Goal: Task Accomplishment & Management: Use online tool/utility

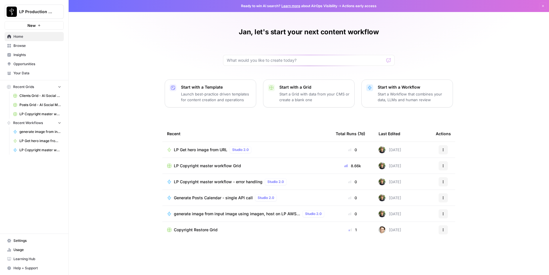
click at [216, 165] on span "LP Copyright master workflow Grid" at bounding box center [207, 166] width 67 height 6
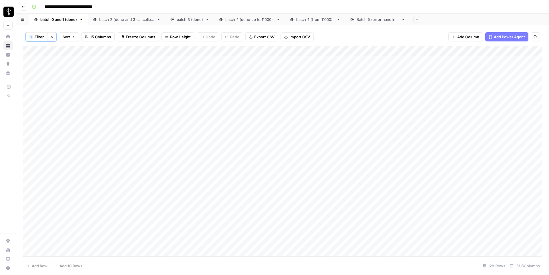
click at [376, 21] on div "Batch 5 (error handling)" at bounding box center [378, 20] width 42 height 6
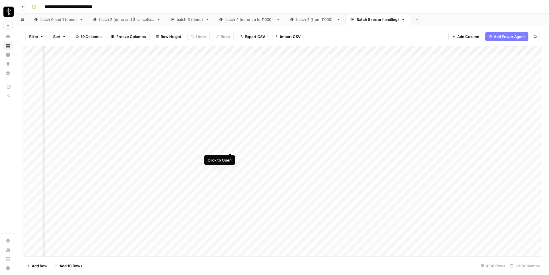
click at [231, 147] on div "Add Column" at bounding box center [282, 151] width 519 height 211
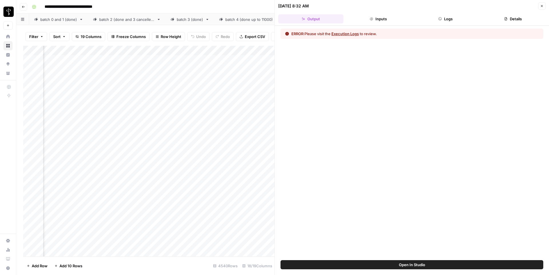
click at [347, 34] on button "Execution Logs" at bounding box center [345, 34] width 27 height 6
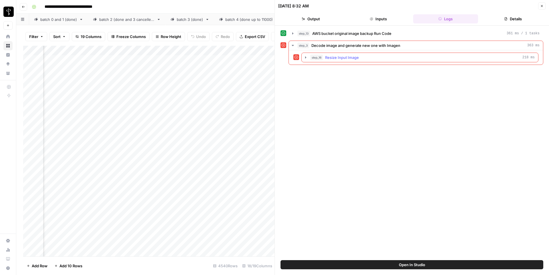
click at [326, 60] on span "Resize Input Image" at bounding box center [342, 58] width 34 height 6
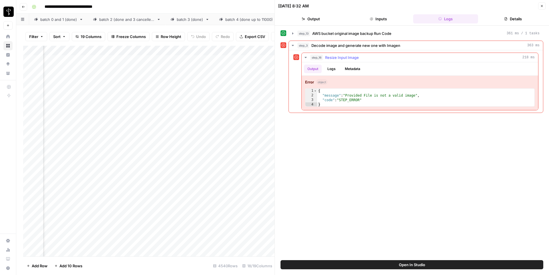
click at [326, 60] on span "Resize Input Image" at bounding box center [342, 58] width 34 height 6
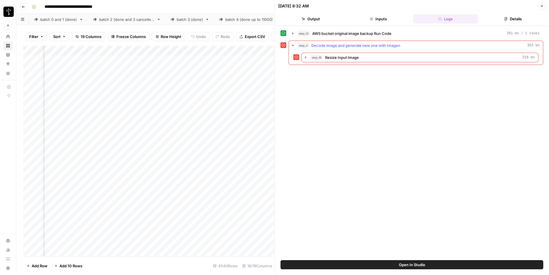
click at [308, 45] on span "step_3" at bounding box center [303, 46] width 12 height 6
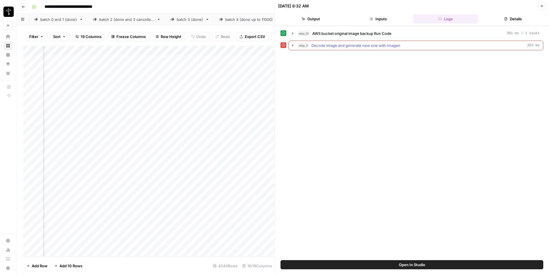
click at [308, 45] on span "step_3" at bounding box center [303, 46] width 12 height 6
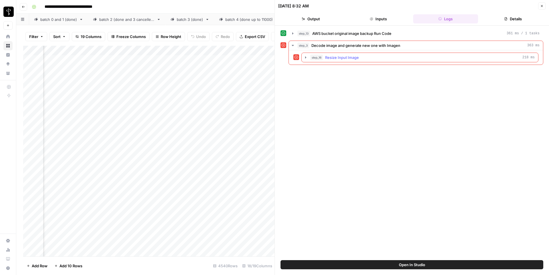
click at [318, 59] on span "step_16" at bounding box center [316, 58] width 13 height 6
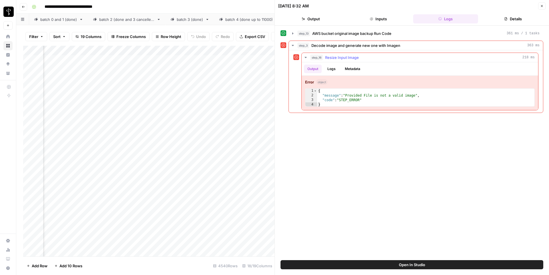
click at [318, 59] on span "step_16" at bounding box center [316, 58] width 13 height 6
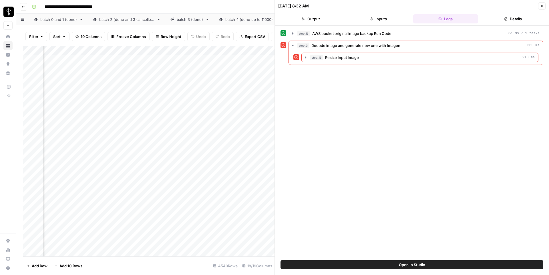
click at [545, 3] on button "Close" at bounding box center [541, 5] width 7 height 7
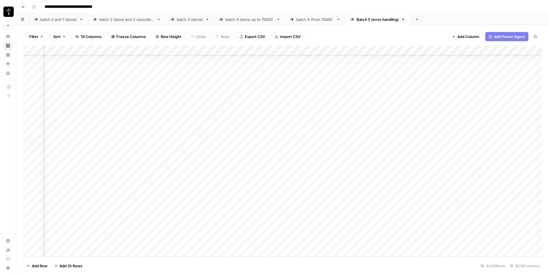
scroll to position [212, 554]
click at [33, 39] on span "Filter" at bounding box center [33, 37] width 9 height 6
click at [53, 64] on button "Add Filter" at bounding box center [139, 64] width 213 height 7
click at [55, 70] on div at bounding box center [71, 66] width 77 height 11
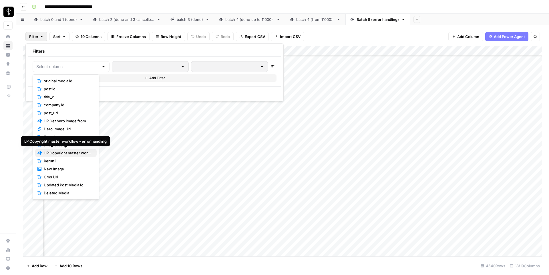
click at [62, 151] on span "LP Copyright master workflow - error handling" at bounding box center [68, 153] width 48 height 6
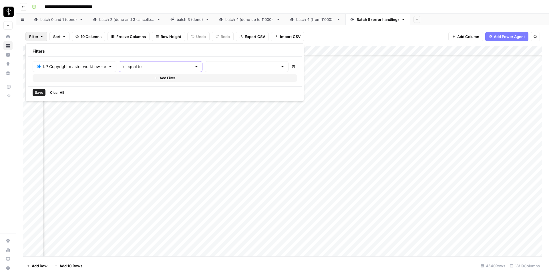
click at [140, 69] on input "is equal to" at bounding box center [157, 67] width 70 height 6
click at [209, 64] on input "text" at bounding box center [244, 67] width 70 height 6
click at [194, 99] on span "error" at bounding box center [207, 97] width 57 height 6
click at [146, 100] on div "Filters LP Copyright master workflow - error handling error Delete Add Filter S…" at bounding box center [181, 72] width 312 height 58
click at [40, 96] on button "Save" at bounding box center [39, 92] width 13 height 7
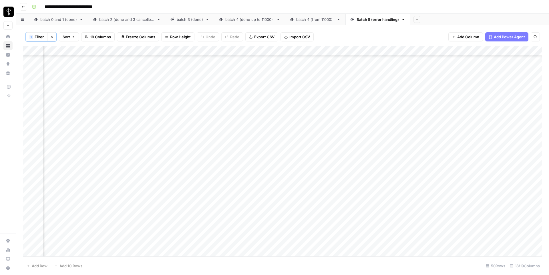
scroll to position [0, 554]
click at [160, 180] on div "Add Column" at bounding box center [282, 151] width 519 height 210
click at [75, 178] on div "Add Column" at bounding box center [282, 151] width 519 height 210
click at [53, 39] on button "Clear filters" at bounding box center [51, 36] width 9 height 9
click at [40, 37] on icon "button" at bounding box center [41, 36] width 3 height 3
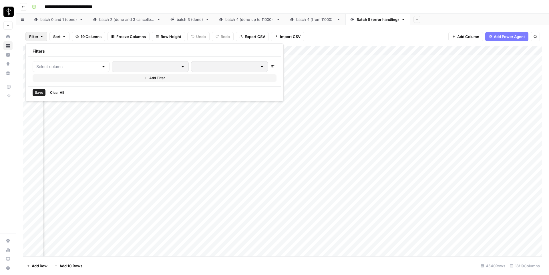
click at [43, 27] on div "Filter Sort 19 Columns Freeze Columns Row Height Undo Redo Export CSV Import CS…" at bounding box center [282, 36] width 519 height 18
click at [37, 38] on span "Filter" at bounding box center [33, 37] width 9 height 6
click at [48, 66] on input "text" at bounding box center [67, 67] width 63 height 6
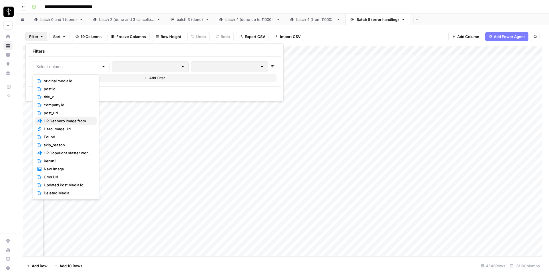
click at [64, 120] on span "LP Get hero image from URL" at bounding box center [68, 121] width 48 height 6
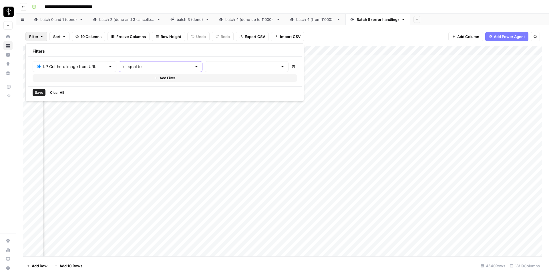
click at [125, 64] on input "is equal to" at bounding box center [157, 67] width 70 height 6
click at [209, 66] on input "text" at bounding box center [244, 67] width 70 height 6
click at [196, 54] on div "Filters" at bounding box center [165, 51] width 274 height 11
click at [153, 49] on div "Filters" at bounding box center [165, 51] width 274 height 11
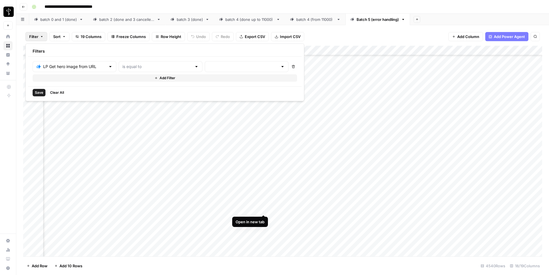
click at [263, 211] on div "Add Column" at bounding box center [282, 151] width 519 height 211
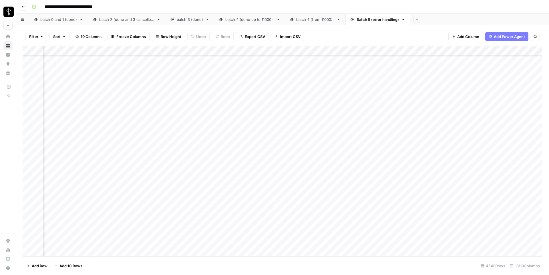
scroll to position [592, 367]
click at [118, 148] on div "Add Column" at bounding box center [282, 151] width 519 height 211
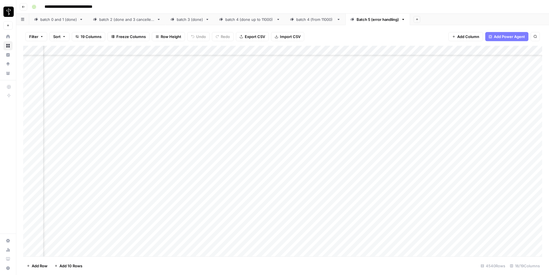
click at [118, 148] on div "Add Column" at bounding box center [282, 151] width 519 height 211
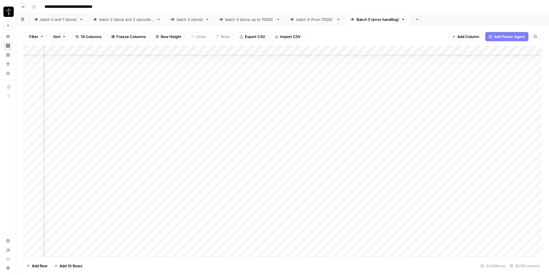
scroll to position [592, 317]
click at [133, 155] on textarea "**********" at bounding box center [114, 152] width 114 height 14
click at [204, 150] on div "Add Column" at bounding box center [282, 151] width 519 height 211
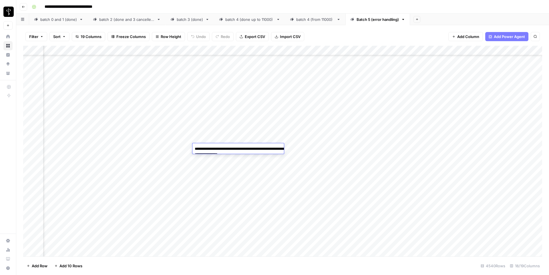
click at [162, 150] on div "Add Column" at bounding box center [282, 151] width 519 height 211
click at [42, 37] on icon "button" at bounding box center [41, 36] width 3 height 3
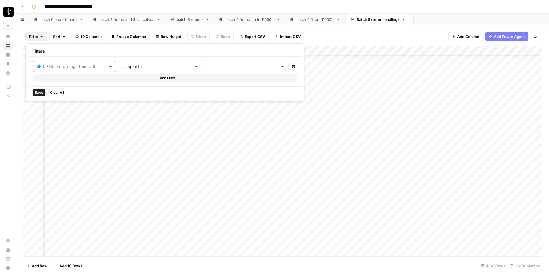
click at [89, 69] on input "text" at bounding box center [74, 67] width 63 height 6
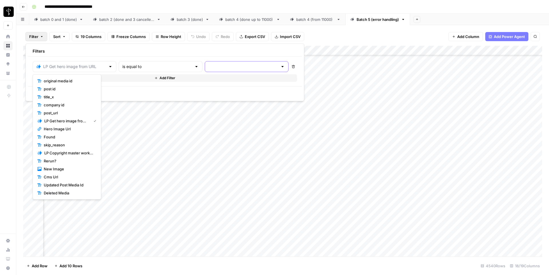
click at [209, 65] on input "text" at bounding box center [244, 67] width 70 height 6
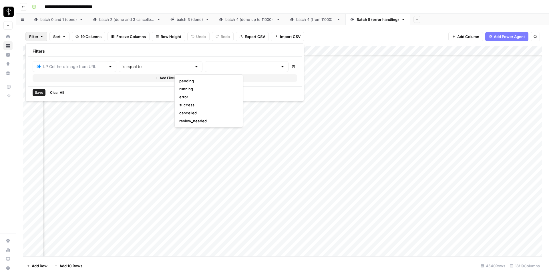
click at [195, 100] on button "error" at bounding box center [209, 97] width 64 height 8
click at [164, 97] on div "Save Clear All" at bounding box center [181, 92] width 307 height 12
click at [39, 92] on span "Save" at bounding box center [39, 92] width 8 height 5
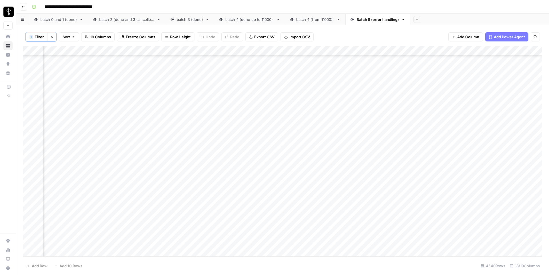
scroll to position [0, 265]
click at [42, 36] on span "Filter" at bounding box center [39, 37] width 9 height 6
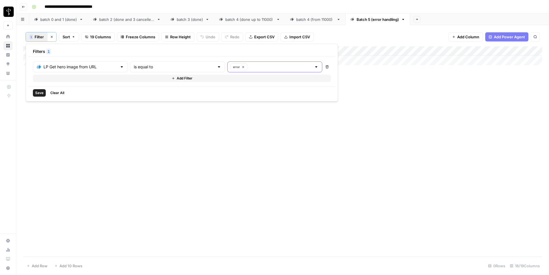
click at [242, 67] on icon "button" at bounding box center [243, 67] width 3 height 3
click at [217, 67] on input "text" at bounding box center [244, 67] width 70 height 6
click at [86, 71] on div "LP Get hero image from URL" at bounding box center [75, 67] width 84 height 11
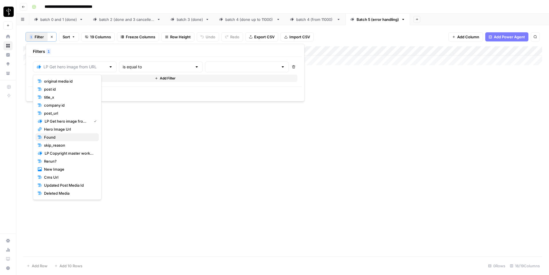
click at [63, 140] on button "Found" at bounding box center [67, 137] width 64 height 8
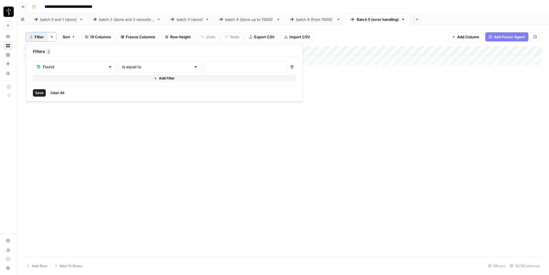
click at [204, 62] on div at bounding box center [245, 67] width 83 height 11
type input "false"
click at [35, 92] on span "Save" at bounding box center [39, 92] width 8 height 5
click at [150, 90] on div "Add Column" at bounding box center [282, 151] width 519 height 210
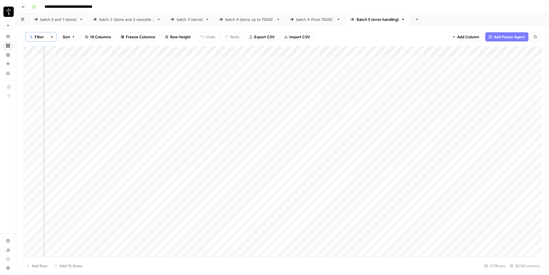
click at [150, 90] on div "Add Column" at bounding box center [282, 151] width 519 height 210
click at [150, 90] on textarea "**********" at bounding box center [136, 93] width 114 height 14
click at [358, 88] on div "Add Column" at bounding box center [282, 151] width 519 height 210
click at [358, 88] on textarea "**********" at bounding box center [388, 90] width 92 height 8
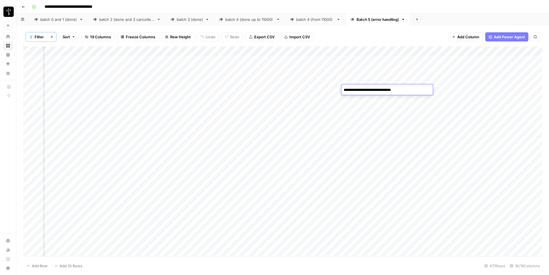
click at [40, 33] on button "1 Filter" at bounding box center [37, 36] width 22 height 9
click at [90, 81] on button "Add Filter" at bounding box center [164, 78] width 263 height 7
click at [83, 83] on div at bounding box center [74, 80] width 83 height 11
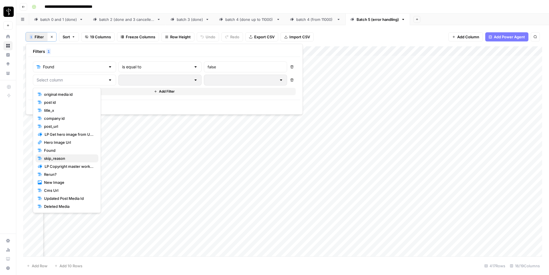
click at [61, 158] on span "skip_reason" at bounding box center [69, 159] width 50 height 6
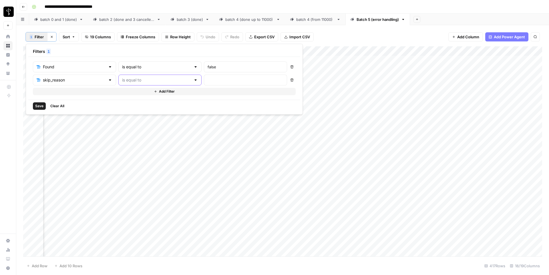
click at [135, 79] on input "text" at bounding box center [156, 80] width 69 height 6
click at [128, 135] on span "is not equal to" at bounding box center [136, 135] width 56 height 6
type input "is not equal to"
click at [208, 79] on input "text" at bounding box center [246, 80] width 76 height 6
paste input "Website doesn't exist (404 error)"
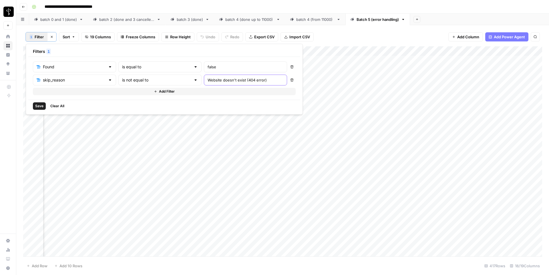
type input "Website doesn't exist (404 error)"
click at [35, 108] on button "Save" at bounding box center [39, 105] width 13 height 7
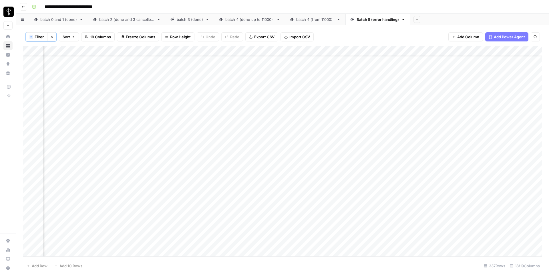
scroll to position [13, 345]
click at [356, 182] on div "Add Column" at bounding box center [282, 151] width 519 height 210
click at [355, 172] on div "Add Column" at bounding box center [282, 151] width 519 height 210
click at [262, 183] on div "Add Column" at bounding box center [282, 151] width 519 height 210
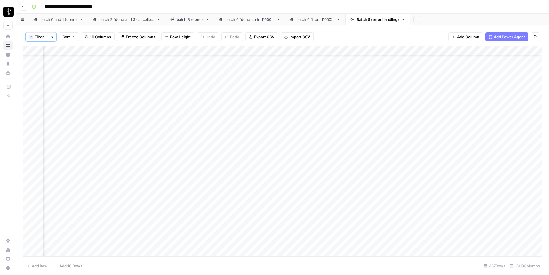
click at [145, 186] on div "Add Column" at bounding box center [282, 151] width 519 height 210
click at [145, 186] on textarea "**********" at bounding box center [135, 184] width 112 height 8
click at [359, 184] on div "Add Column" at bounding box center [282, 151] width 519 height 210
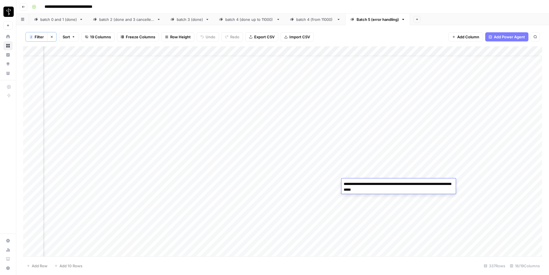
click at [359, 184] on textarea "**********" at bounding box center [399, 187] width 114 height 14
click at [41, 37] on span "Filter" at bounding box center [39, 37] width 9 height 6
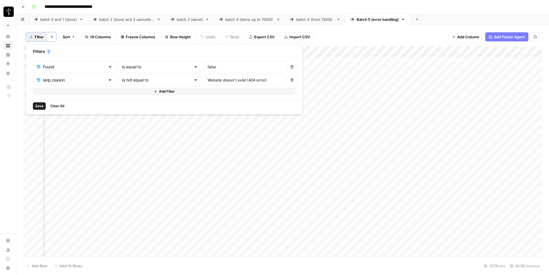
click at [57, 91] on button "Add Filter" at bounding box center [164, 91] width 263 height 7
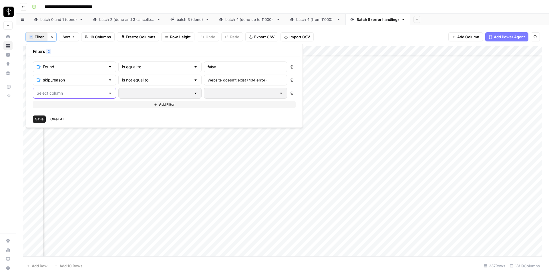
click at [60, 95] on input "text" at bounding box center [71, 93] width 69 height 6
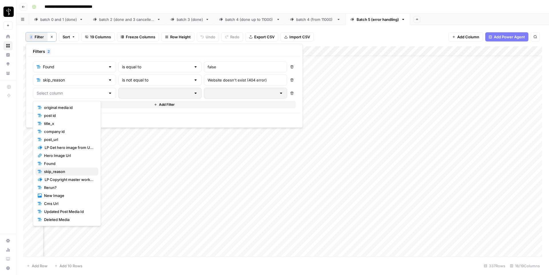
click at [60, 171] on span "skip_reason" at bounding box center [69, 172] width 50 height 6
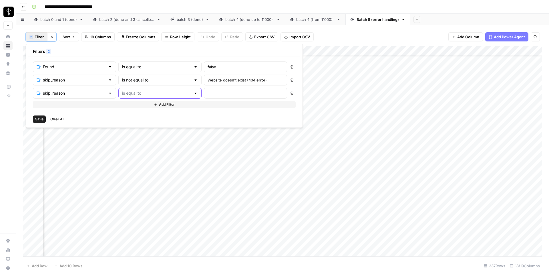
click at [138, 94] on input "text" at bounding box center [156, 93] width 69 height 6
click at [133, 147] on span "is not equal to" at bounding box center [136, 148] width 56 height 6
type input "is not equal to"
click at [208, 93] on input "text" at bounding box center [246, 93] width 76 height 6
paste input "Scraping error: Error fetching the webpage: The requested page is not reachable."
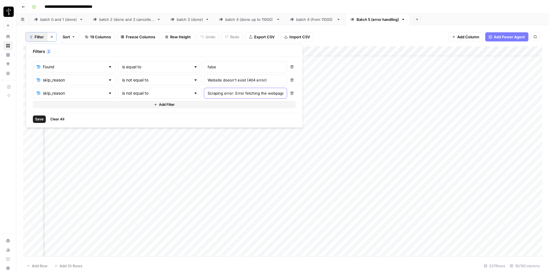
scroll to position [0, 82]
type input "Scraping error: Error fetching the webpage: The requested page is not reachable."
click at [41, 119] on span "Save" at bounding box center [39, 119] width 8 height 5
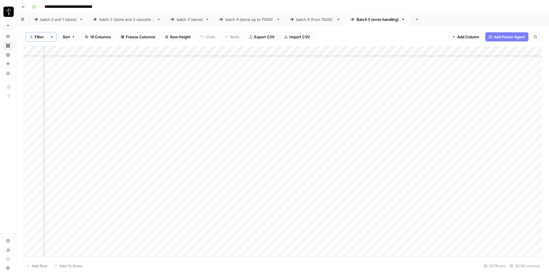
scroll to position [30, 345]
click at [361, 207] on div "Add Column" at bounding box center [282, 151] width 519 height 210
click at [360, 195] on div "Add Column" at bounding box center [282, 151] width 519 height 210
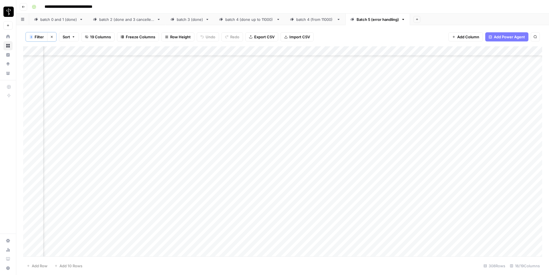
click at [368, 130] on div "Add Column" at bounding box center [282, 151] width 519 height 210
click at [328, 128] on div "Add Column" at bounding box center [282, 151] width 519 height 210
click at [138, 129] on div "Add Column" at bounding box center [282, 151] width 519 height 210
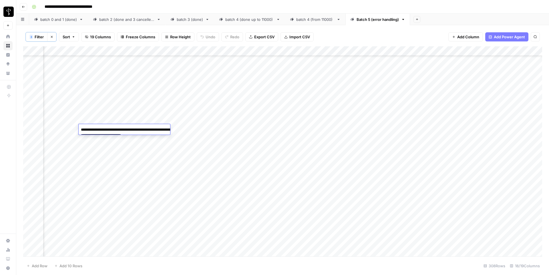
click at [138, 129] on textarea "**********" at bounding box center [136, 133] width 114 height 14
click at [277, 133] on div "Add Column" at bounding box center [282, 151] width 519 height 210
click at [362, 118] on div "Add Column" at bounding box center [282, 151] width 519 height 210
click at [142, 118] on div "Add Column" at bounding box center [282, 151] width 519 height 210
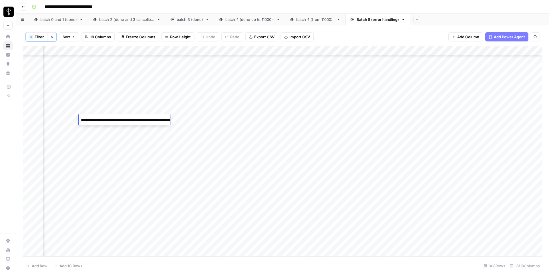
scroll to position [457, 345]
click at [359, 194] on div "Add Column" at bounding box center [282, 151] width 519 height 210
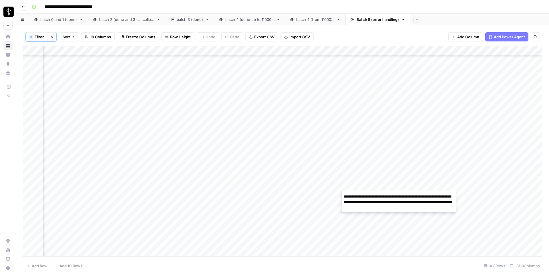
click at [328, 197] on div "Add Column" at bounding box center [282, 151] width 519 height 210
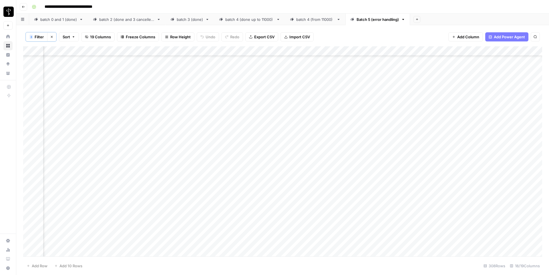
click at [142, 196] on div "Add Column" at bounding box center [282, 151] width 519 height 210
click at [367, 193] on div "Add Column" at bounding box center [282, 151] width 519 height 210
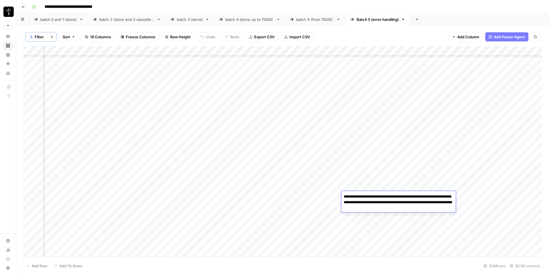
click at [367, 193] on textarea "**********" at bounding box center [399, 202] width 114 height 19
click at [38, 37] on span "Filter" at bounding box center [39, 37] width 9 height 6
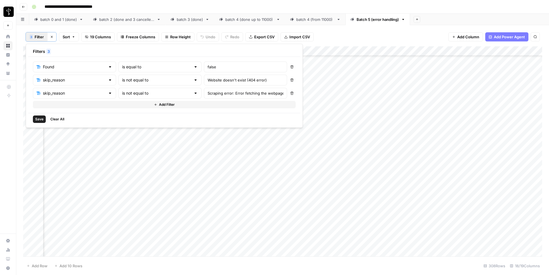
click at [62, 105] on button "Add Filter" at bounding box center [164, 104] width 263 height 7
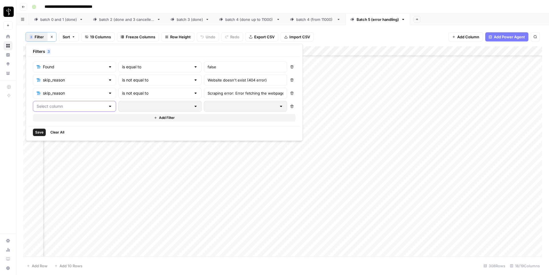
click at [62, 105] on input "text" at bounding box center [71, 107] width 69 height 6
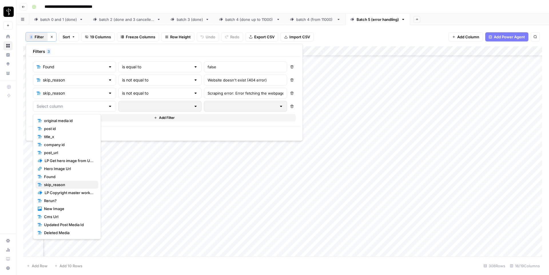
click at [60, 186] on span "skip_reason" at bounding box center [69, 185] width 50 height 6
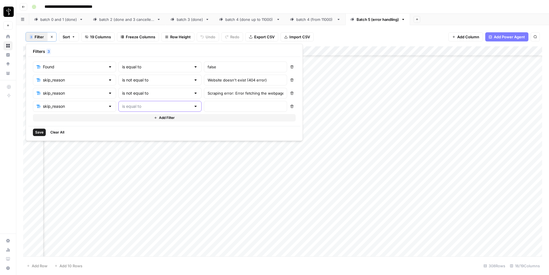
click at [146, 104] on input "text" at bounding box center [156, 107] width 69 height 6
click at [121, 160] on span "is not equal to" at bounding box center [136, 161] width 56 height 6
type input "is not equal to"
click at [208, 105] on input "text" at bounding box center [246, 107] width 76 height 6
paste input "Scraping error: Error running the step: Error fetching the webpage: Specified U…"
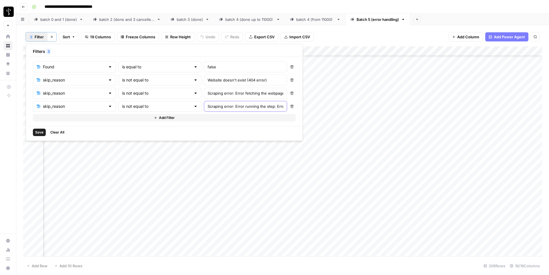
scroll to position [0, 211]
type input "Scraping error: Error running the step: Error fetching the webpage: Specified U…"
click at [38, 130] on span "Save" at bounding box center [39, 132] width 8 height 5
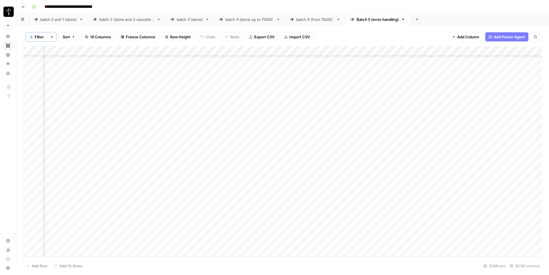
scroll to position [565, 345]
click at [365, 164] on div "Add Column" at bounding box center [282, 151] width 519 height 210
click at [360, 191] on div "Add Column" at bounding box center [282, 151] width 519 height 210
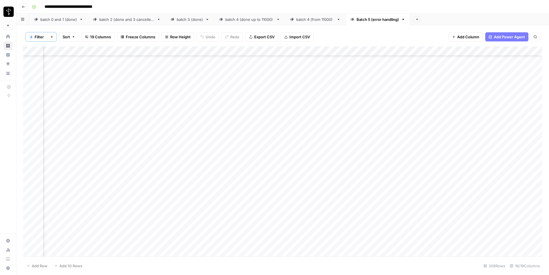
click at [360, 183] on div "Add Column" at bounding box center [282, 151] width 519 height 210
click at [353, 203] on div "Add Column" at bounding box center [282, 151] width 519 height 210
click at [362, 158] on div "Add Column" at bounding box center [282, 151] width 519 height 210
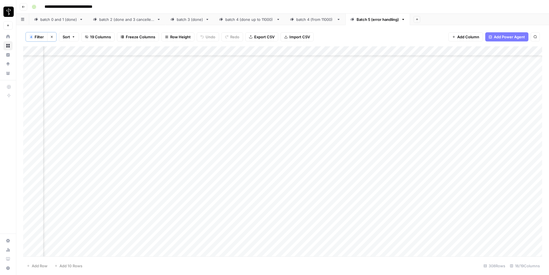
click at [362, 158] on div "Add Column" at bounding box center [282, 151] width 519 height 210
click at [358, 180] on div "Add Column" at bounding box center [282, 151] width 519 height 210
click at [131, 177] on div "Add Column" at bounding box center [282, 151] width 519 height 210
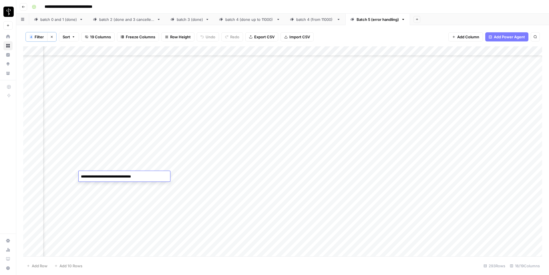
click at [131, 177] on textarea "**********" at bounding box center [125, 177] width 92 height 8
click at [308, 176] on div "Add Column" at bounding box center [282, 151] width 519 height 210
click at [359, 176] on div "Add Column" at bounding box center [282, 151] width 519 height 210
click at [358, 164] on div "Add Column" at bounding box center [282, 151] width 519 height 210
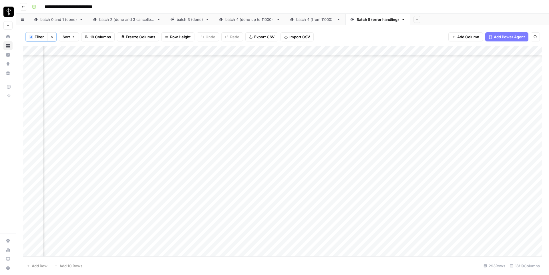
click at [354, 174] on div "Add Column" at bounding box center [282, 151] width 519 height 210
click at [356, 190] on div "Add Column" at bounding box center [282, 151] width 519 height 210
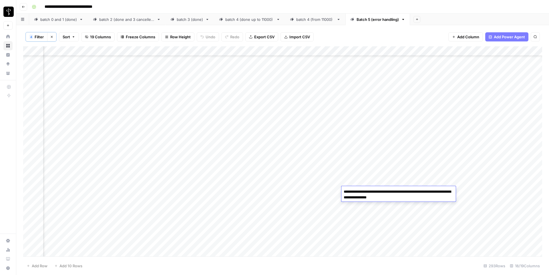
click at [333, 191] on div "Add Column" at bounding box center [282, 151] width 519 height 210
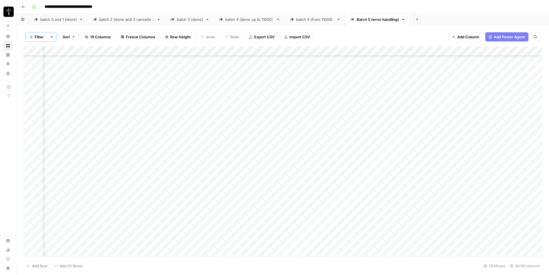
click at [131, 190] on div "Add Column" at bounding box center [282, 151] width 519 height 210
click at [131, 190] on textarea "**********" at bounding box center [136, 195] width 114 height 14
click at [363, 193] on div "Add Column" at bounding box center [282, 151] width 519 height 210
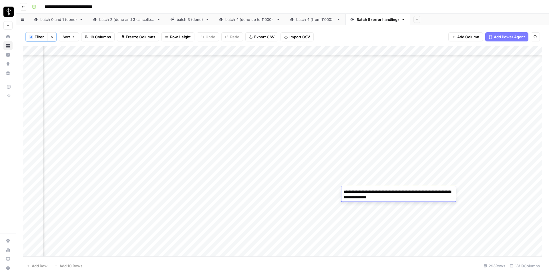
click at [363, 193] on textarea "**********" at bounding box center [399, 195] width 114 height 14
click at [356, 207] on div "Add Column" at bounding box center [282, 151] width 519 height 210
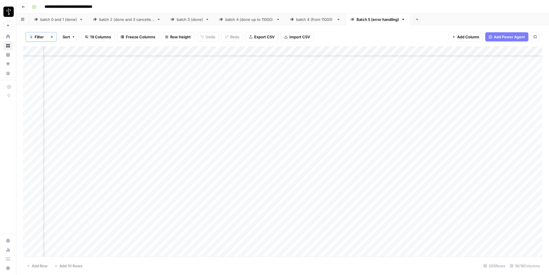
scroll to position [2380, 345]
click at [359, 81] on div "Add Column" at bounding box center [282, 151] width 519 height 210
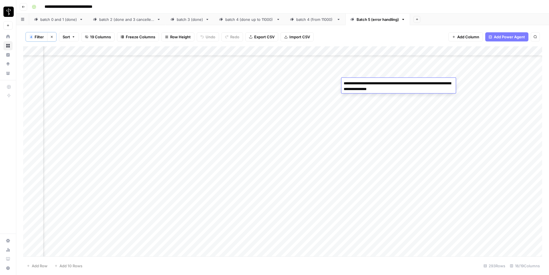
scroll to position [2274, 345]
click at [148, 187] on div "Add Column" at bounding box center [282, 151] width 519 height 210
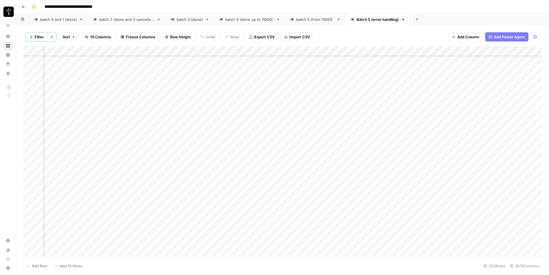
click at [148, 187] on div "Add Column" at bounding box center [282, 151] width 519 height 210
click at [148, 187] on textarea "**********" at bounding box center [136, 192] width 114 height 14
click at [360, 136] on div "Add Column" at bounding box center [282, 151] width 519 height 210
click at [143, 135] on div "Add Column" at bounding box center [282, 151] width 519 height 210
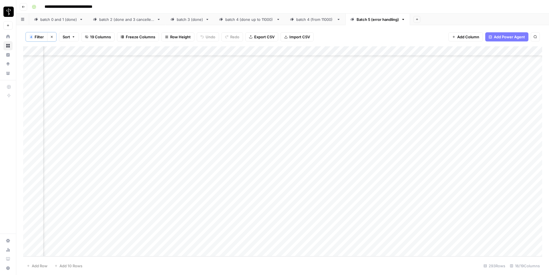
click at [143, 135] on div "Add Column" at bounding box center [282, 151] width 519 height 210
click at [143, 135] on textarea "**********" at bounding box center [136, 139] width 114 height 14
click at [352, 253] on div "Add Column" at bounding box center [282, 151] width 519 height 210
click at [228, 53] on div "Add Column" at bounding box center [282, 151] width 519 height 210
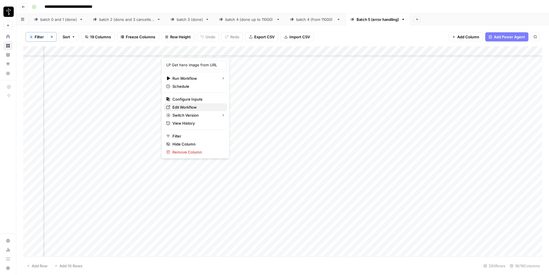
click at [194, 108] on span "Edit Workflow" at bounding box center [197, 107] width 50 height 6
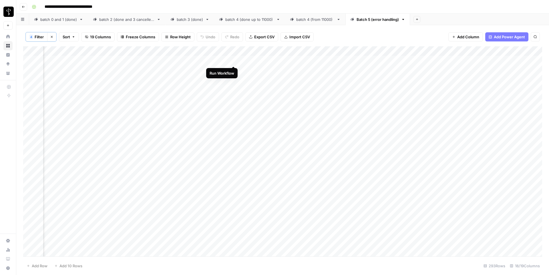
click at [233, 61] on div "Add Column" at bounding box center [282, 151] width 519 height 210
click at [233, 70] on div "Add Column" at bounding box center [282, 151] width 519 height 210
click at [233, 82] on div "Add Column" at bounding box center [282, 151] width 519 height 210
click at [227, 52] on div "Add Column" at bounding box center [282, 151] width 519 height 210
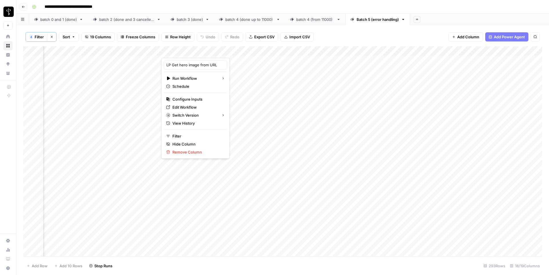
click at [363, 39] on div "4 Filter Clear filters Sort 19 Columns Freeze Columns Row Height Undo Redo Expo…" at bounding box center [282, 36] width 519 height 19
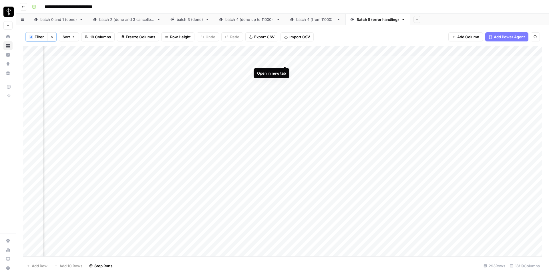
click at [285, 60] on div "Add Column" at bounding box center [282, 151] width 519 height 210
click at [146, 62] on div "Add Column" at bounding box center [282, 151] width 519 height 210
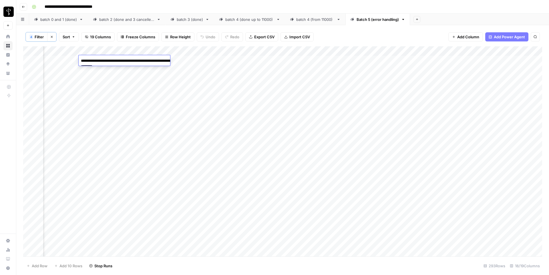
click at [146, 62] on textarea "**********" at bounding box center [136, 64] width 114 height 14
click at [266, 131] on div "Add Column" at bounding box center [282, 151] width 519 height 210
click at [225, 80] on div "Add Column" at bounding box center [282, 151] width 519 height 210
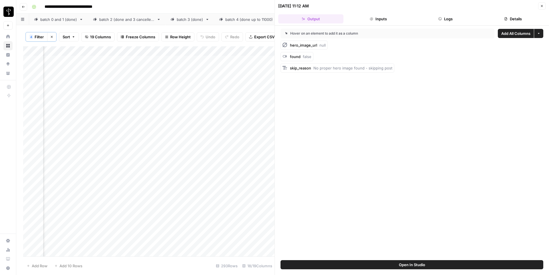
click at [496, 21] on button "Details" at bounding box center [513, 18] width 65 height 9
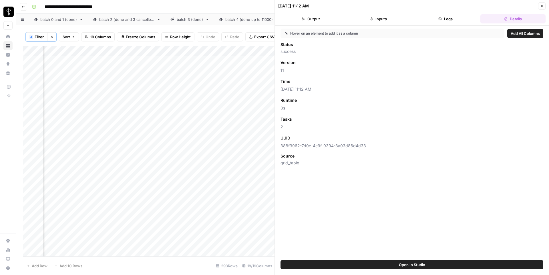
click at [434, 21] on button "Logs" at bounding box center [445, 18] width 65 height 9
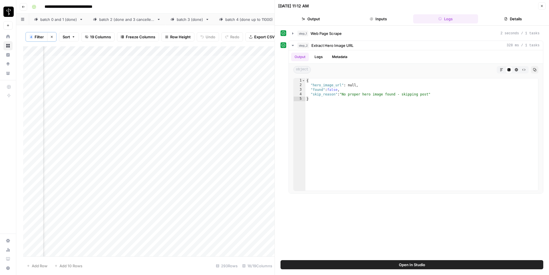
click at [541, 5] on icon "button" at bounding box center [541, 5] width 3 height 3
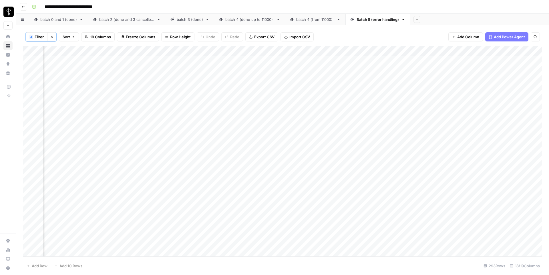
click at [128, 78] on div "Add Column" at bounding box center [282, 151] width 519 height 210
click at [128, 78] on textarea "**********" at bounding box center [125, 80] width 92 height 8
click at [253, 79] on div "Add Column" at bounding box center [282, 151] width 519 height 210
click at [285, 68] on div "Add Column" at bounding box center [282, 151] width 519 height 210
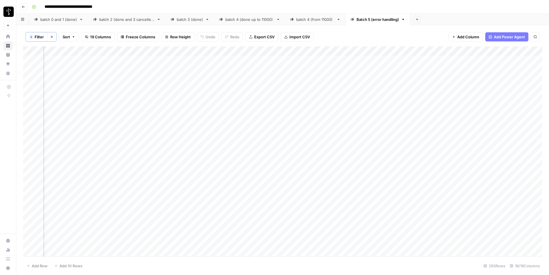
click at [125, 73] on div "Add Column" at bounding box center [282, 151] width 519 height 210
click at [125, 73] on textarea "**********" at bounding box center [136, 74] width 114 height 14
click at [264, 80] on div "Add Column" at bounding box center [282, 151] width 519 height 210
click at [234, 81] on div "Add Column" at bounding box center [282, 151] width 519 height 210
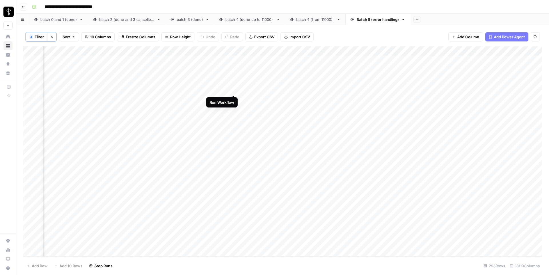
click at [234, 90] on div "Add Column" at bounding box center [282, 151] width 519 height 210
click at [233, 99] on div "Add Column" at bounding box center [282, 151] width 519 height 210
click at [234, 108] on div "Add Column" at bounding box center [282, 151] width 519 height 210
click at [287, 90] on div "Add Column" at bounding box center [282, 151] width 519 height 210
click at [140, 89] on div "Add Column" at bounding box center [282, 151] width 519 height 210
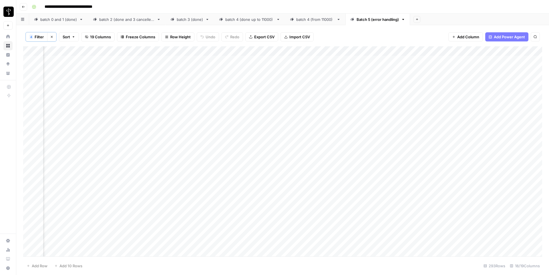
click at [140, 89] on div "Add Column" at bounding box center [282, 151] width 519 height 210
click at [140, 89] on textarea "**********" at bounding box center [136, 93] width 114 height 14
click at [246, 100] on div "Add Column" at bounding box center [282, 151] width 519 height 210
click at [153, 99] on div "Add Column" at bounding box center [282, 151] width 519 height 210
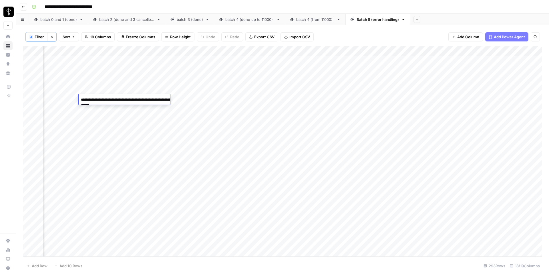
click at [278, 119] on div "Add Column" at bounding box center [282, 151] width 519 height 210
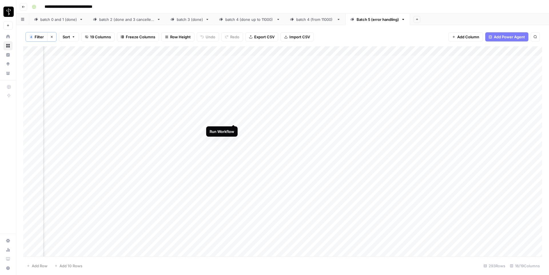
click at [235, 118] on div "Add Column" at bounding box center [282, 151] width 519 height 210
click at [233, 129] on div "Add Column" at bounding box center [282, 151] width 519 height 210
click at [235, 140] on div "Add Column" at bounding box center [282, 151] width 519 height 210
click at [286, 101] on div "Add Column" at bounding box center [282, 151] width 519 height 210
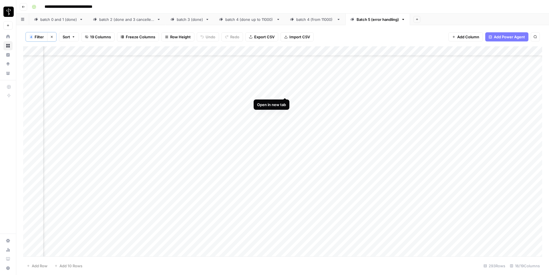
click at [286, 92] on div "Add Column" at bounding box center [282, 151] width 519 height 210
click at [255, 111] on div "Add Column" at bounding box center [282, 151] width 519 height 210
click at [142, 114] on div "Add Column" at bounding box center [282, 151] width 519 height 210
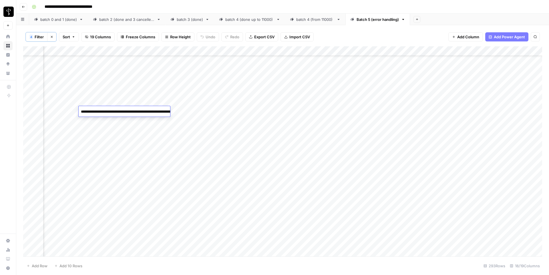
click at [142, 114] on textarea "**********" at bounding box center [136, 115] width 114 height 14
click at [36, 39] on span "Filter" at bounding box center [39, 37] width 9 height 6
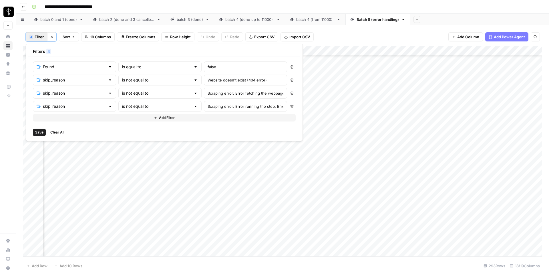
click at [35, 133] on button "Save" at bounding box center [39, 132] width 13 height 7
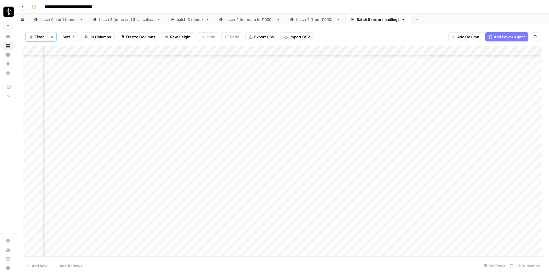
scroll to position [0, 345]
click at [225, 52] on div "Add Column" at bounding box center [282, 151] width 519 height 210
click at [234, 51] on div at bounding box center [200, 51] width 78 height 11
click at [234, 45] on div "4 Filter Clear filters Sort 19 Columns Freeze Columns Row Height Undo Redo Expo…" at bounding box center [282, 36] width 519 height 19
click at [234, 51] on div "Add Column" at bounding box center [282, 151] width 519 height 210
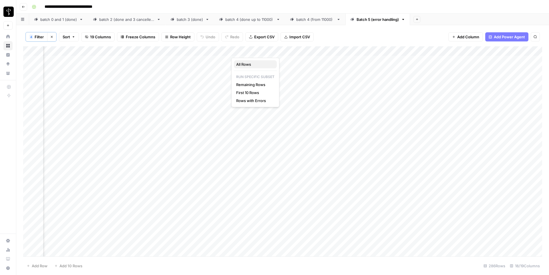
click at [241, 63] on span "All Rows" at bounding box center [254, 65] width 36 height 6
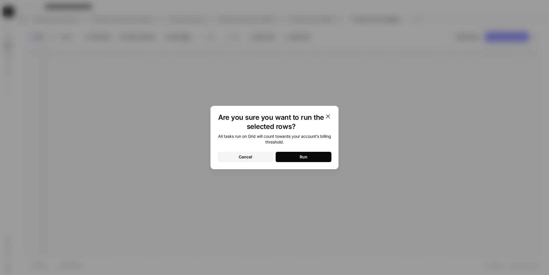
click at [293, 157] on button "Run" at bounding box center [304, 157] width 56 height 10
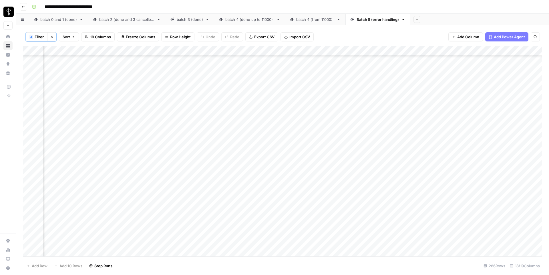
scroll to position [609, 345]
click at [286, 151] on div "Add Column" at bounding box center [282, 151] width 519 height 210
click at [285, 194] on div "Add Column" at bounding box center [282, 151] width 519 height 210
click at [285, 231] on div "Add Column" at bounding box center [282, 151] width 519 height 210
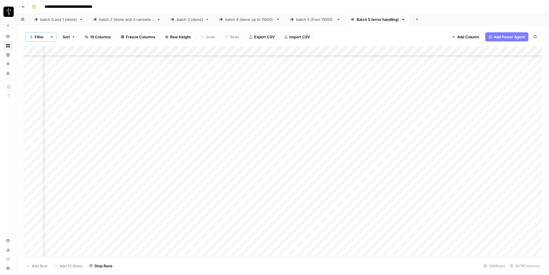
click at [147, 231] on div "Add Column" at bounding box center [282, 151] width 519 height 210
click at [147, 231] on textarea "**********" at bounding box center [136, 236] width 114 height 14
click at [286, 116] on div "Add Column" at bounding box center [282, 151] width 519 height 210
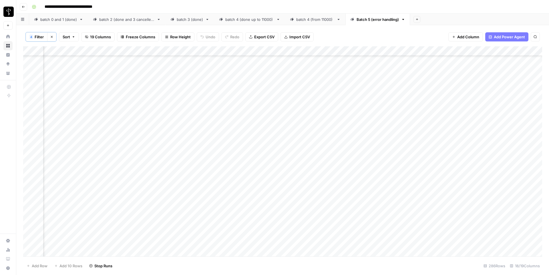
click at [143, 116] on div "Add Column" at bounding box center [282, 151] width 519 height 210
click at [143, 116] on textarea "**********" at bounding box center [136, 120] width 114 height 14
click at [252, 113] on div "Add Column" at bounding box center [282, 151] width 519 height 210
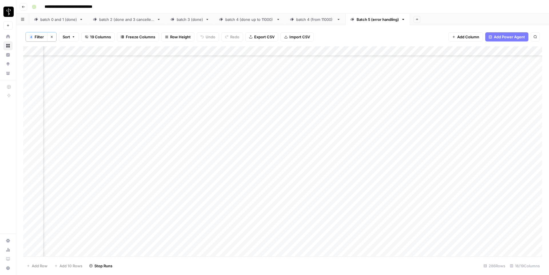
scroll to position [2580, 345]
click at [34, 35] on button "4 Filter" at bounding box center [37, 36] width 22 height 9
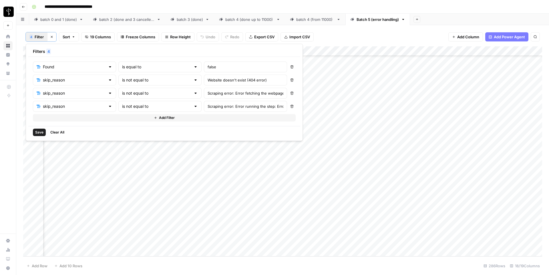
click at [40, 134] on span "Save" at bounding box center [39, 132] width 8 height 5
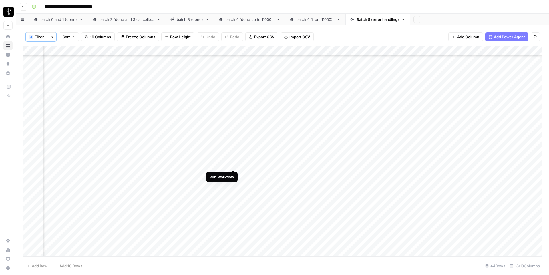
scroll to position [0, 345]
click at [151, 60] on div "Add Column" at bounding box center [282, 151] width 519 height 210
click at [153, 61] on div "Add Column" at bounding box center [282, 151] width 519 height 210
click at [153, 61] on textarea "**********" at bounding box center [136, 64] width 114 height 14
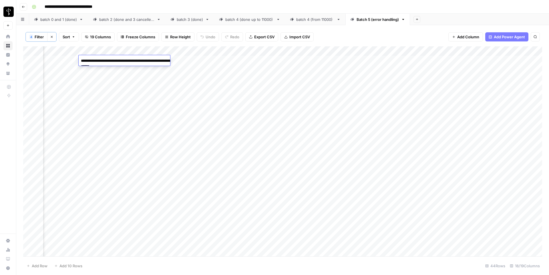
click at [122, 83] on div "Add Column" at bounding box center [282, 151] width 519 height 210
click at [136, 69] on div "Add Column" at bounding box center [282, 151] width 519 height 210
click at [108, 89] on div "Add Column" at bounding box center [282, 151] width 519 height 210
click at [110, 83] on div "Add Column" at bounding box center [282, 151] width 519 height 210
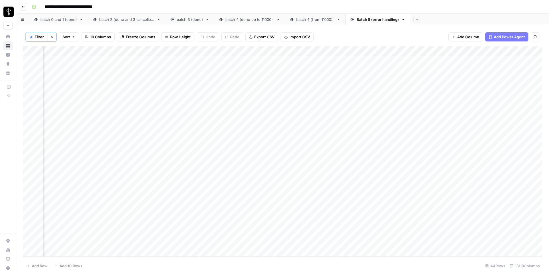
click at [108, 80] on div "Add Column" at bounding box center [282, 151] width 519 height 210
click at [108, 80] on textarea "**********" at bounding box center [136, 83] width 114 height 14
click at [117, 92] on div "Add Column" at bounding box center [282, 151] width 519 height 210
click at [116, 99] on div "Add Column" at bounding box center [282, 151] width 519 height 210
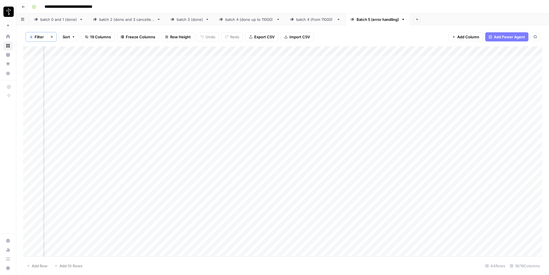
click at [130, 90] on div "Add Column" at bounding box center [282, 151] width 519 height 210
click at [130, 90] on textarea "**********" at bounding box center [136, 93] width 114 height 14
click at [116, 101] on div "Add Column" at bounding box center [282, 151] width 519 height 210
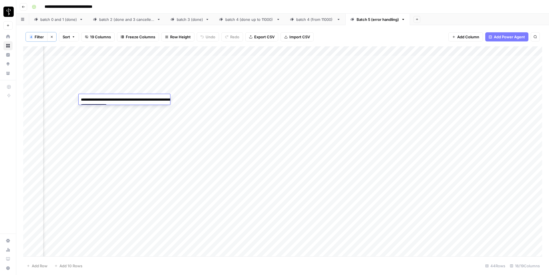
click at [116, 101] on textarea "**********" at bounding box center [136, 103] width 114 height 14
click at [146, 112] on div "Add Column" at bounding box center [282, 151] width 519 height 210
click at [144, 111] on div "Add Column" at bounding box center [282, 151] width 519 height 210
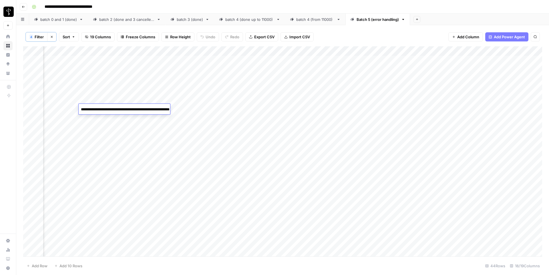
click at [144, 111] on textarea "**********" at bounding box center [136, 113] width 114 height 14
click at [234, 52] on div "Add Column" at bounding box center [282, 151] width 519 height 210
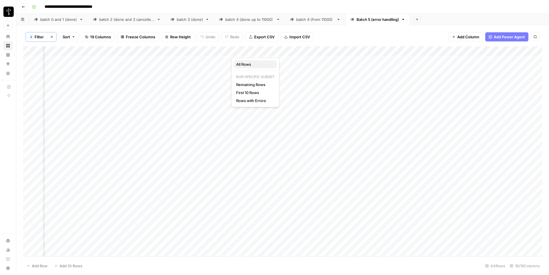
click at [243, 64] on span "All Rows" at bounding box center [254, 65] width 36 height 6
click at [286, 158] on div "Add Column" at bounding box center [282, 151] width 519 height 210
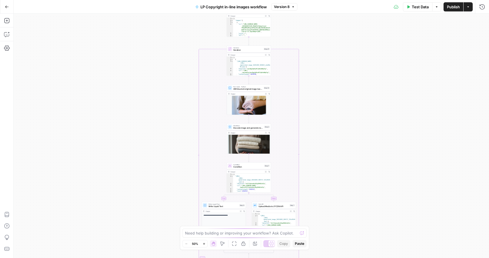
drag, startPoint x: 189, startPoint y: 58, endPoint x: 187, endPoint y: 104, distance: 45.6
click at [187, 104] on div "true false Workflow Input Settings Inputs Run Code · Python Get blog content St…" at bounding box center [251, 136] width 475 height 244
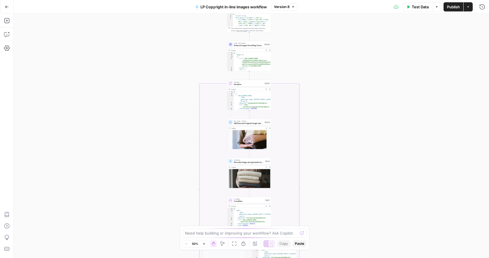
drag, startPoint x: 187, startPoint y: 104, endPoint x: 187, endPoint y: 134, distance: 30.0
click at [187, 134] on div "true false Workflow Input Settings Inputs Run Code · Python Get blog content St…" at bounding box center [251, 136] width 475 height 244
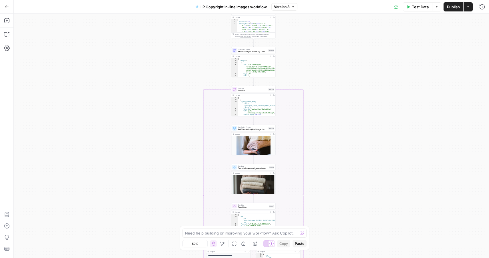
drag, startPoint x: 190, startPoint y: 59, endPoint x: 194, endPoint y: 63, distance: 5.3
click at [194, 63] on div "true false Workflow Input Settings Inputs Run Code · Python Get blog content St…" at bounding box center [251, 136] width 475 height 244
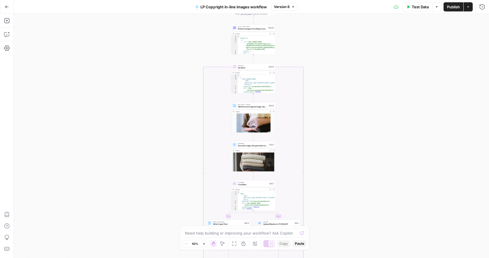
drag, startPoint x: 187, startPoint y: 128, endPoint x: 187, endPoint y: 103, distance: 25.2
click at [187, 103] on div "true false Workflow Input Settings Inputs Run Code · Python Get blog content St…" at bounding box center [251, 136] width 475 height 244
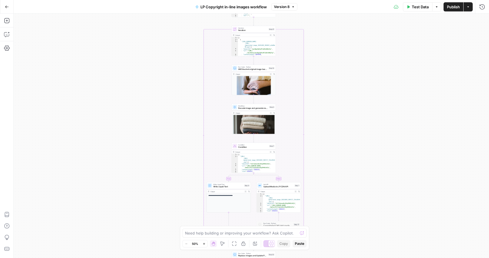
drag, startPoint x: 186, startPoint y: 130, endPoint x: 186, endPoint y: 98, distance: 32.3
click at [186, 98] on div "true false Workflow Input Settings Inputs Run Code · Python Get blog content St…" at bounding box center [251, 136] width 475 height 244
click at [324, 124] on div "true false Workflow Input Settings Inputs Run Code · Python Get blog content St…" at bounding box center [251, 136] width 475 height 244
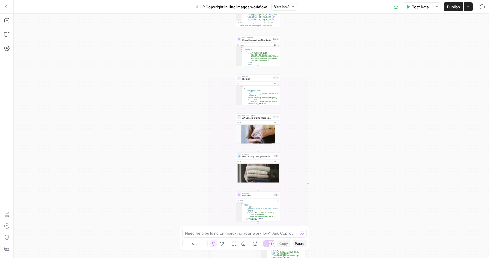
click at [293, 6] on icon "button" at bounding box center [293, 6] width 2 height 1
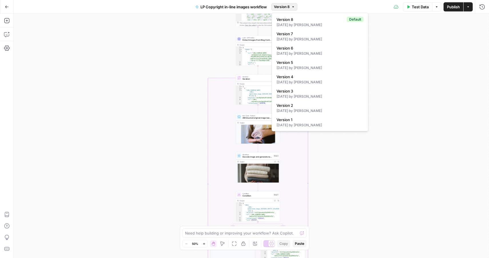
click at [293, 6] on icon "button" at bounding box center [293, 6] width 2 height 1
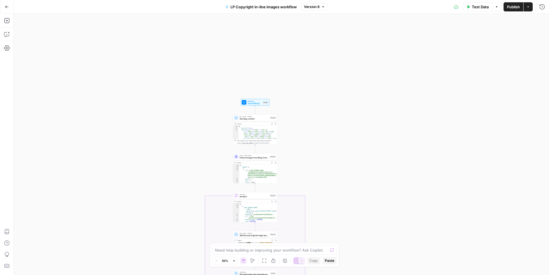
click at [310, 10] on button "Version 8" at bounding box center [315, 6] width 26 height 7
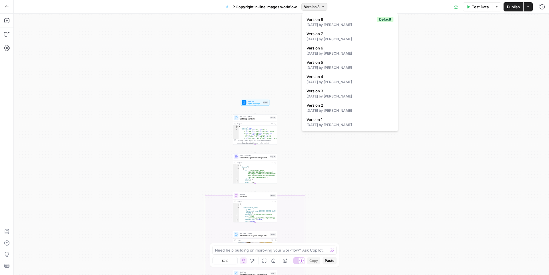
click at [310, 10] on button "Version 8" at bounding box center [315, 6] width 26 height 7
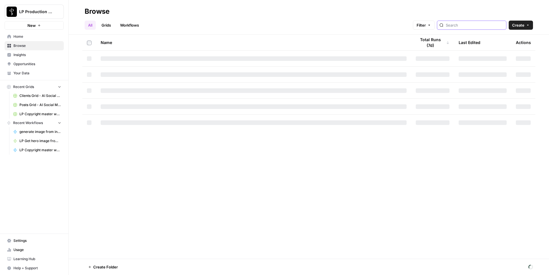
click at [475, 27] on input "search" at bounding box center [475, 25] width 58 height 6
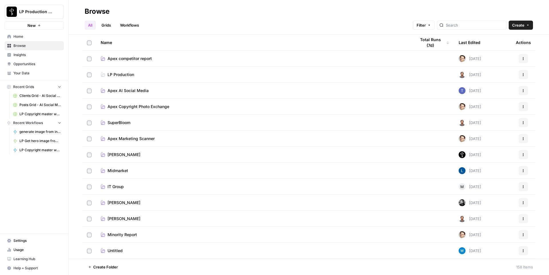
click at [127, 23] on link "Workflows" at bounding box center [130, 25] width 26 height 9
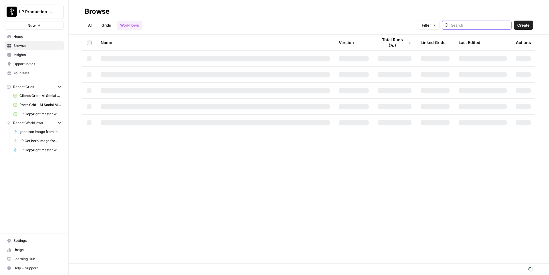
click at [468, 25] on input "search" at bounding box center [480, 25] width 58 height 6
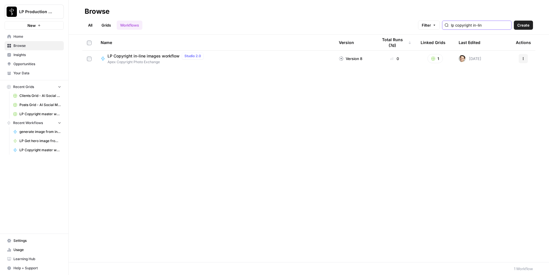
type input "lp copyright in-line"
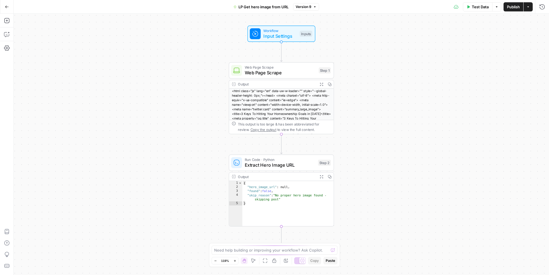
click at [483, 6] on span "Test Data" at bounding box center [480, 7] width 17 height 6
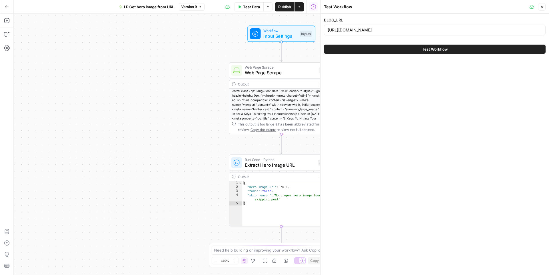
click at [437, 34] on div "[URL][DOMAIN_NAME]" at bounding box center [435, 30] width 222 height 11
click at [433, 32] on input "[URL][DOMAIN_NAME]" at bounding box center [435, 30] width 214 height 6
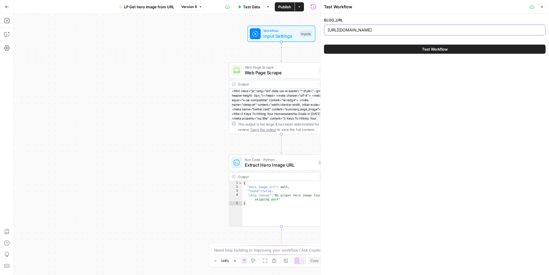
click at [433, 32] on input "[URL][DOMAIN_NAME]" at bounding box center [435, 30] width 214 height 6
paste input "make-your-house-the-top-thing-on-every-buyers-wish-list-this-season"
type input "[URL][DOMAIN_NAME]"
click at [483, 50] on button "Test Workflow" at bounding box center [435, 49] width 222 height 9
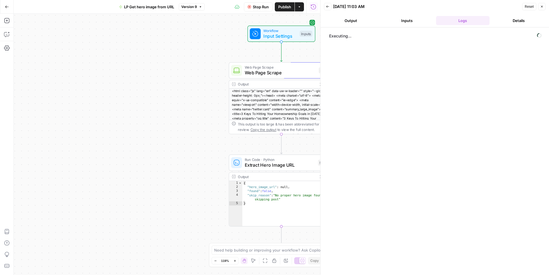
click at [251, 5] on button "Stop Run" at bounding box center [258, 6] width 29 height 9
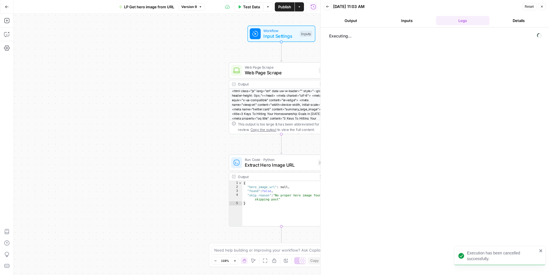
click at [542, 8] on icon "button" at bounding box center [541, 6] width 3 height 3
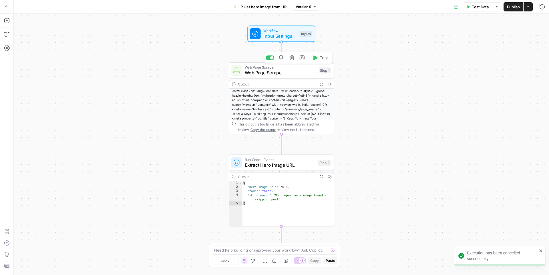
click at [293, 74] on span "Web Page Scrape" at bounding box center [280, 73] width 71 height 7
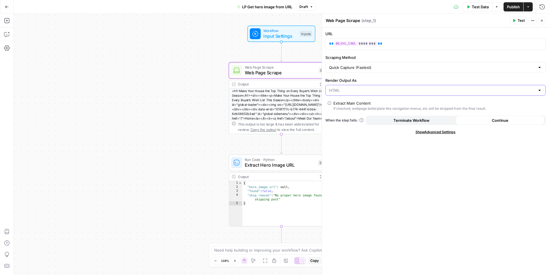
click at [346, 88] on input "Render Output As" at bounding box center [432, 91] width 206 height 6
type input "HTML"
click at [362, 69] on input "Scraping Method" at bounding box center [432, 68] width 206 height 6
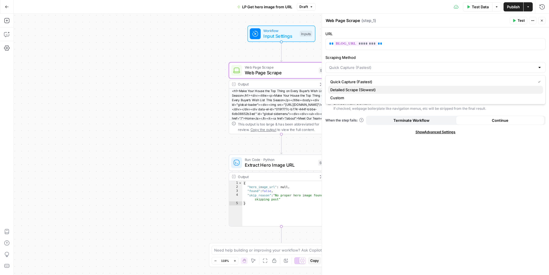
click at [355, 88] on span "Detailed Scrape (Slowest)" at bounding box center [434, 90] width 208 height 6
type input "Detailed Scrape (Slowest)"
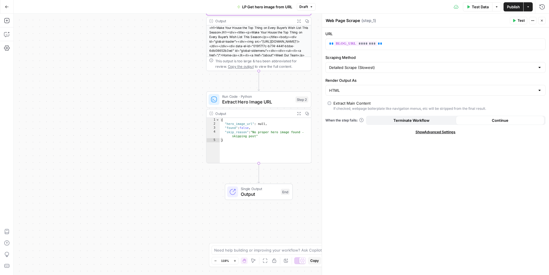
drag, startPoint x: 197, startPoint y: 141, endPoint x: 174, endPoint y: 78, distance: 67.1
click at [174, 78] on div "Workflow Input Settings Inputs Web Page Scrape Web Page Scrape Step 1 Output Ex…" at bounding box center [281, 144] width 535 height 261
click at [474, 7] on span "Test Data" at bounding box center [480, 7] width 17 height 6
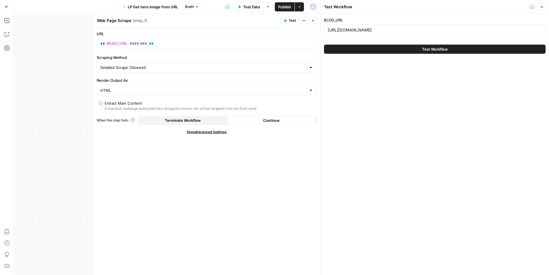
click at [457, 51] on button "Test Workflow" at bounding box center [435, 49] width 222 height 9
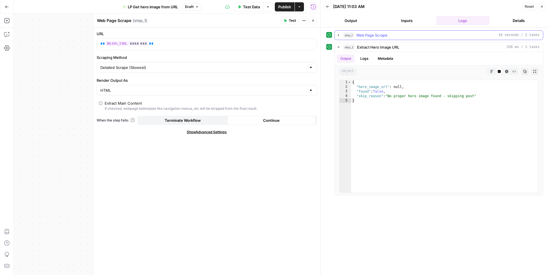
click at [349, 36] on span "step_1" at bounding box center [348, 35] width 11 height 6
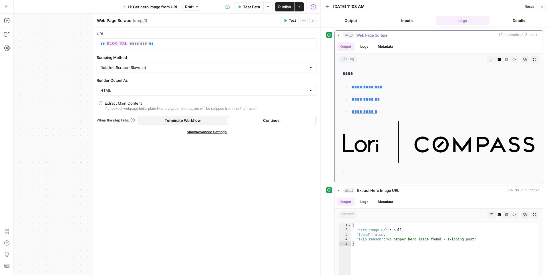
click at [513, 58] on icon "button" at bounding box center [514, 59] width 3 height 3
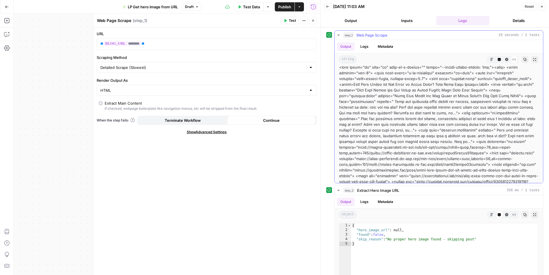
scroll to position [3, 0]
click at [535, 60] on icon "button" at bounding box center [534, 59] width 3 height 3
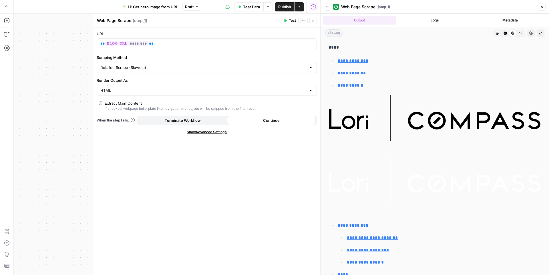
click at [522, 33] on button "Raw Output" at bounding box center [520, 32] width 7 height 7
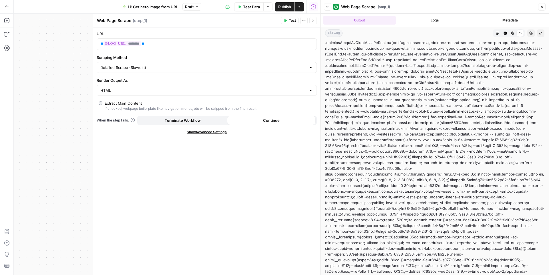
scroll to position [4716, 0]
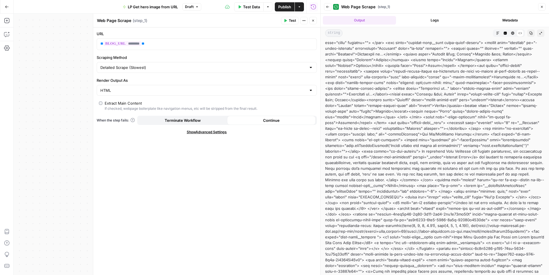
drag, startPoint x: 476, startPoint y: 162, endPoint x: 529, endPoint y: 170, distance: 53.4
copy div "https://media-production.lp-cdn.com/cdn-cgi/image/format=auto,quality=85/https:…"
click at [314, 22] on button "Close" at bounding box center [313, 20] width 7 height 7
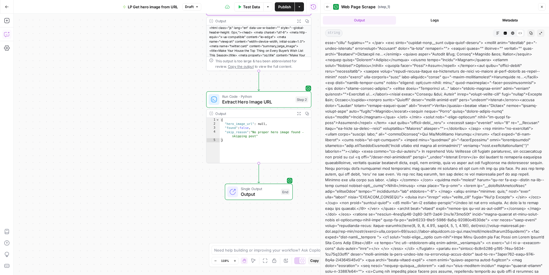
click at [9, 35] on icon "button" at bounding box center [7, 34] width 6 height 6
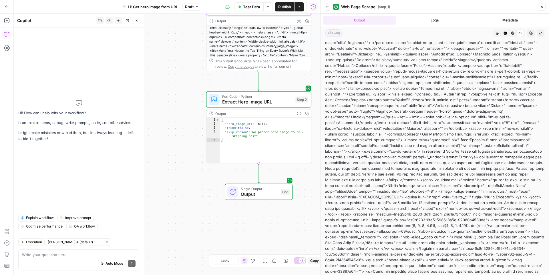
click at [48, 255] on textarea at bounding box center [79, 255] width 114 height 6
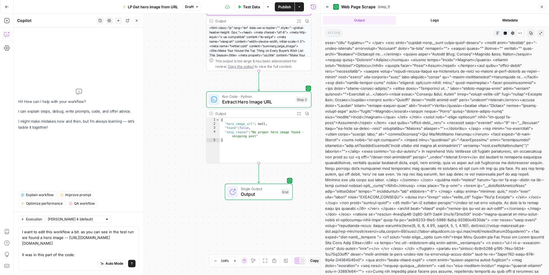
drag, startPoint x: 484, startPoint y: 157, endPoint x: 380, endPoint y: 175, distance: 106.1
copy div "<div class="blog-intro" style="background-image: linear-gradient(rgba(0, 0, 0, …"
click at [61, 260] on div "Auto Mode Send" at bounding box center [79, 264] width 114 height 13
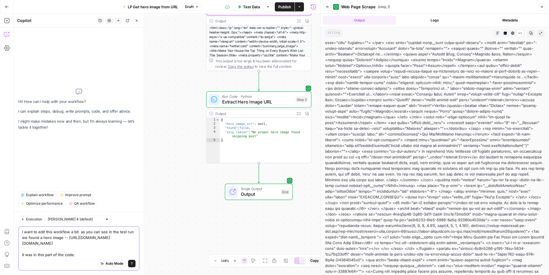
click at [82, 255] on textarea "I want to edit this workflow a bit. as you can see in the test run we found a h…" at bounding box center [79, 243] width 114 height 29
paste textarea "<div class="blog-intro" style="background-image: linear-gradient(rgba(0, 0, 0, …"
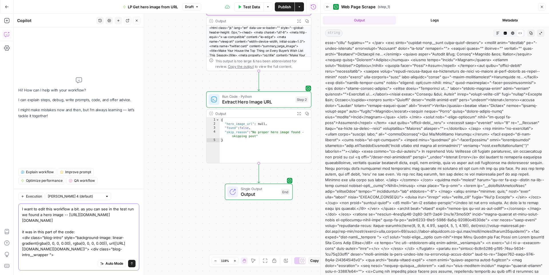
click at [78, 223] on textarea "I want to edit this workflow a bit. as you can see in the test run we found a h…" at bounding box center [79, 231] width 114 height 51
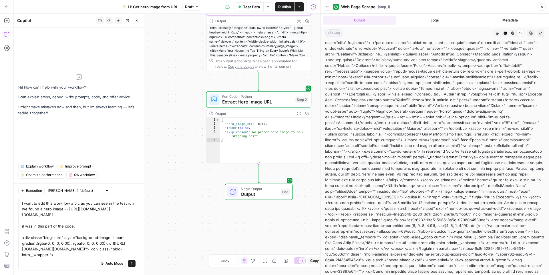
click at [60, 264] on div "Auto Mode Send" at bounding box center [79, 264] width 114 height 13
click at [68, 259] on div "Auto Mode Send" at bounding box center [79, 264] width 114 height 13
click at [72, 256] on textarea "I want to edit this workflow a bit. as you can see in the test run we found a h…" at bounding box center [79, 229] width 114 height 57
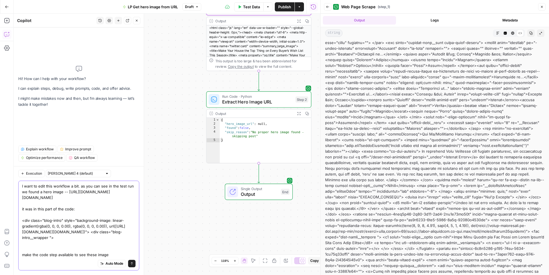
type textarea "I want to edit this workflow a bit. as you can see in the test run we found a h…"
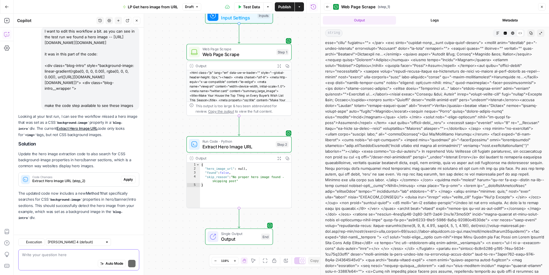
scroll to position [74, 0]
click at [130, 180] on span "Apply" at bounding box center [128, 179] width 9 height 5
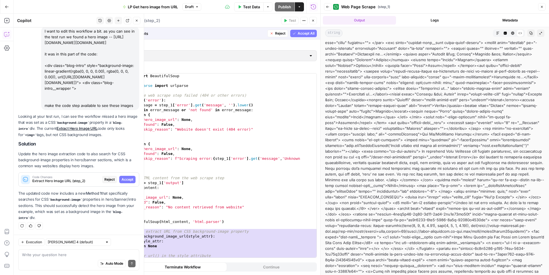
click at [128, 180] on span "Accept" at bounding box center [128, 179] width 12 height 5
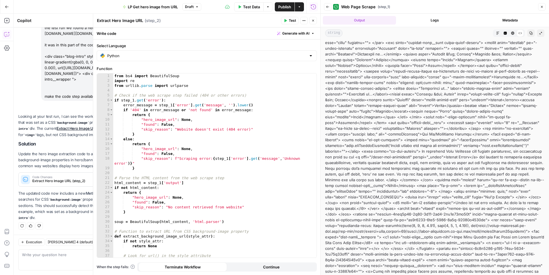
click at [288, 20] on button "Test" at bounding box center [289, 20] width 17 height 7
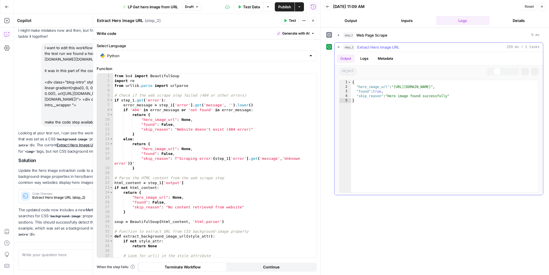
scroll to position [84, 0]
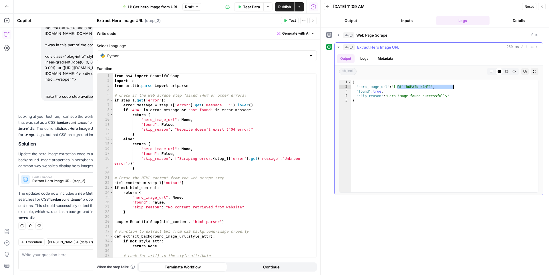
drag, startPoint x: 397, startPoint y: 87, endPoint x: 453, endPoint y: 89, distance: 55.8
click at [453, 89] on div "{ "hero_image_url" : "https://media-production.lp-cdn.com/media/qjdqv4mzeri76qx…" at bounding box center [444, 141] width 187 height 122
click at [445, 96] on div "{ "hero_image_url" : "https://media-production.lp-cdn.com/media/qjdqv4mzeri76qx…" at bounding box center [444, 141] width 187 height 122
drag, startPoint x: 396, startPoint y: 87, endPoint x: 524, endPoint y: 87, distance: 128.4
click at [524, 87] on div "{ "hero_image_url" : "https://media-production.lp-cdn.com/media/qjdqv4mzeri76qx…" at bounding box center [444, 141] width 187 height 122
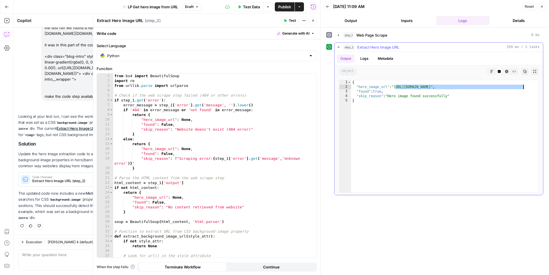
type textarea "**********"
click at [283, 7] on span "Publish" at bounding box center [284, 7] width 13 height 6
click at [316, 22] on button "Close" at bounding box center [313, 20] width 7 height 7
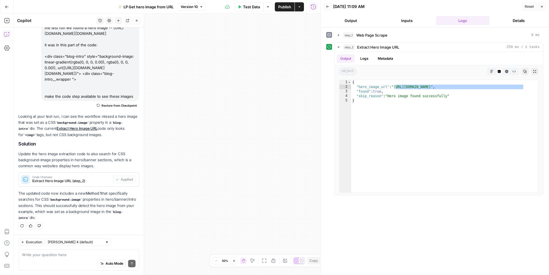
drag, startPoint x: 184, startPoint y: 101, endPoint x: 151, endPoint y: 101, distance: 32.9
click at [151, 101] on div "Workflow Input Settings Inputs Web Page Scrape Web Page Scrape Step 1 Output Ex…" at bounding box center [167, 144] width 307 height 261
click at [235, 105] on span "Web Page Scrape" at bounding box center [239, 106] width 30 height 3
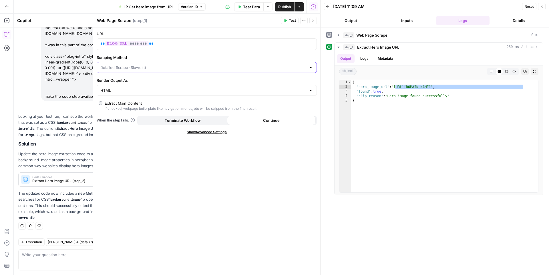
click at [145, 67] on input "Scraping Method" at bounding box center [203, 68] width 206 height 6
click at [131, 83] on span "Quick Capture (Fastest)" at bounding box center [206, 82] width 208 height 6
type input "Quick Capture (Fastest)"
click at [292, 20] on span "Test" at bounding box center [292, 20] width 7 height 5
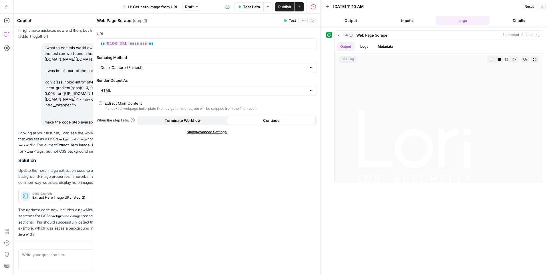
scroll to position [84, 0]
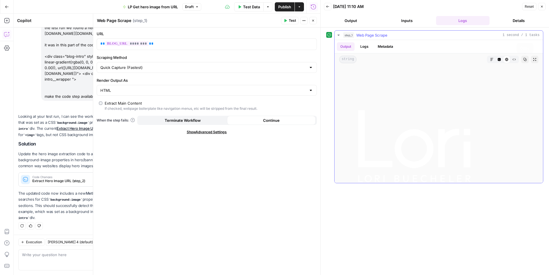
click at [515, 60] on icon "button" at bounding box center [514, 59] width 3 height 3
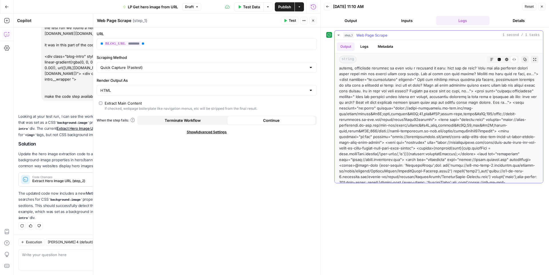
scroll to position [33, 0]
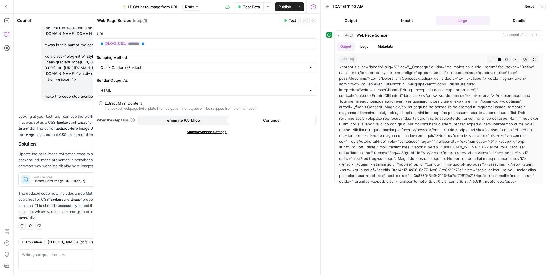
click at [282, 8] on span "Publish" at bounding box center [284, 7] width 13 height 6
click at [314, 20] on icon "button" at bounding box center [313, 21] width 2 height 2
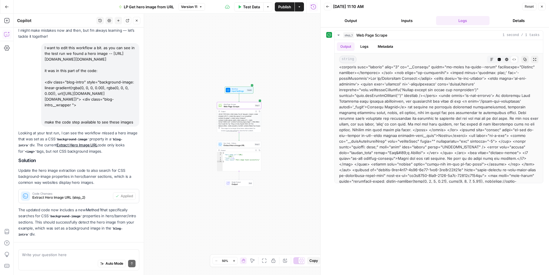
scroll to position [84, 0]
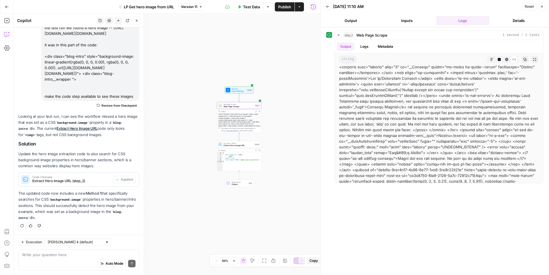
click at [250, 9] on span "Test Data" at bounding box center [251, 7] width 17 height 6
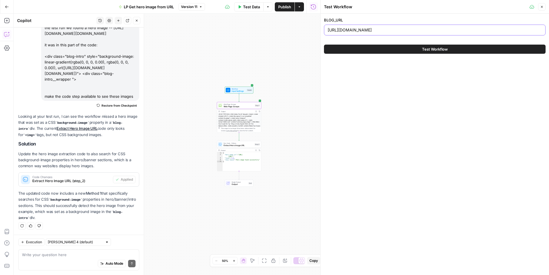
click at [364, 32] on input "https://lorirealestate.com/blog/make-your-house-the-top-thing-on-every-buyers-w…" at bounding box center [435, 30] width 214 height 6
paste input "sarsenteam.com/blog/compass-q4-2021-connecticut-market-report"
type input "https://sarsenteam.com/blog/compass-q4-2021-connecticut-market-report"
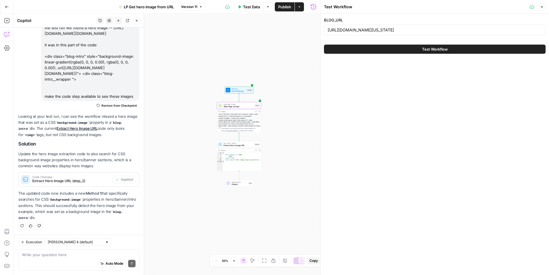
click at [385, 51] on button "Test Workflow" at bounding box center [435, 49] width 222 height 9
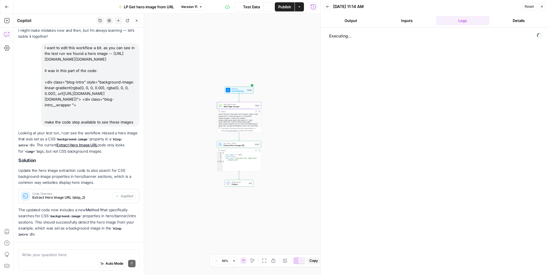
scroll to position [84, 0]
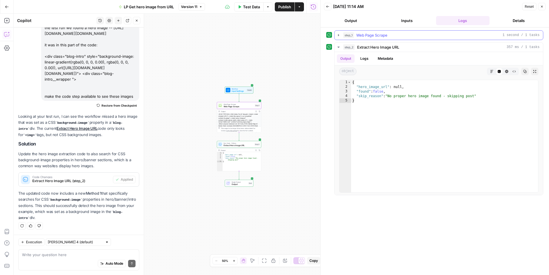
click at [360, 37] on span "Web Page Scrape" at bounding box center [371, 35] width 31 height 6
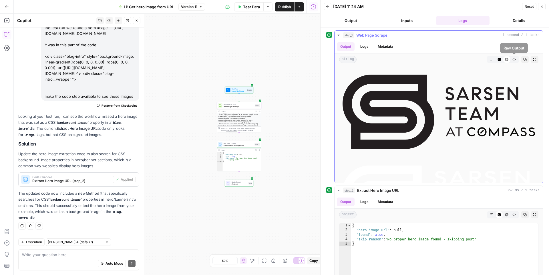
click at [537, 57] on button "Expand Output" at bounding box center [534, 59] width 7 height 7
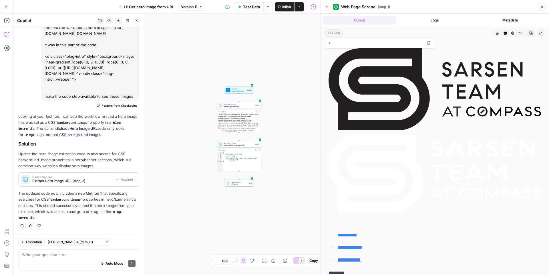
click at [520, 34] on icon "button" at bounding box center [520, 32] width 3 height 3
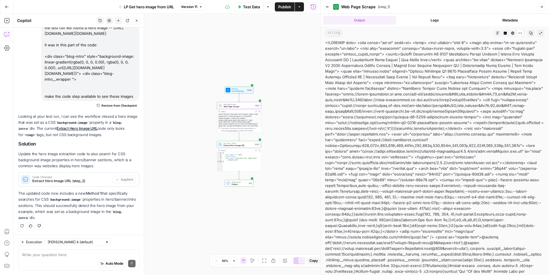
scroll to position [0, 0]
click at [530, 33] on icon "button" at bounding box center [530, 32] width 3 height 3
drag, startPoint x: 343, startPoint y: 96, endPoint x: 485, endPoint y: 100, distance: 141.9
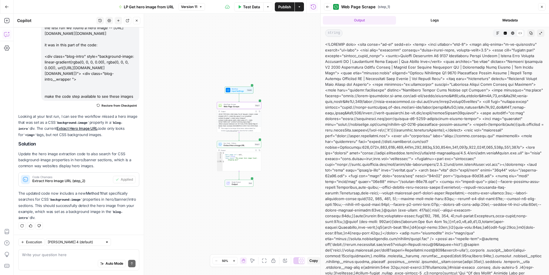
copy div "https://media-production.lp-cdn.com/cdn-cgi/image/format&#x3D;auto,quality&#x3D…"
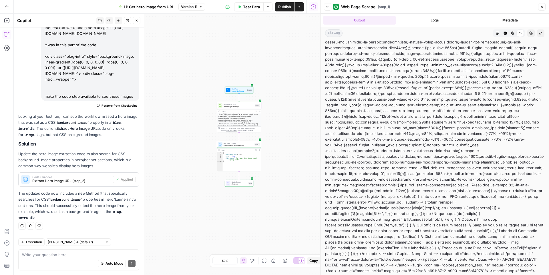
scroll to position [3020, 0]
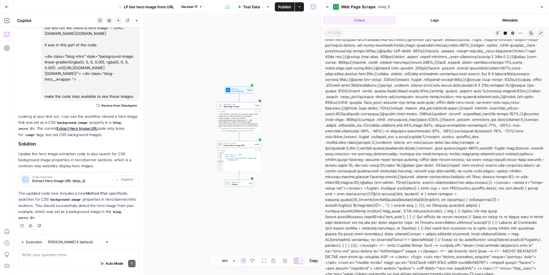
drag, startPoint x: 494, startPoint y: 188, endPoint x: 390, endPoint y: 200, distance: 104.5
copy div "https://media-production.lp-cdn.com/cdn-cgi/image/format=auto,quality=85,fit=sc…"
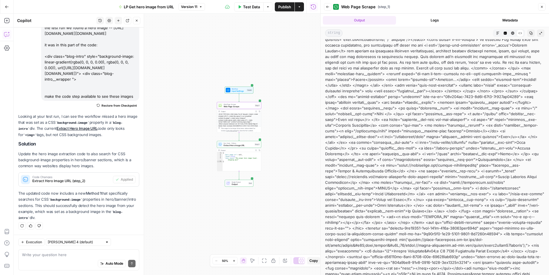
scroll to position [3564, 0]
drag, startPoint x: 437, startPoint y: 148, endPoint x: 529, endPoint y: 153, distance: 92.6
drag, startPoint x: 437, startPoint y: 147, endPoint x: 525, endPoint y: 155, distance: 88.7
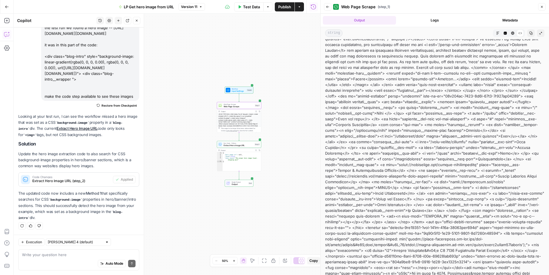
copy div "https://media-production.lp-cdn.com/cdn-cgi/image/format&#x3D;auto,quality&#x3D…"
drag, startPoint x: 394, startPoint y: 148, endPoint x: 427, endPoint y: 149, distance: 32.0
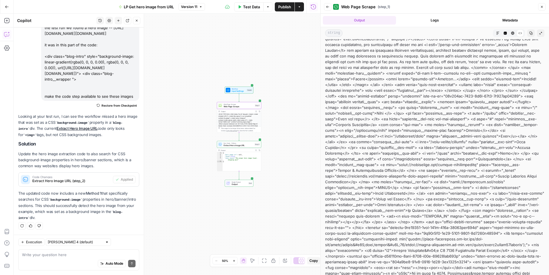
copy div "background-image"
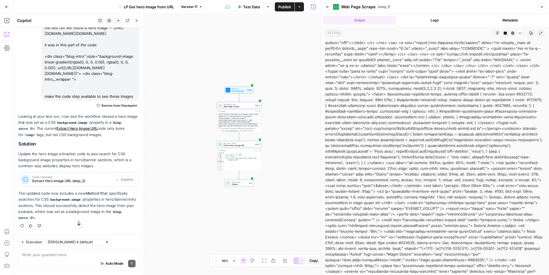
scroll to position [3555, 0]
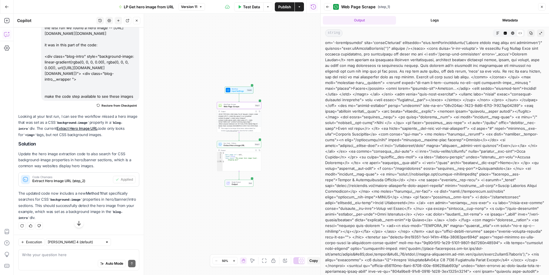
drag, startPoint x: 437, startPoint y: 156, endPoint x: 526, endPoint y: 165, distance: 89.4
copy div "https://media-production.lp-cdn.com/cdn-cgi/image/format&#x3D;auto,quality&#x3D…"
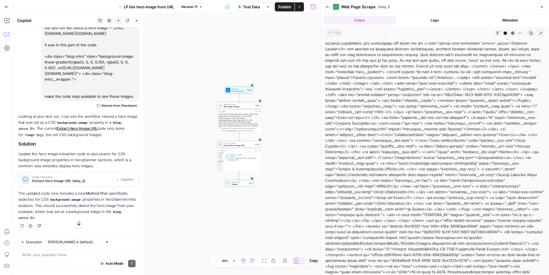
drag, startPoint x: 525, startPoint y: 141, endPoint x: 544, endPoint y: 155, distance: 23.3
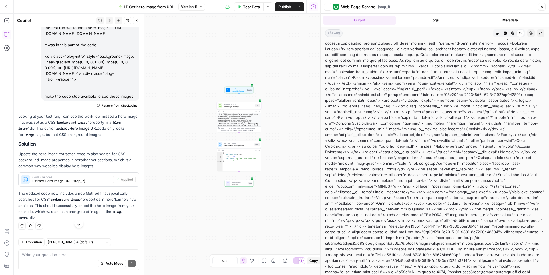
copy div "<div class="redesign blog-opening" style="background-image: url('https://media-…"
click at [76, 251] on div "Write your question here Auto Mode Send" at bounding box center [78, 259] width 121 height 21
click at [255, 150] on icon "button" at bounding box center [255, 150] width 1 height 1
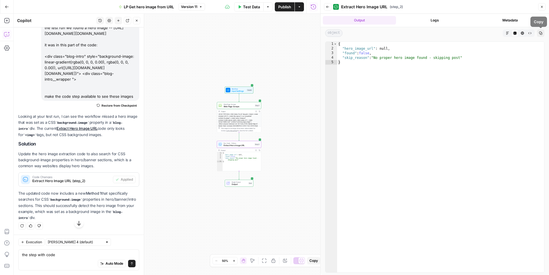
click at [546, 7] on header "Back Extract Hero Image URL ( step_2 ) Close" at bounding box center [435, 7] width 229 height 14
click at [64, 258] on div "Auto Mode Send" at bounding box center [79, 264] width 114 height 13
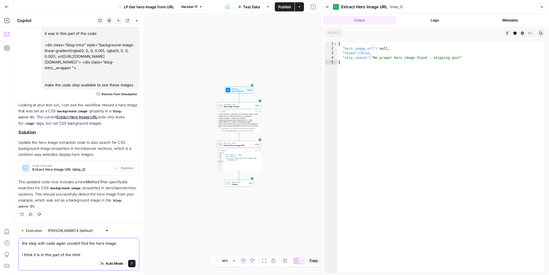
scroll to position [101, 0]
paste textarea "<div class="redesign blog-opening" style="background-image: url('https://media-…"
type textarea "the step with code again couldnt find the hero image. i think it is in this par…"
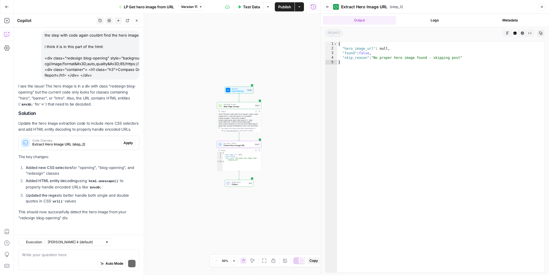
scroll to position [294, 0]
click at [126, 143] on span "Apply" at bounding box center [128, 142] width 9 height 5
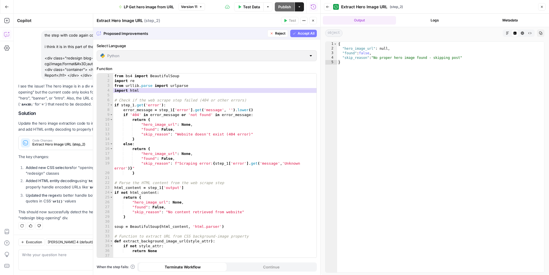
click at [301, 36] on span "Accept All" at bounding box center [306, 33] width 17 height 5
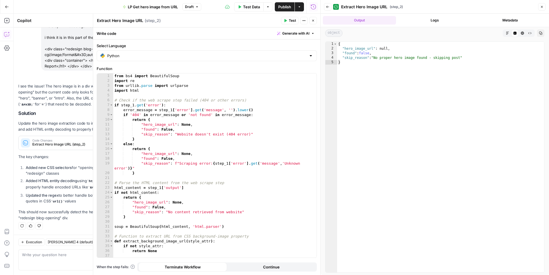
click at [290, 21] on span "Test" at bounding box center [292, 20] width 7 height 5
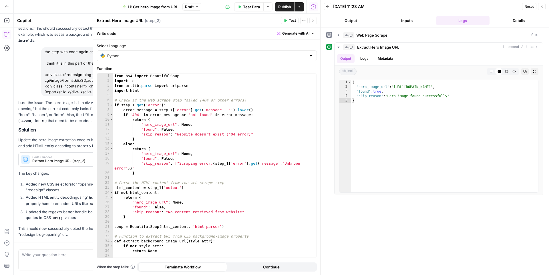
scroll to position [303, 0]
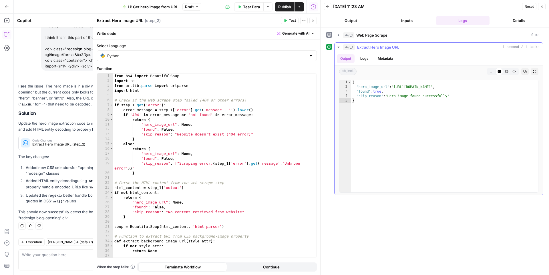
type textarea "**********"
drag, startPoint x: 396, startPoint y: 88, endPoint x: 523, endPoint y: 85, distance: 127.6
click at [523, 85] on div "{ "hero_image_url" : "https://media-production.lp-cdn.com/media/qjdqv4mzeri76qx…" at bounding box center [444, 141] width 187 height 122
click at [287, 5] on span "Publish" at bounding box center [284, 7] width 13 height 6
click at [252, 4] on span "Test Data" at bounding box center [251, 7] width 17 height 6
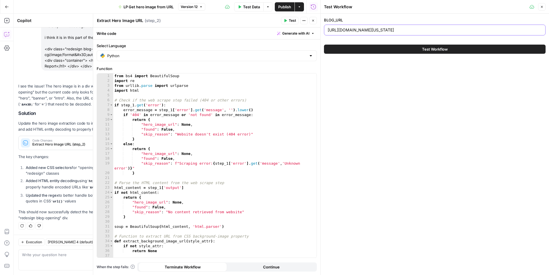
click at [379, 28] on input "https://sarsenteam.com/blog/compass-q4-2021-connecticut-market-report" at bounding box center [435, 30] width 214 height 6
paste input "eritagelandscapes.net/blog/innovative-small-space-landscaping-ideas"
type input "heritagelandscapes.net/blog/innovative-small-space-landscaping-ideas"
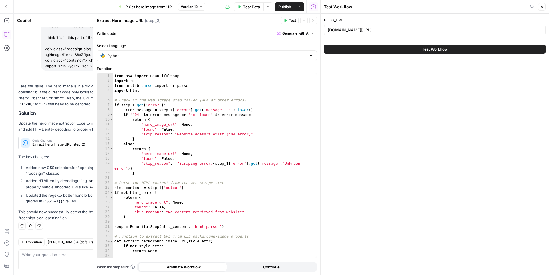
click at [375, 50] on button "Test Workflow" at bounding box center [435, 49] width 222 height 9
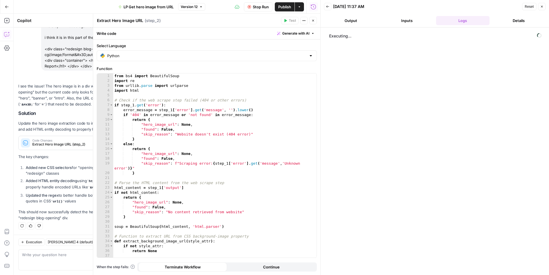
click at [314, 22] on icon "button" at bounding box center [313, 20] width 3 height 3
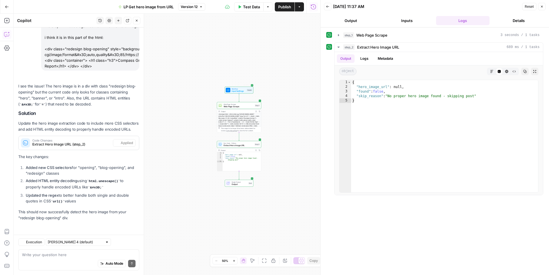
scroll to position [303, 0]
click at [351, 36] on span "step_1" at bounding box center [348, 35] width 11 height 6
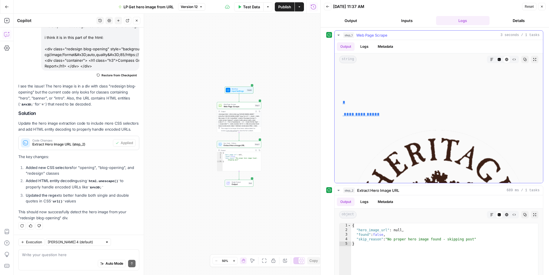
click at [516, 58] on button "Raw Output" at bounding box center [514, 59] width 7 height 7
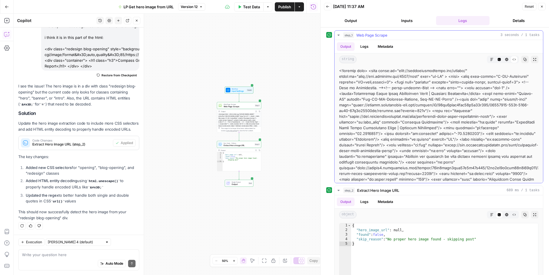
click at [534, 60] on icon "button" at bounding box center [534, 59] width 3 height 3
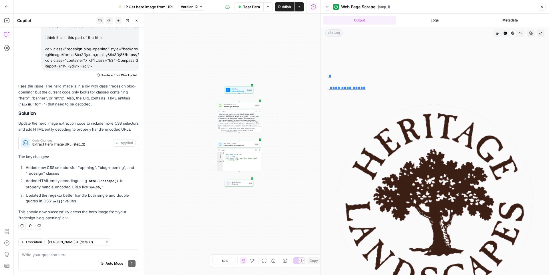
click at [519, 34] on icon "button" at bounding box center [520, 32] width 3 height 3
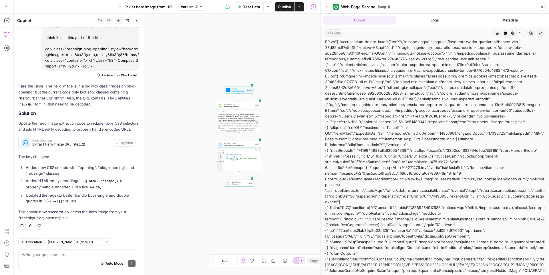
scroll to position [729, 0]
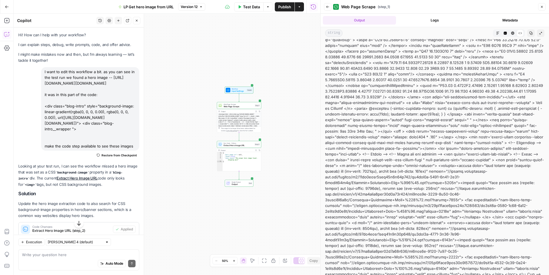
scroll to position [5704, 0]
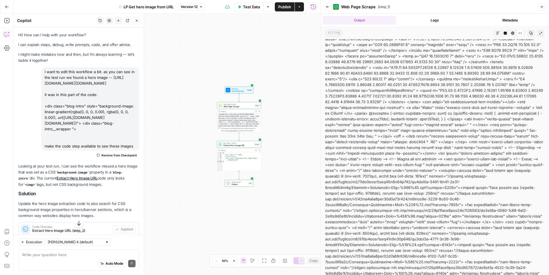
drag, startPoint x: 341, startPoint y: 159, endPoint x: 354, endPoint y: 159, distance: 12.9
click at [354, 159] on div at bounding box center [434, 190] width 219 height 11705
click at [350, 159] on div at bounding box center [434, 190] width 219 height 11705
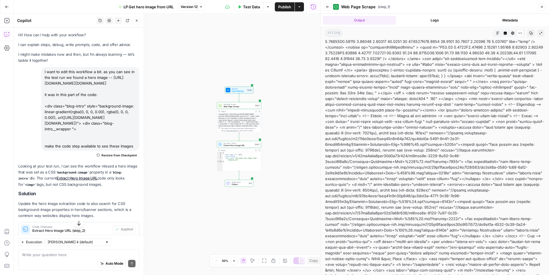
scroll to position [5747, 0]
drag, startPoint x: 326, startPoint y: 55, endPoint x: 448, endPoint y: 165, distance: 164.9
click at [448, 165] on div at bounding box center [434, 146] width 219 height 11705
click at [476, 185] on div at bounding box center [434, 146] width 219 height 11705
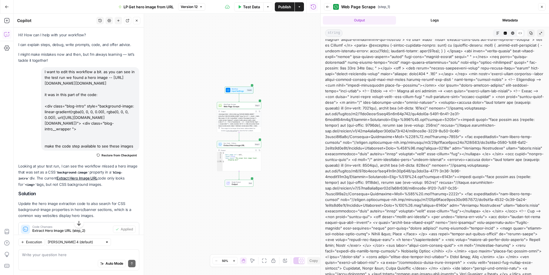
scroll to position [5768, 0]
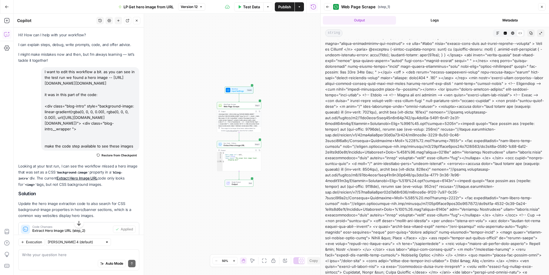
drag, startPoint x: 452, startPoint y: 198, endPoint x: 445, endPoint y: 197, distance: 6.4
click at [445, 197] on div at bounding box center [434, 126] width 219 height 11705
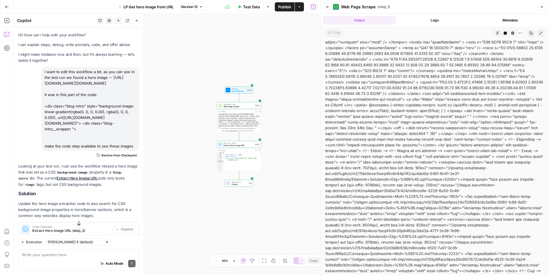
scroll to position [5710, 0]
drag, startPoint x: 483, startPoint y: 198, endPoint x: 326, endPoint y: 85, distance: 193.6
click at [326, 85] on div at bounding box center [434, 184] width 219 height 11705
copy div "bar-wrapper"> <a href="#page" class="header-skip-link sqs-button-element--prima…"
click at [77, 255] on textarea at bounding box center [79, 255] width 114 height 6
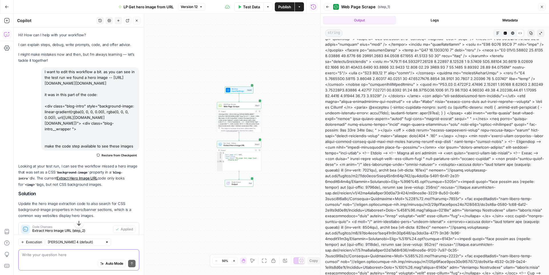
click at [43, 256] on textarea at bounding box center [79, 255] width 114 height 6
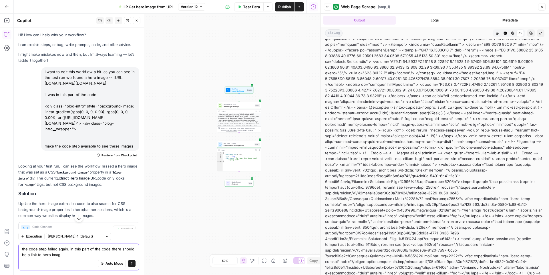
type textarea "the code step failed again. in this part of the code there should be a link to …"
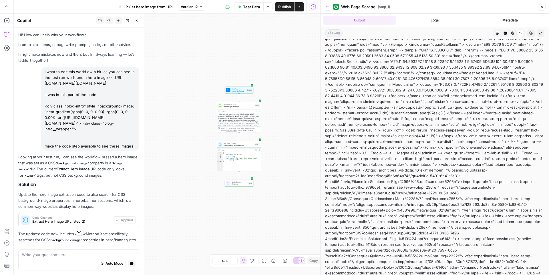
click at [51, 261] on div "Auto Mode Stop generating" at bounding box center [79, 264] width 114 height 13
paste textarea "bar-wrapper"> <a href="#page" class="header-skip-link sqs-button-element--prima…"
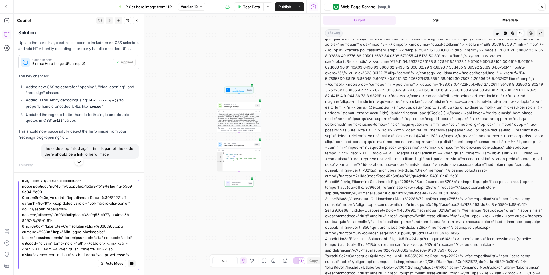
scroll to position [365, 0]
type textarea "bar-wrapper"> <a href="#page" class="header-skip-link sqs-button-element--prima…"
click at [131, 265] on icon "button" at bounding box center [131, 263] width 3 height 3
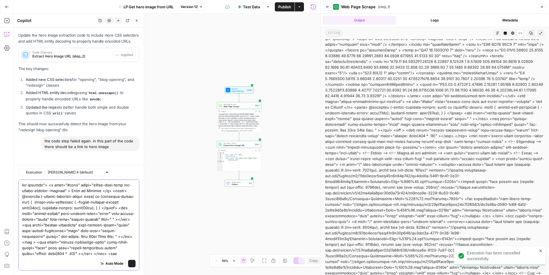
scroll to position [391, 0]
click at [132, 265] on icon "submit" at bounding box center [131, 263] width 3 height 3
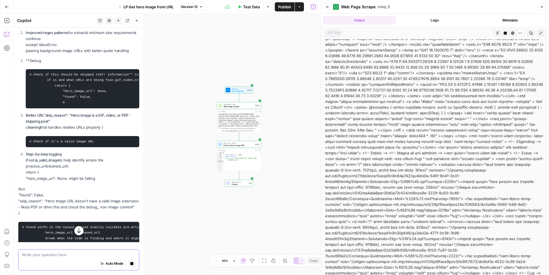
scroll to position [929, 0]
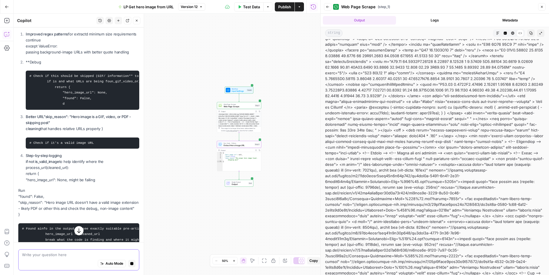
click at [126, 13] on button "Apply" at bounding box center [128, 9] width 15 height 7
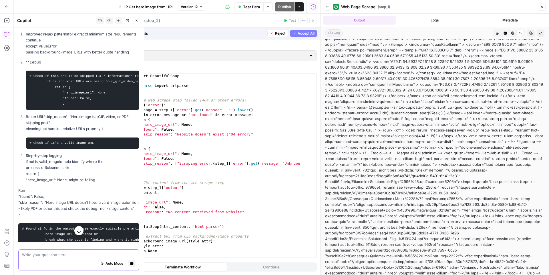
click at [126, 12] on span "Accept" at bounding box center [128, 9] width 12 height 5
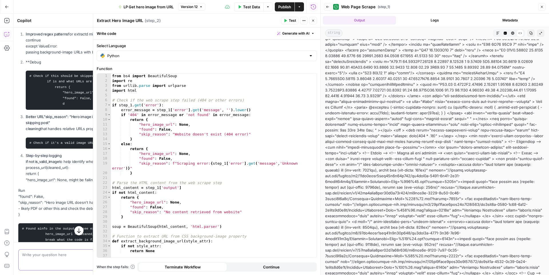
click at [294, 19] on span "Test" at bounding box center [292, 20] width 7 height 5
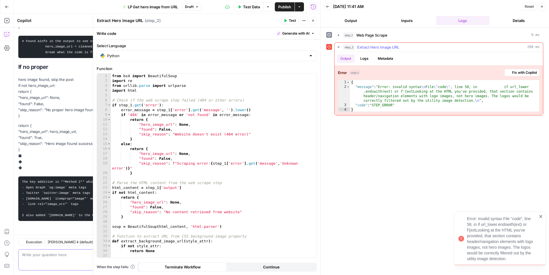
scroll to position [1209, 0]
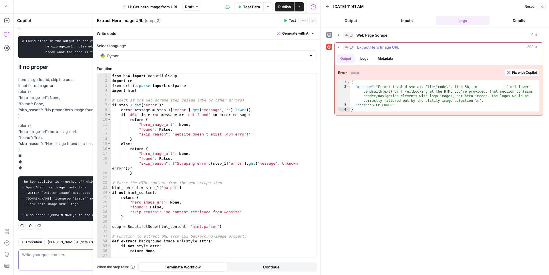
click at [510, 76] on div "Error object Fix with Copilot 1 2 3 4 { "message" : "Error: invalid syntax \n F…" at bounding box center [439, 91] width 209 height 50
click at [509, 72] on icon "button" at bounding box center [508, 72] width 3 height 3
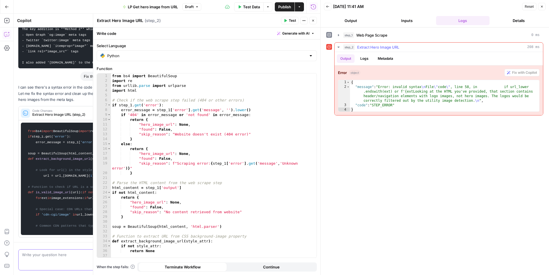
scroll to position [1598, 0]
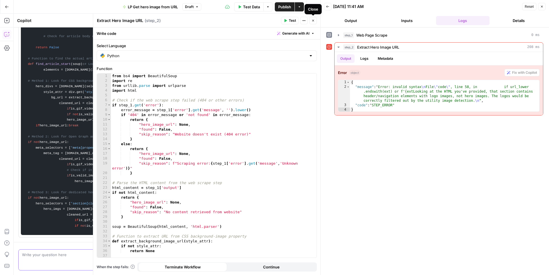
click at [312, 22] on icon "button" at bounding box center [313, 20] width 3 height 3
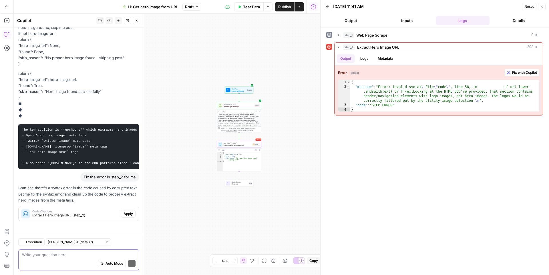
scroll to position [1261, 0]
click at [126, 214] on span "Apply" at bounding box center [128, 213] width 9 height 5
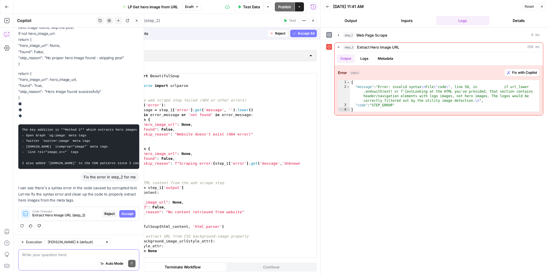
click at [130, 213] on span "Accept" at bounding box center [128, 213] width 12 height 5
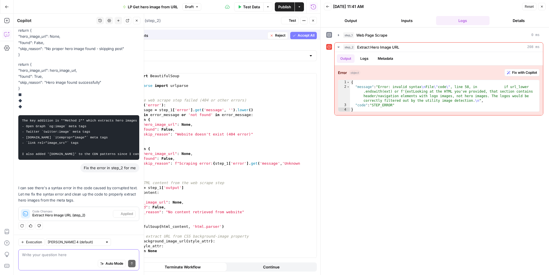
scroll to position [1270, 0]
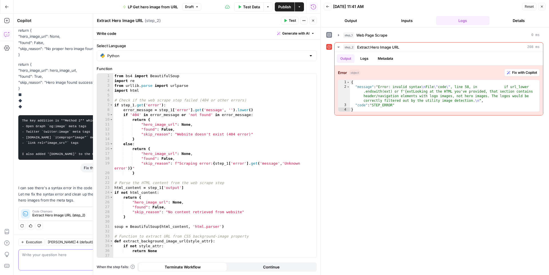
click at [292, 22] on span "Test" at bounding box center [292, 20] width 7 height 5
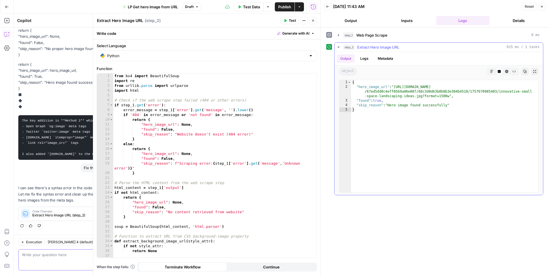
type textarea "**********"
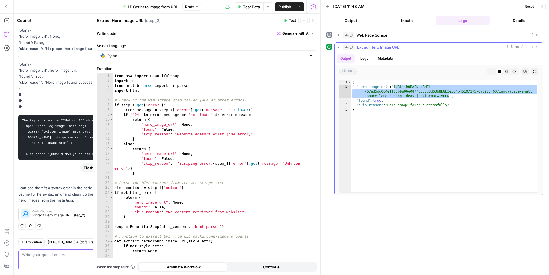
drag, startPoint x: 396, startPoint y: 87, endPoint x: 449, endPoint y: 96, distance: 53.4
click at [449, 96] on div "{ "hero_image_url" : "http://static1.squarespace.com/static/67ed5dcfc4eff05b9a0…" at bounding box center [444, 141] width 187 height 122
click at [279, 6] on span "Publish" at bounding box center [284, 7] width 13 height 6
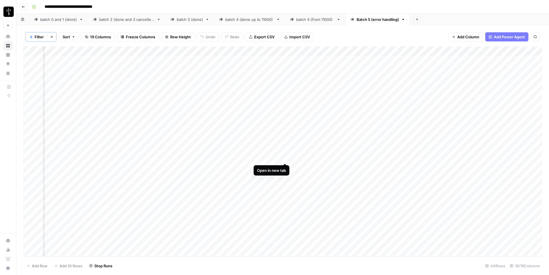
scroll to position [0, 345]
click at [150, 158] on div "Add Column" at bounding box center [282, 151] width 519 height 210
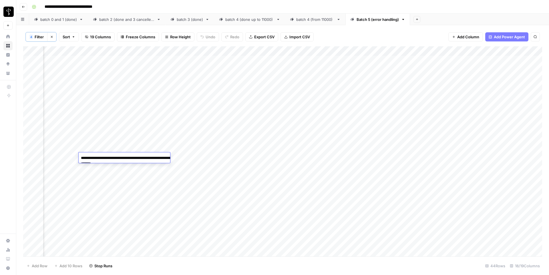
click at [150, 158] on textarea "**********" at bounding box center [136, 161] width 114 height 14
click at [284, 223] on div "Add Column" at bounding box center [282, 151] width 519 height 210
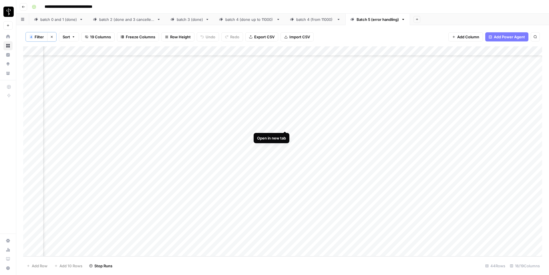
click at [284, 126] on div "Add Column" at bounding box center [282, 151] width 519 height 210
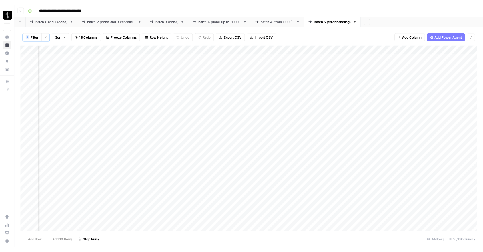
scroll to position [0, 345]
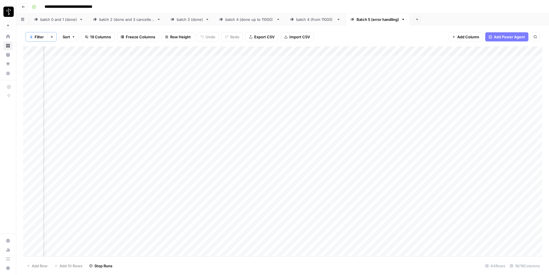
click at [226, 189] on div "Add Column" at bounding box center [282, 151] width 519 height 210
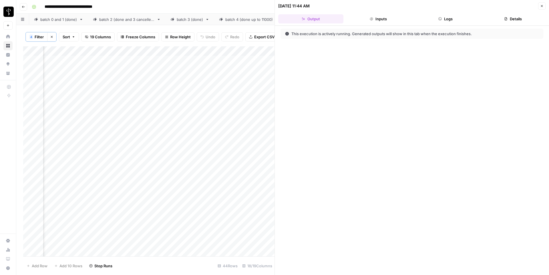
click at [429, 16] on button "Logs" at bounding box center [445, 18] width 65 height 9
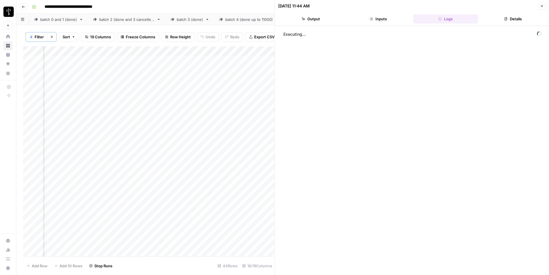
click at [497, 21] on button "Details" at bounding box center [513, 18] width 65 height 9
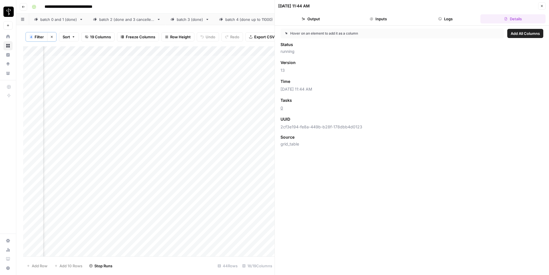
click at [541, 7] on icon "button" at bounding box center [542, 6] width 2 height 2
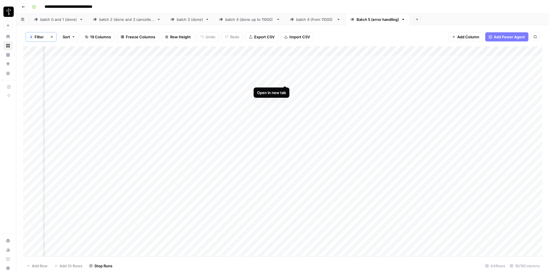
click at [283, 79] on div "Add Column" at bounding box center [282, 151] width 519 height 210
click at [285, 70] on div "Add Column" at bounding box center [282, 151] width 519 height 210
click at [225, 91] on div "Add Column" at bounding box center [282, 151] width 519 height 210
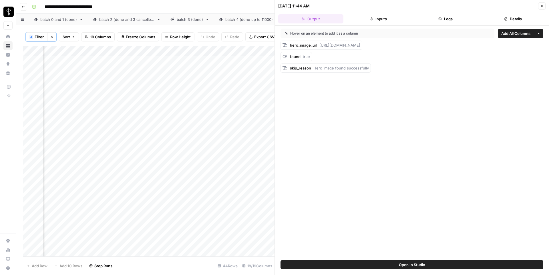
click at [261, 89] on div "Add Column" at bounding box center [148, 151] width 251 height 210
click at [543, 8] on button "Close" at bounding box center [541, 5] width 7 height 7
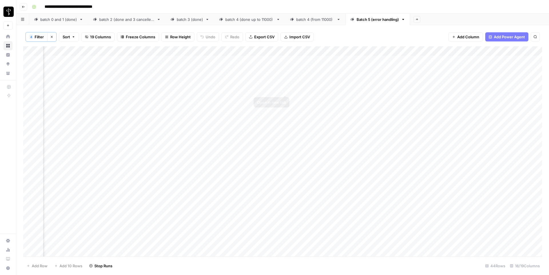
click at [285, 88] on div "Add Column" at bounding box center [282, 151] width 519 height 210
click at [285, 99] on div "Add Column" at bounding box center [282, 151] width 519 height 210
click at [283, 112] on div "Add Column" at bounding box center [282, 151] width 519 height 210
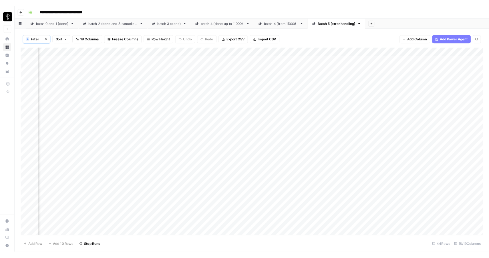
scroll to position [0, 345]
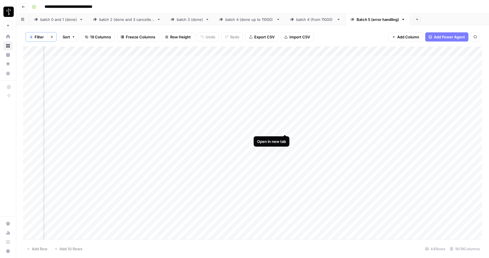
click at [285, 128] on div "Add Column" at bounding box center [252, 142] width 459 height 193
click at [285, 130] on div "Add Column" at bounding box center [252, 142] width 459 height 193
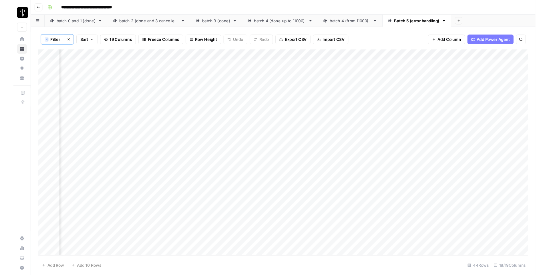
scroll to position [0, 345]
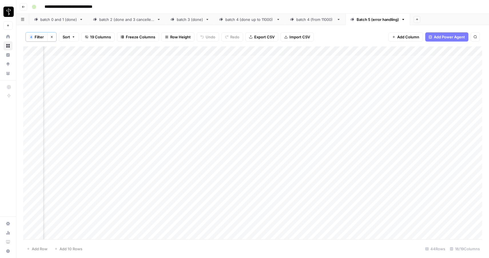
click at [40, 35] on span "Filter" at bounding box center [39, 37] width 9 height 6
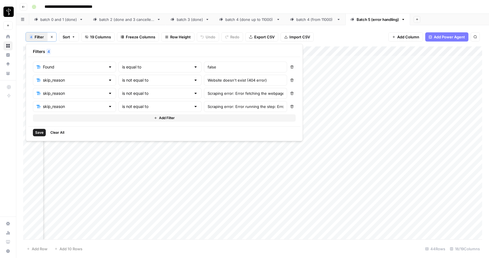
click at [39, 136] on button "Save" at bounding box center [39, 132] width 13 height 7
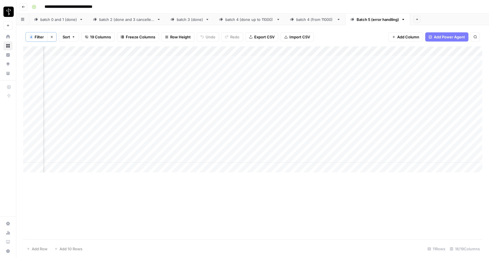
click at [132, 62] on div "Add Column" at bounding box center [252, 109] width 459 height 126
click at [132, 62] on textarea "**********" at bounding box center [136, 64] width 114 height 14
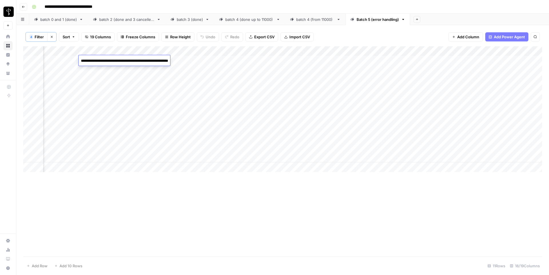
click at [257, 59] on div "Add Column" at bounding box center [282, 109] width 519 height 126
click at [135, 72] on div "Add Column" at bounding box center [282, 109] width 519 height 126
click at [246, 80] on div "Add Column" at bounding box center [282, 109] width 519 height 126
click at [151, 79] on div "Add Column" at bounding box center [282, 109] width 519 height 126
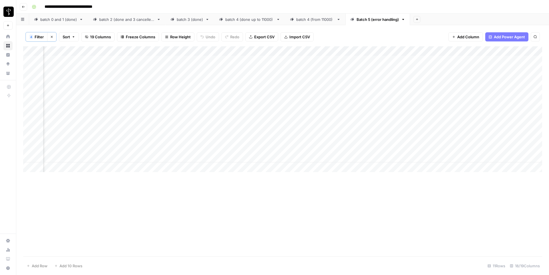
click at [151, 79] on div "Add Column" at bounding box center [282, 109] width 519 height 126
click at [137, 92] on div "Add Column" at bounding box center [282, 109] width 519 height 126
click at [124, 88] on div "Add Column" at bounding box center [282, 109] width 519 height 126
click at [124, 88] on textarea "**********" at bounding box center [133, 90] width 108 height 8
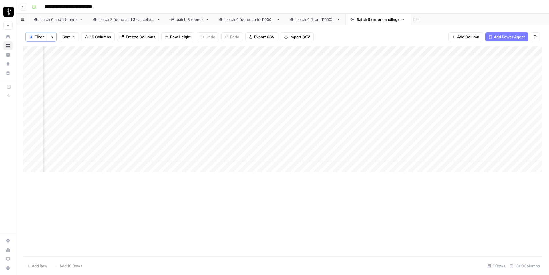
click at [259, 89] on div "Add Column" at bounding box center [282, 109] width 519 height 126
type input "**********"
click at [151, 89] on div "Add Column" at bounding box center [282, 109] width 519 height 126
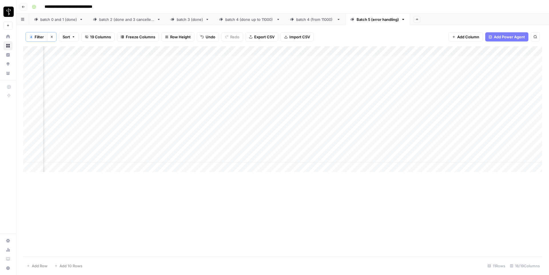
click at [151, 89] on div "Add Column" at bounding box center [282, 109] width 519 height 126
click at [151, 89] on textarea "**********" at bounding box center [133, 90] width 108 height 8
click at [307, 90] on div "Add Column" at bounding box center [282, 109] width 519 height 126
click at [307, 90] on textarea "*****" at bounding box center [336, 90] width 92 height 8
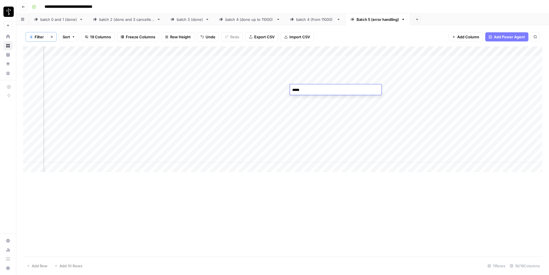
click at [307, 90] on textarea "*****" at bounding box center [336, 90] width 92 height 8
type textarea "****"
click at [259, 95] on div "Add Column" at bounding box center [282, 109] width 519 height 126
click at [143, 100] on div "Add Column" at bounding box center [282, 109] width 519 height 126
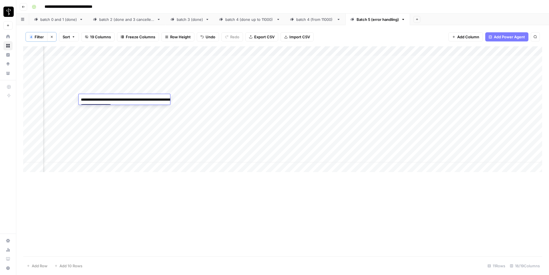
click at [143, 100] on textarea "**********" at bounding box center [136, 103] width 114 height 14
click at [252, 100] on div "Add Column" at bounding box center [282, 109] width 519 height 126
click at [144, 108] on div "Add Column" at bounding box center [282, 109] width 519 height 126
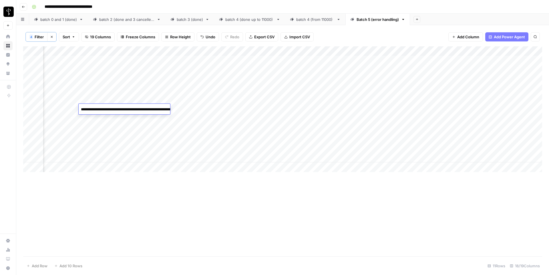
click at [144, 108] on textarea "**********" at bounding box center [136, 113] width 114 height 14
click at [150, 120] on div "Add Column" at bounding box center [282, 109] width 519 height 126
click at [142, 119] on div "Add Column" at bounding box center [282, 109] width 519 height 126
click at [142, 119] on textarea "**********" at bounding box center [135, 119] width 112 height 8
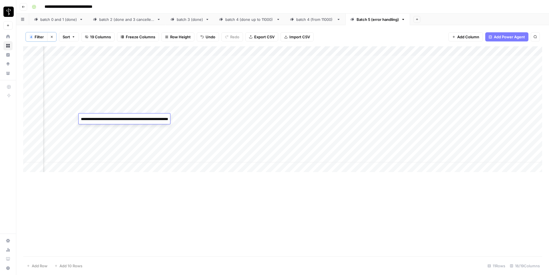
click at [127, 128] on div "Add Column" at bounding box center [282, 109] width 519 height 126
click at [127, 128] on textarea "**********" at bounding box center [130, 129] width 103 height 8
click at [127, 140] on div "Add Column" at bounding box center [282, 109] width 519 height 126
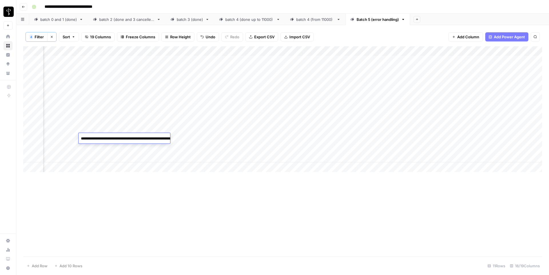
click at [127, 140] on textarea "**********" at bounding box center [136, 142] width 114 height 14
click at [136, 151] on div "Add Column" at bounding box center [282, 109] width 519 height 126
click at [136, 148] on div "Add Column" at bounding box center [282, 109] width 519 height 126
click at [136, 148] on textarea "**********" at bounding box center [125, 148] width 92 height 8
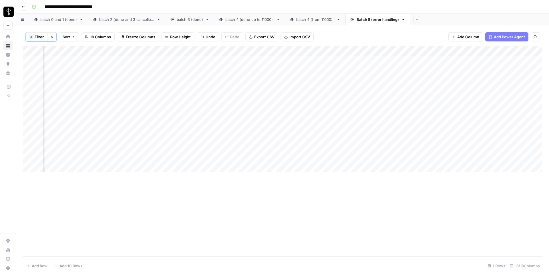
click at [140, 157] on div "Add Column" at bounding box center [282, 109] width 519 height 126
click at [140, 157] on textarea "**********" at bounding box center [131, 158] width 105 height 8
click at [52, 40] on button "Clear filters" at bounding box center [51, 36] width 9 height 9
click at [37, 40] on button "Filter" at bounding box center [36, 36] width 22 height 9
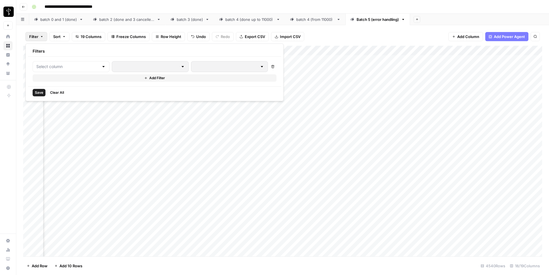
click at [54, 70] on div at bounding box center [71, 66] width 77 height 11
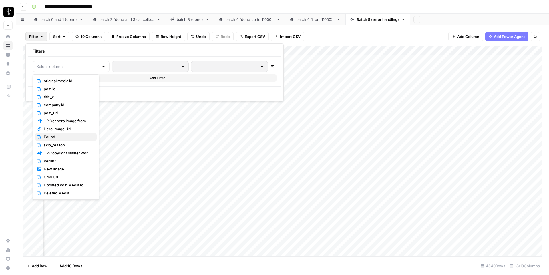
click at [55, 136] on span "Found" at bounding box center [68, 137] width 48 height 6
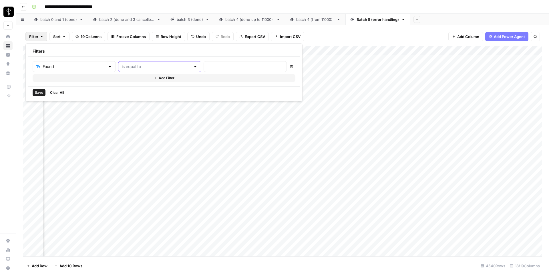
click at [122, 66] on input "text" at bounding box center [156, 67] width 69 height 6
click at [207, 69] on input "text" at bounding box center [245, 67] width 76 height 6
type input "true"
click at [76, 80] on button "Add Filter" at bounding box center [164, 77] width 263 height 7
click at [71, 82] on input "text" at bounding box center [70, 80] width 69 height 6
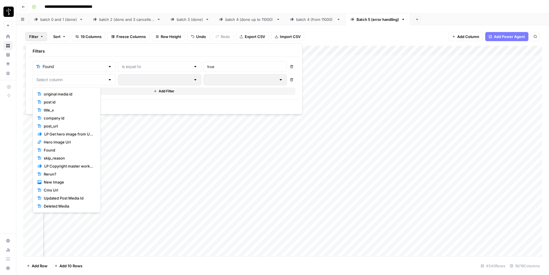
scroll to position [0, 532]
click at [60, 182] on span "New Image" at bounding box center [69, 182] width 50 height 6
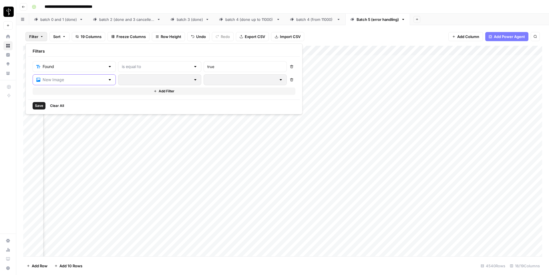
click at [90, 82] on input "text" at bounding box center [74, 80] width 63 height 6
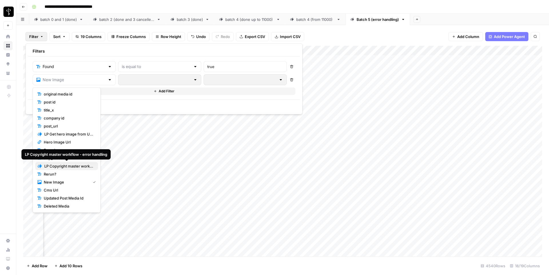
click at [54, 166] on span "LP Copyright master workflow - error handling" at bounding box center [68, 166] width 49 height 6
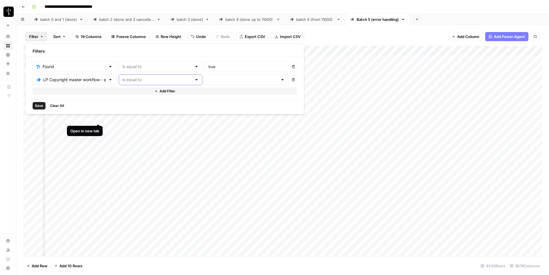
click at [137, 80] on input "text" at bounding box center [157, 80] width 70 height 6
click at [209, 79] on input "text" at bounding box center [244, 80] width 70 height 6
click at [209, 80] on input "text" at bounding box center [244, 80] width 70 height 6
click at [128, 75] on div at bounding box center [161, 79] width 84 height 11
click at [121, 102] on span "is not equal to" at bounding box center [136, 102] width 57 height 6
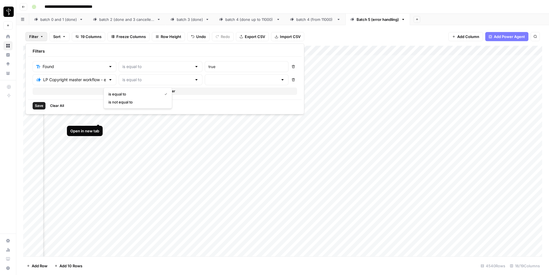
type input "is not equal to"
click at [209, 80] on input "text" at bounding box center [244, 80] width 70 height 6
click at [194, 117] on span "success" at bounding box center [207, 118] width 57 height 6
click at [194, 117] on div "Add Column" at bounding box center [282, 151] width 519 height 211
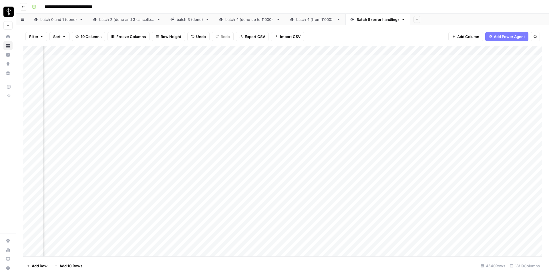
click at [39, 37] on button "Filter" at bounding box center [36, 36] width 22 height 9
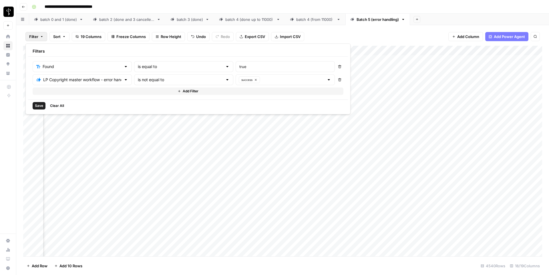
click at [38, 104] on span "Save" at bounding box center [39, 105] width 8 height 5
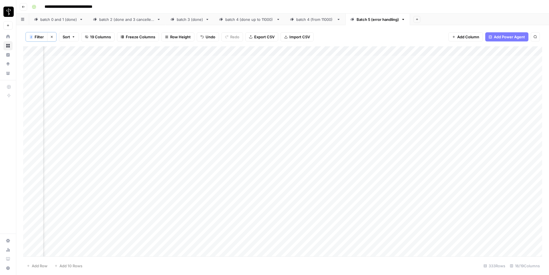
click at [37, 37] on span "Filter" at bounding box center [39, 37] width 9 height 6
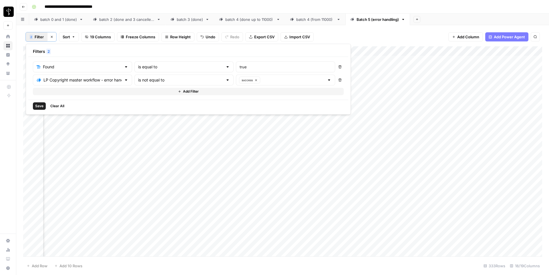
click at [66, 92] on button "Add Filter" at bounding box center [188, 91] width 311 height 7
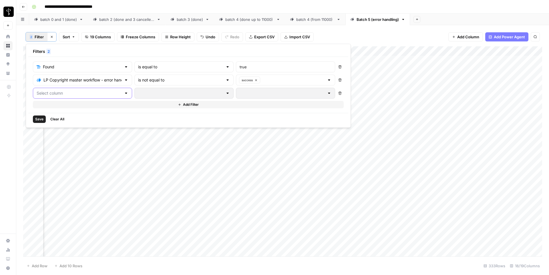
click at [73, 96] on input "text" at bounding box center [79, 93] width 85 height 6
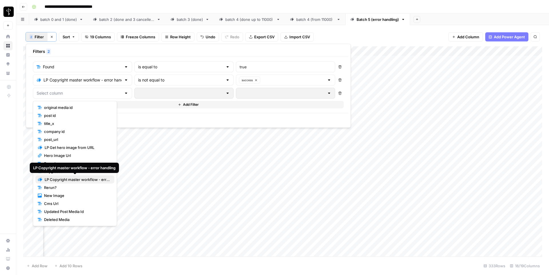
click at [66, 181] on span "LP Copyright master workflow - error handling" at bounding box center [77, 180] width 65 height 6
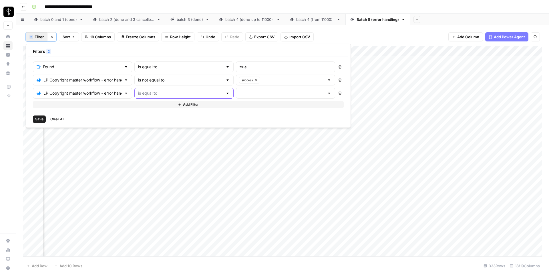
click at [144, 90] on input "text" at bounding box center [180, 93] width 85 height 6
click at [143, 114] on span "is not equal to" at bounding box center [160, 116] width 72 height 6
type input "is not equal to"
click at [240, 93] on input "text" at bounding box center [282, 93] width 85 height 6
click at [221, 122] on span "error" at bounding box center [247, 124] width 72 height 6
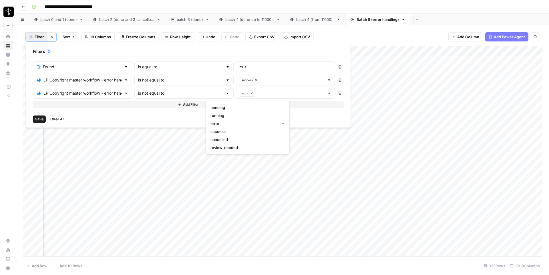
click at [36, 120] on span "Save" at bounding box center [39, 119] width 8 height 5
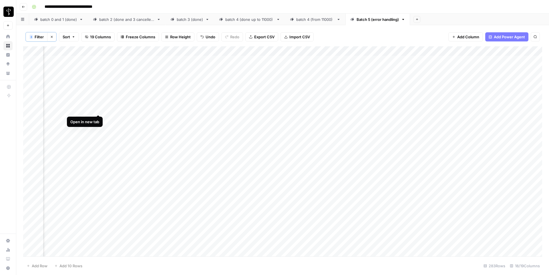
click at [97, 110] on div "Add Column" at bounding box center [282, 151] width 519 height 210
click at [97, 145] on div "Add Column" at bounding box center [282, 151] width 519 height 210
click at [261, 61] on div "Add Column" at bounding box center [282, 151] width 519 height 210
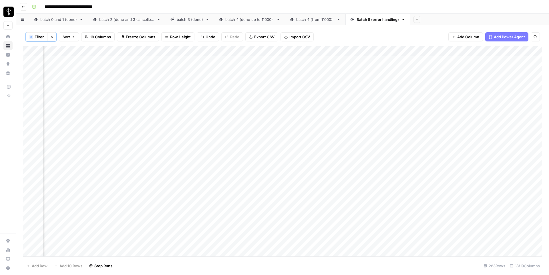
click at [260, 70] on div "Add Column" at bounding box center [282, 151] width 519 height 210
click at [259, 81] on div "Add Column" at bounding box center [282, 151] width 519 height 210
click at [342, 60] on div "Add Column" at bounding box center [282, 151] width 519 height 210
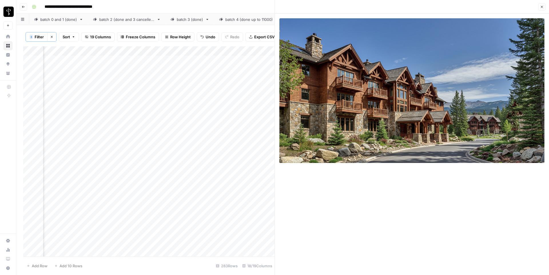
click at [541, 5] on icon "button" at bounding box center [541, 6] width 3 height 3
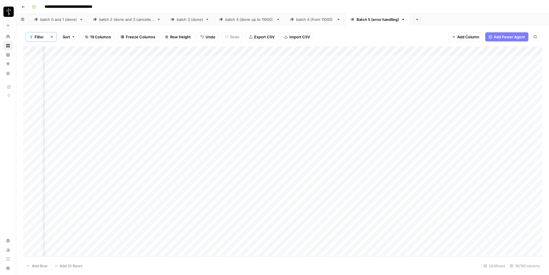
scroll to position [0, 562]
click at [70, 60] on div "Add Column" at bounding box center [282, 151] width 519 height 210
click at [70, 62] on div "Add Column" at bounding box center [282, 151] width 519 height 210
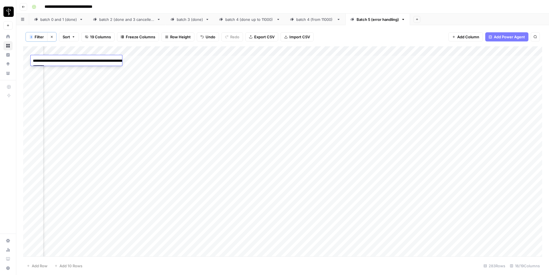
scroll to position [0, 592]
click at [242, 60] on div "Add Column" at bounding box center [282, 151] width 519 height 210
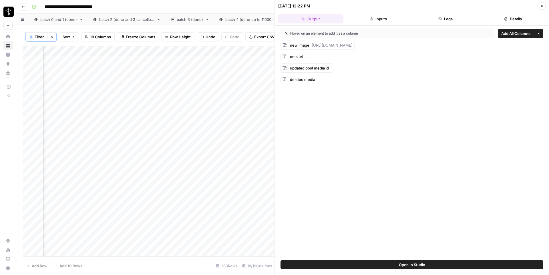
click at [386, 21] on button "Inputs" at bounding box center [378, 18] width 65 height 9
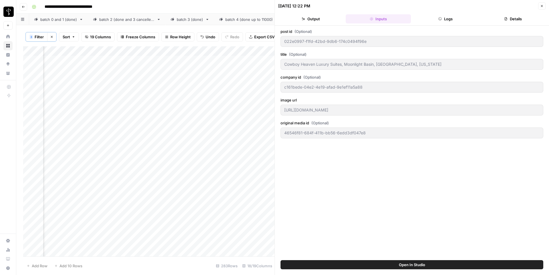
click at [455, 15] on button "Logs" at bounding box center [445, 18] width 65 height 9
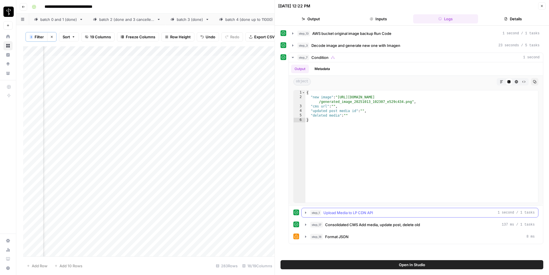
click at [316, 215] on span "step_1" at bounding box center [315, 213] width 11 height 6
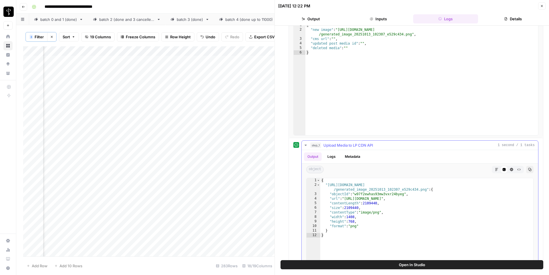
scroll to position [70, 0]
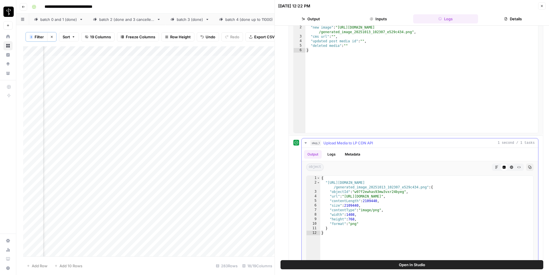
click at [318, 145] on span "step_1" at bounding box center [315, 143] width 11 height 6
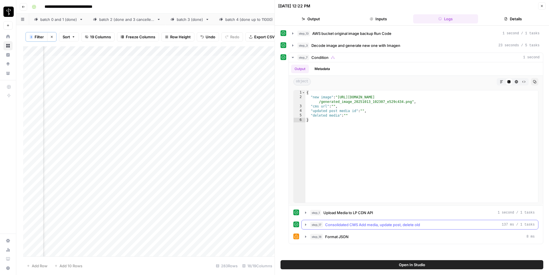
click at [310, 225] on span "step_17" at bounding box center [316, 225] width 13 height 6
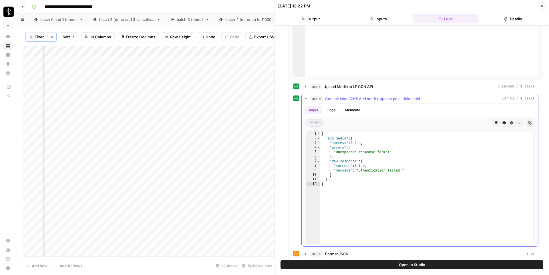
scroll to position [130, 0]
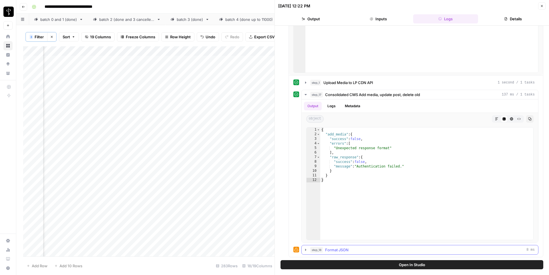
click at [313, 247] on span "step_18" at bounding box center [316, 250] width 13 height 6
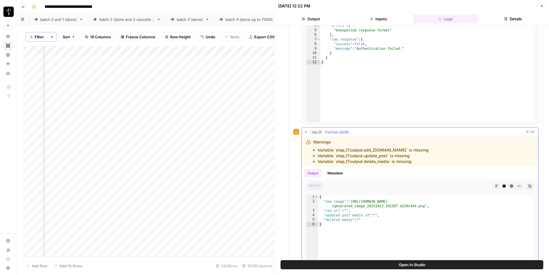
scroll to position [248, 0]
click at [541, 9] on button "Close" at bounding box center [541, 5] width 7 height 7
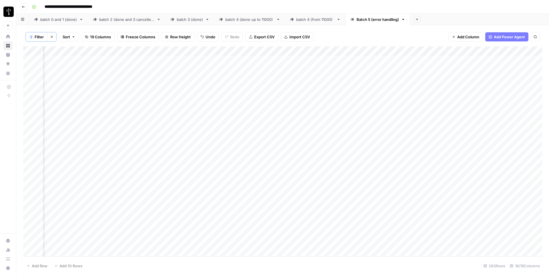
scroll to position [0, 466]
click at [36, 35] on span "Filter" at bounding box center [39, 37] width 9 height 6
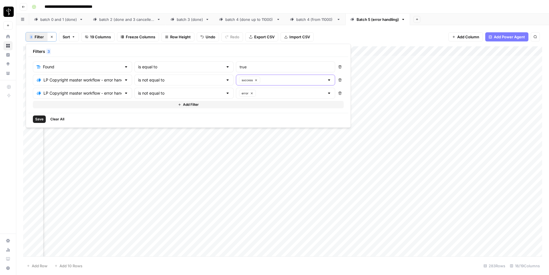
click at [239, 80] on button "success" at bounding box center [249, 80] width 21 height 7
click at [324, 78] on button "Delete" at bounding box center [327, 79] width 7 height 7
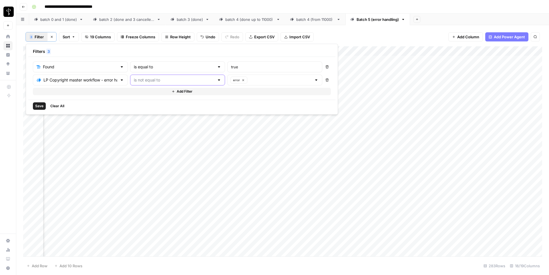
click at [167, 80] on input "text" at bounding box center [174, 80] width 81 height 6
click at [140, 96] on span "is equal to" at bounding box center [154, 95] width 68 height 6
type input "is equal to"
click at [40, 107] on span "Save" at bounding box center [39, 106] width 8 height 5
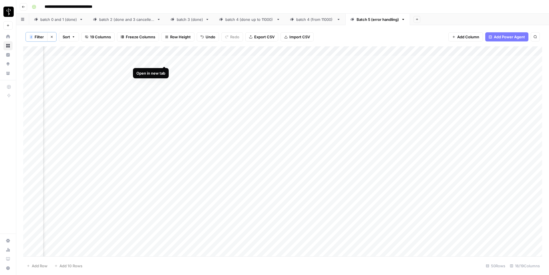
click at [164, 62] on div "Add Column" at bounding box center [282, 151] width 519 height 210
click at [113, 61] on div "Add Column" at bounding box center [282, 151] width 519 height 210
click at [165, 70] on div "Add Column" at bounding box center [282, 151] width 519 height 210
click at [112, 71] on div "Add Column" at bounding box center [282, 151] width 519 height 210
click at [156, 80] on div "Add Column" at bounding box center [282, 151] width 519 height 210
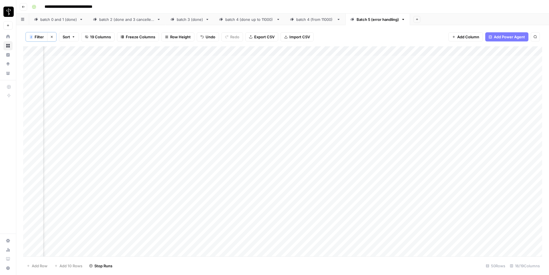
click at [198, 81] on div "Add Column" at bounding box center [282, 151] width 519 height 210
click at [198, 81] on textarea "****" at bounding box center [215, 80] width 92 height 8
type textarea "*****"
click at [165, 90] on div "Add Column" at bounding box center [282, 151] width 519 height 210
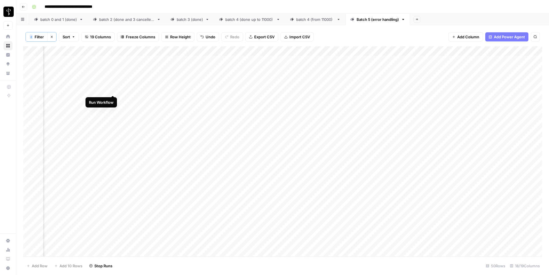
click at [114, 90] on div "Add Column" at bounding box center [282, 151] width 519 height 210
click at [164, 71] on div "Add Column" at bounding box center [282, 151] width 519 height 210
click at [164, 60] on div "Add Column" at bounding box center [282, 151] width 519 height 210
click at [157, 80] on div "Add Column" at bounding box center [282, 151] width 519 height 210
click at [164, 90] on div "Add Column" at bounding box center [282, 151] width 519 height 210
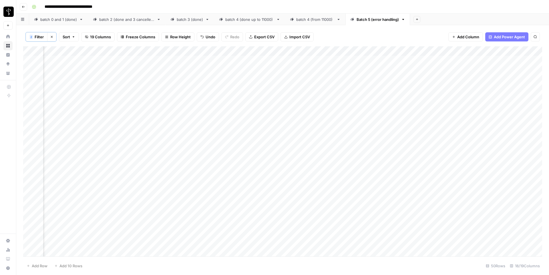
click at [113, 51] on div "Add Column" at bounding box center [282, 151] width 519 height 210
click at [126, 67] on span "All Rows" at bounding box center [134, 65] width 36 height 6
click at [177, 252] on div "Add Column" at bounding box center [282, 151] width 519 height 210
click at [178, 243] on div "Add Column" at bounding box center [282, 151] width 519 height 210
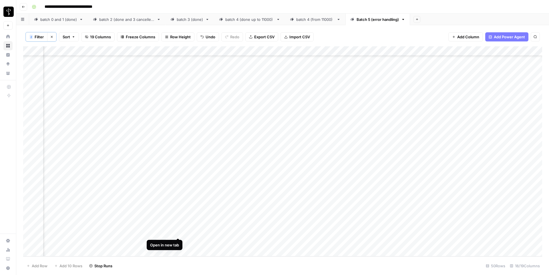
click at [179, 232] on div "Add Column" at bounding box center [282, 151] width 519 height 210
click at [178, 222] on div "Add Column" at bounding box center [282, 151] width 519 height 210
click at [178, 213] on div "Add Column" at bounding box center [282, 151] width 519 height 210
click at [80, 213] on div "Add Column" at bounding box center [282, 151] width 519 height 210
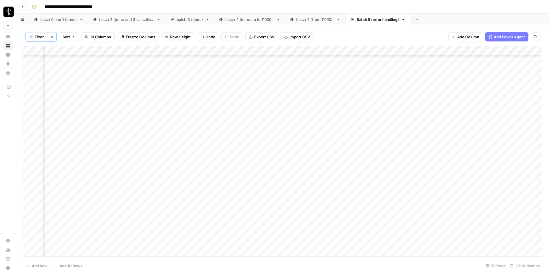
click at [80, 213] on div "Add Column" at bounding box center [282, 151] width 519 height 210
click at [80, 213] on textarea "**********" at bounding box center [76, 216] width 114 height 14
click at [198, 205] on div "Add Column" at bounding box center [282, 151] width 519 height 210
click at [88, 203] on div "Add Column" at bounding box center [282, 151] width 519 height 210
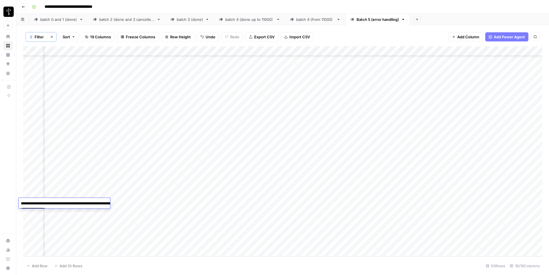
click at [225, 193] on div "Add Column" at bounding box center [282, 151] width 519 height 210
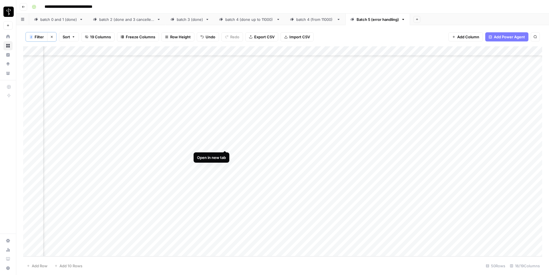
click at [225, 144] on div "Add Column" at bounding box center [282, 151] width 519 height 210
click at [74, 144] on div "Add Column" at bounding box center [282, 151] width 519 height 210
click at [74, 144] on textarea "**********" at bounding box center [69, 145] width 101 height 8
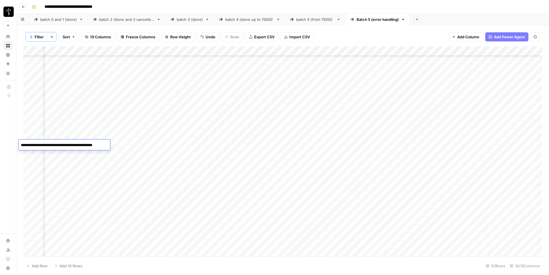
click at [224, 98] on div "Add Column" at bounding box center [282, 151] width 519 height 210
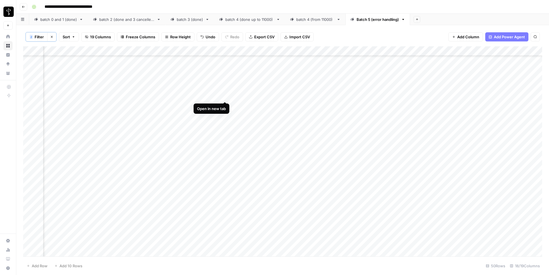
click at [225, 95] on div "Add Column" at bounding box center [282, 151] width 519 height 210
click at [226, 85] on div "Add Column" at bounding box center [282, 151] width 519 height 210
click at [225, 77] on div "Add Column" at bounding box center [282, 151] width 519 height 210
click at [225, 112] on div "Add Column" at bounding box center [282, 151] width 519 height 210
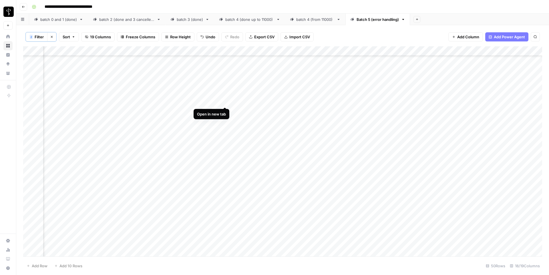
click at [225, 101] on div "Add Column" at bounding box center [282, 151] width 519 height 210
click at [225, 91] on div "Add Column" at bounding box center [282, 151] width 519 height 210
click at [212, 102] on div "Add Column" at bounding box center [282, 151] width 519 height 210
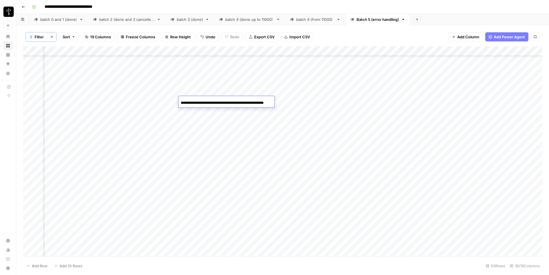
click at [255, 92] on div "Add Column" at bounding box center [282, 151] width 519 height 210
click at [219, 101] on div "Add Column" at bounding box center [282, 151] width 519 height 210
click at [253, 89] on div "Add Column" at bounding box center [282, 151] width 519 height 210
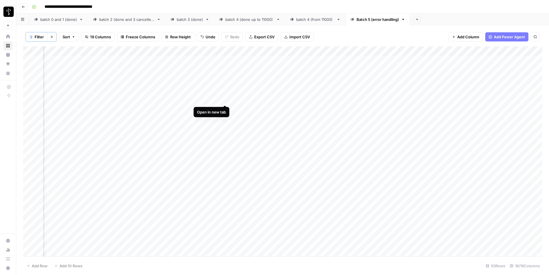
click at [223, 99] on div "Add Column" at bounding box center [282, 151] width 519 height 210
click at [218, 79] on div "Add Column" at bounding box center [282, 151] width 519 height 210
click at [226, 70] on div "Add Column" at bounding box center [282, 151] width 519 height 210
click at [224, 59] on div "Add Column" at bounding box center [282, 151] width 519 height 210
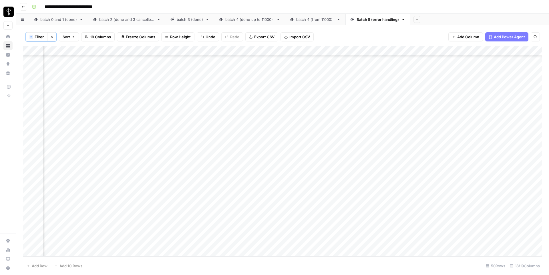
click at [35, 37] on span "Filter" at bounding box center [39, 37] width 9 height 6
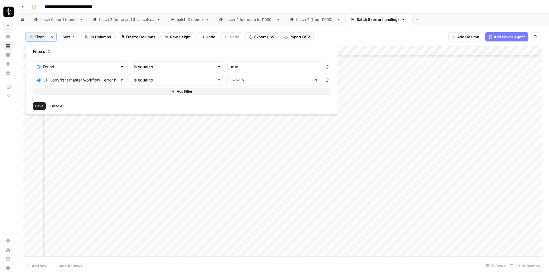
click at [326, 78] on icon "button" at bounding box center [327, 79] width 3 height 3
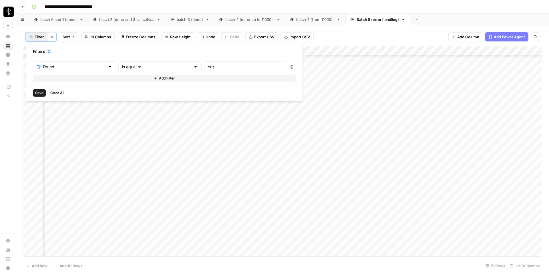
click at [78, 75] on button "Add Filter" at bounding box center [164, 78] width 263 height 7
click at [64, 81] on input "text" at bounding box center [71, 80] width 69 height 6
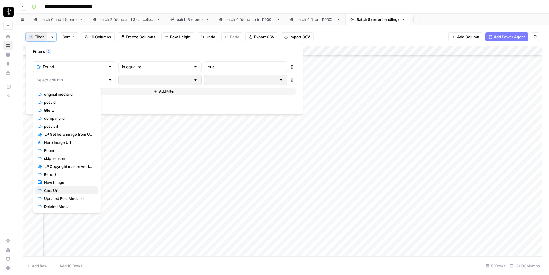
click at [59, 191] on span "Cms Url" at bounding box center [69, 191] width 50 height 6
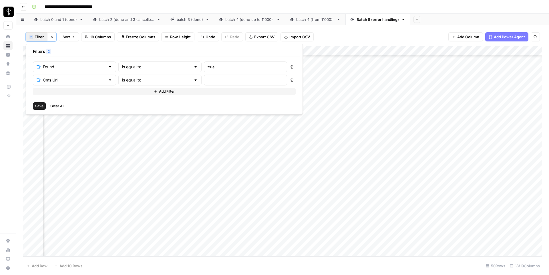
click at [140, 87] on div "Found is equal to true Delete Cms Url is equal to Delete Add Filter" at bounding box center [164, 79] width 263 height 34
click at [143, 81] on input "text" at bounding box center [156, 80] width 69 height 6
click at [129, 103] on span "is empty" at bounding box center [136, 103] width 56 height 6
type input "is empty"
click at [40, 106] on span "Save" at bounding box center [39, 106] width 8 height 5
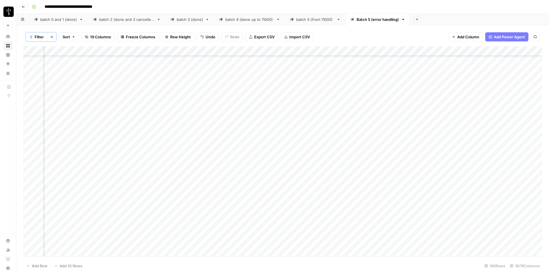
scroll to position [559, 429]
click at [32, 40] on button "2 Filter" at bounding box center [37, 36] width 22 height 9
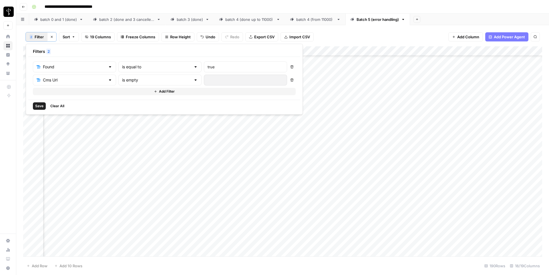
click at [345, 30] on div "2 Filter Clear filters Sort 19 Columns Freeze Columns Row Height Undo Redo Expo…" at bounding box center [282, 36] width 519 height 19
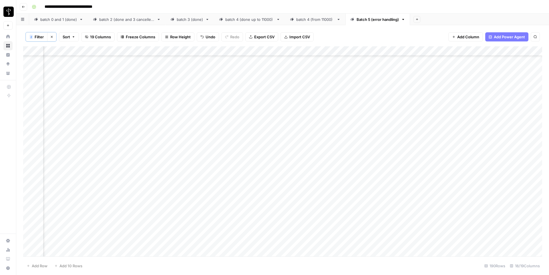
scroll to position [1623, 685]
click at [512, 199] on div "Add Column" at bounding box center [282, 151] width 519 height 210
click at [248, 197] on div "Add Column" at bounding box center [282, 151] width 519 height 210
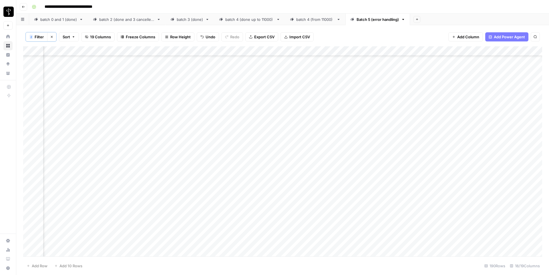
click at [43, 37] on span "Filter" at bounding box center [39, 37] width 9 height 6
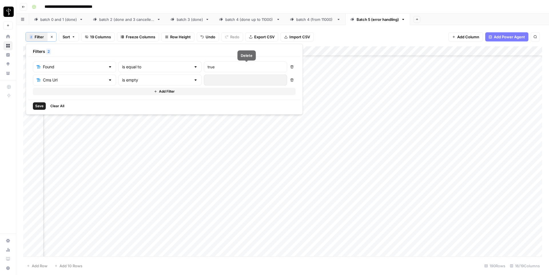
click at [291, 68] on icon "button" at bounding box center [292, 67] width 3 height 3
click at [37, 94] on span "Save" at bounding box center [39, 92] width 8 height 5
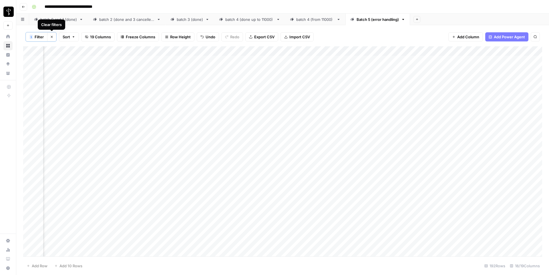
click at [53, 36] on icon "button" at bounding box center [51, 36] width 3 height 3
click at [35, 38] on span "Filter" at bounding box center [33, 37] width 9 height 6
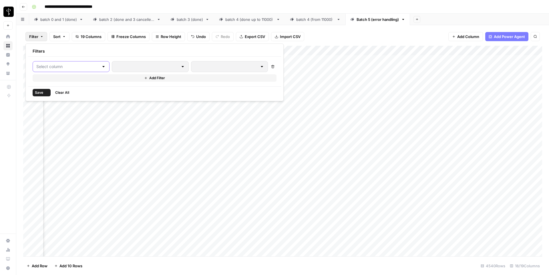
click at [55, 66] on input "text" at bounding box center [67, 67] width 63 height 6
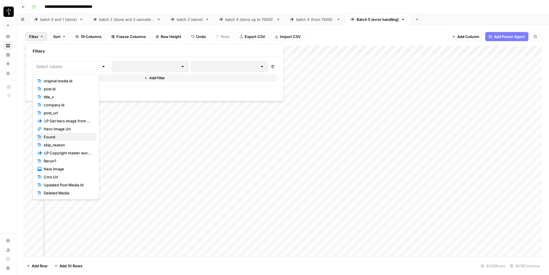
click at [64, 138] on span "Found" at bounding box center [68, 137] width 48 height 6
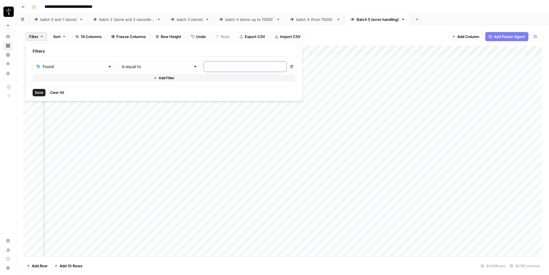
click at [207, 64] on input "text" at bounding box center [245, 67] width 76 height 6
type input "false"
click at [41, 92] on span "Save" at bounding box center [39, 92] width 8 height 5
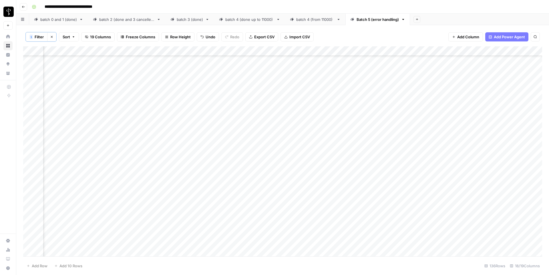
scroll to position [417, 381]
click at [111, 168] on div "Add Column" at bounding box center [282, 151] width 519 height 210
click at [111, 168] on textarea "**********" at bounding box center [93, 169] width 101 height 8
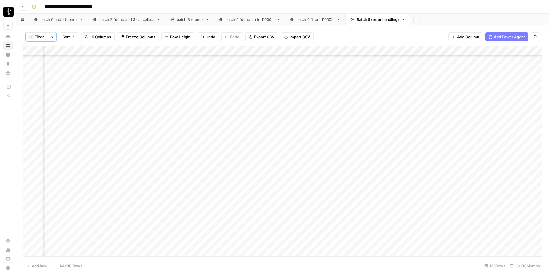
click at [53, 41] on button "Clear filters" at bounding box center [51, 36] width 9 height 9
click at [38, 39] on button "Filter" at bounding box center [36, 36] width 22 height 9
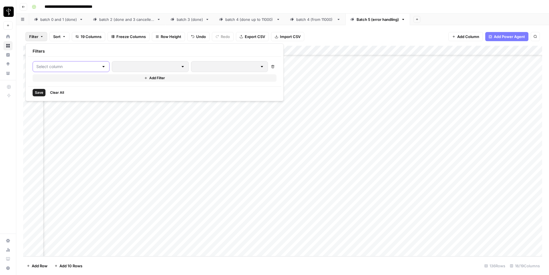
click at [49, 69] on input "text" at bounding box center [67, 67] width 63 height 6
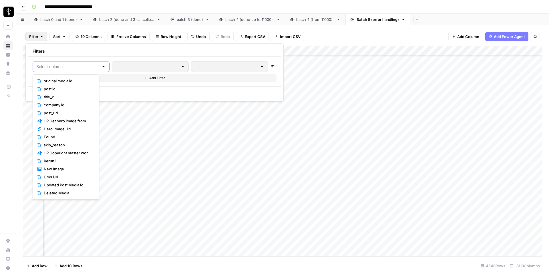
scroll to position [43963, 381]
click at [55, 178] on span "Cms Url" at bounding box center [68, 177] width 48 height 6
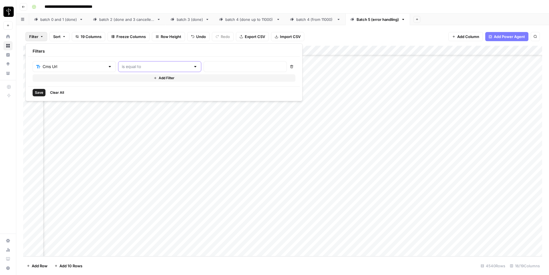
click at [126, 68] on input "text" at bounding box center [156, 67] width 69 height 6
click at [123, 90] on span "is empty" at bounding box center [136, 89] width 56 height 6
type input "is empty"
click at [68, 79] on button "Add Filter" at bounding box center [164, 77] width 263 height 7
click at [65, 81] on input "text" at bounding box center [70, 80] width 69 height 6
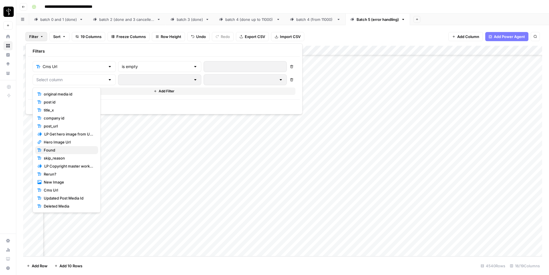
click at [52, 150] on span "Found" at bounding box center [69, 150] width 50 height 6
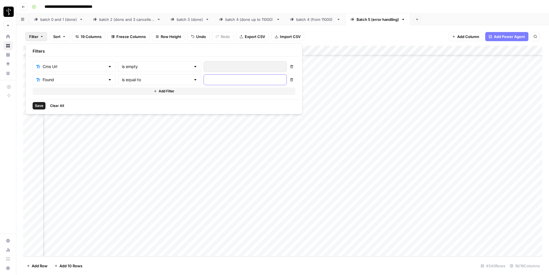
click at [207, 78] on input "text" at bounding box center [245, 80] width 76 height 6
type input "true"
click at [35, 108] on span "Save" at bounding box center [39, 105] width 8 height 5
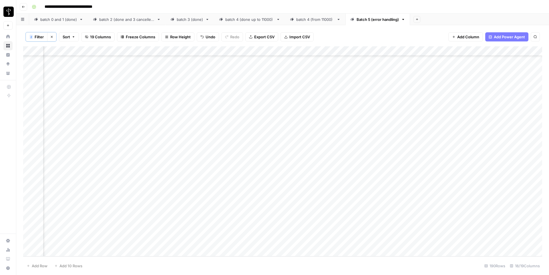
scroll to position [1647, 227]
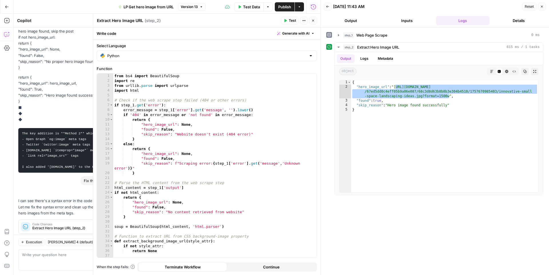
scroll to position [1270, 0]
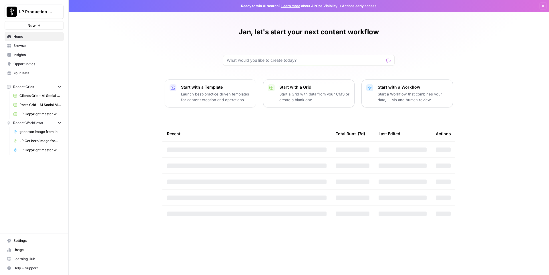
click at [37, 13] on span "LP Production Workloads" at bounding box center [36, 12] width 35 height 6
click at [27, 60] on span "[URL]" at bounding box center [55, 61] width 76 height 6
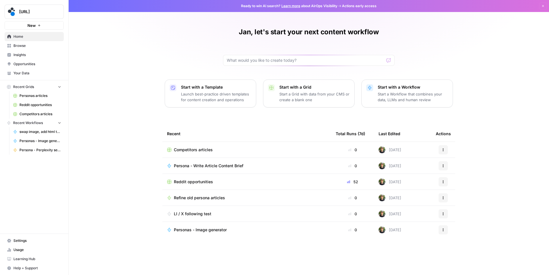
click at [18, 49] on link "Browse" at bounding box center [34, 45] width 59 height 9
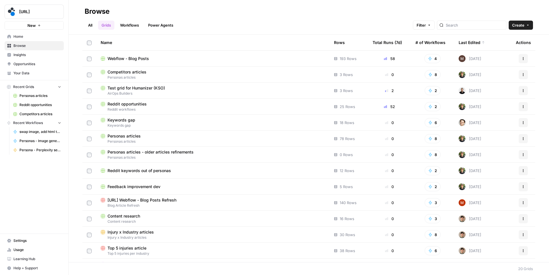
click at [133, 60] on span "Webflow - Blog Posts" at bounding box center [128, 59] width 41 height 6
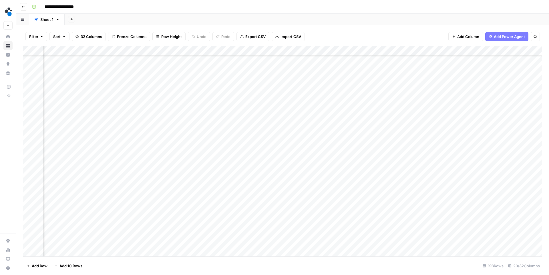
scroll to position [557, 370]
click at [205, 50] on div "Add Column" at bounding box center [282, 151] width 519 height 211
click at [190, 108] on span "Edit Workflow" at bounding box center [193, 107] width 50 height 6
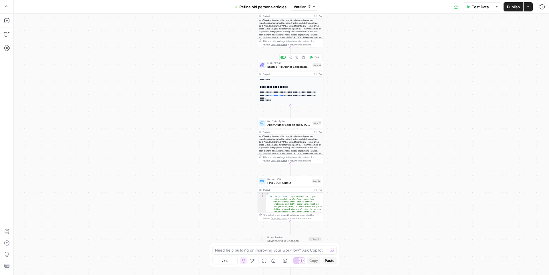
click at [285, 65] on span "Batch 5: Fix Author Section and Improve CTA" at bounding box center [288, 67] width 43 height 4
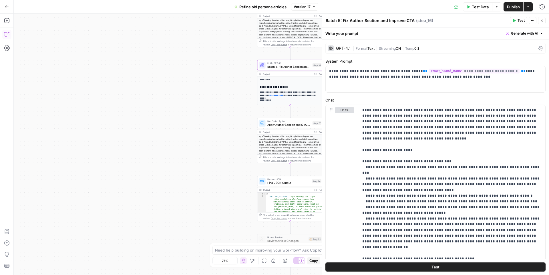
click at [6, 35] on icon "button" at bounding box center [7, 34] width 6 height 6
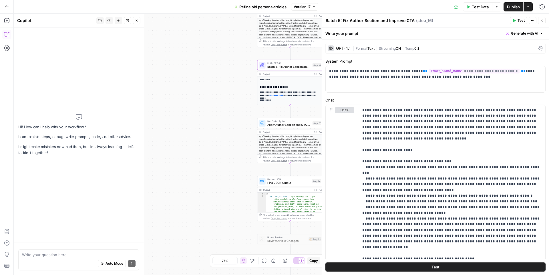
click at [76, 257] on textarea at bounding box center [79, 255] width 114 height 6
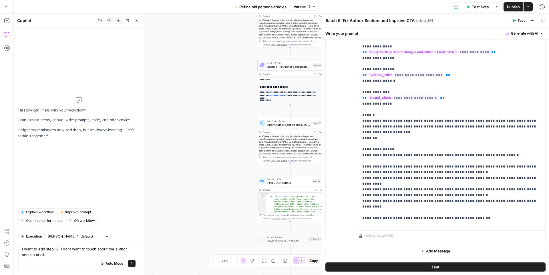
scroll to position [292, 0]
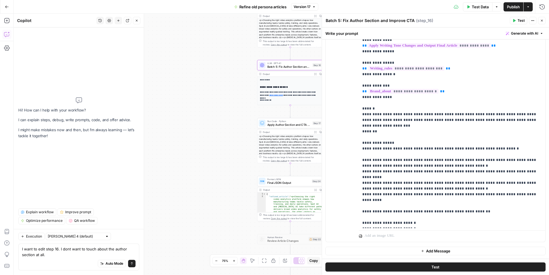
click at [51, 257] on textarea "I want to edit step 16. I dont want to touch about the author section at all." at bounding box center [79, 251] width 114 height 11
type textarea "I want to edit step 16. I dont want to touch about the author section at all. I…"
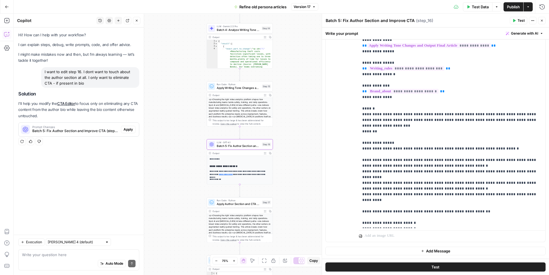
click at [125, 130] on span "Apply" at bounding box center [128, 129] width 9 height 5
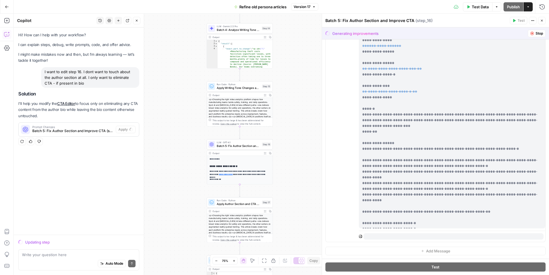
scroll to position [0, 0]
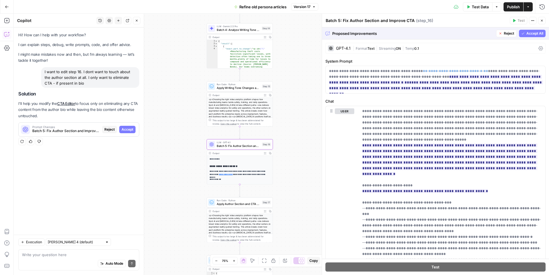
click at [105, 128] on span "Reject" at bounding box center [109, 129] width 10 height 5
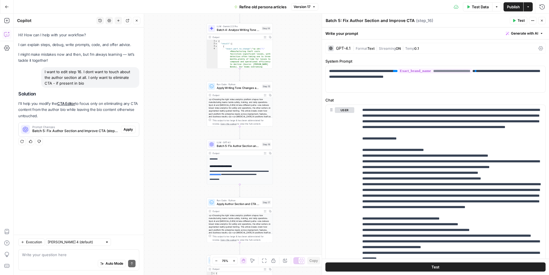
click at [43, 263] on div "Auto Mode Send" at bounding box center [79, 264] width 114 height 13
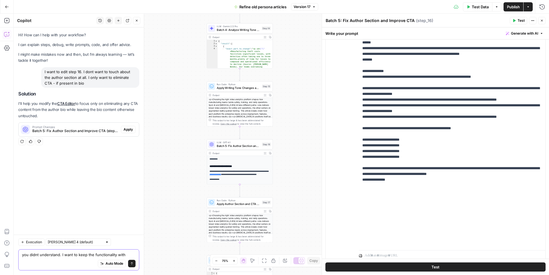
scroll to position [110, 0]
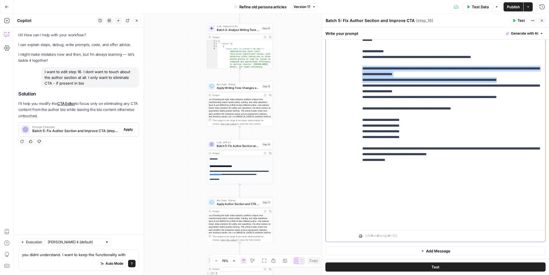
drag, startPoint x: 362, startPoint y: 131, endPoint x: 544, endPoint y: 141, distance: 182.0
click at [544, 141] on div "**********" at bounding box center [452, 111] width 187 height 233
copy p "**********"
click at [131, 253] on textarea "you didnt understand. I want to keep the functionality with" at bounding box center [79, 255] width 114 height 6
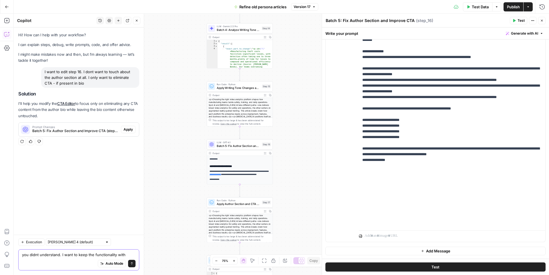
paste textarea "Old_cta: {[old CTA quote - must capture the exact HTML content including any `<…"
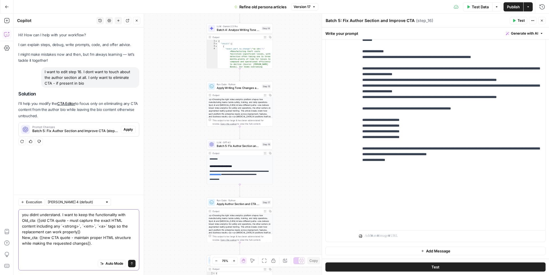
scroll to position [0, 0]
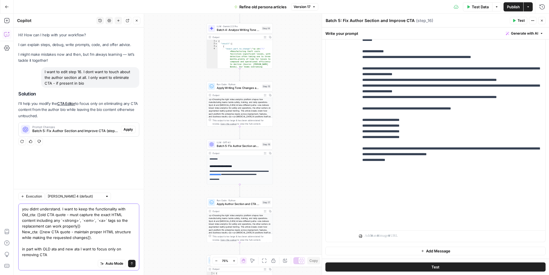
type textarea "you didnt understand. I want to keep the functionality with Old_cta: {[old CTA …"
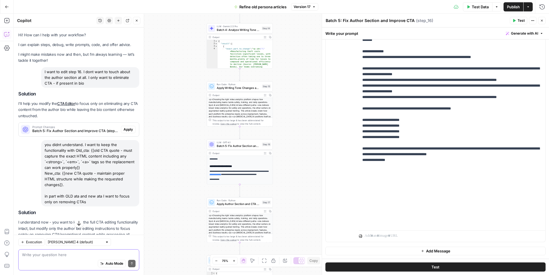
scroll to position [35, 0]
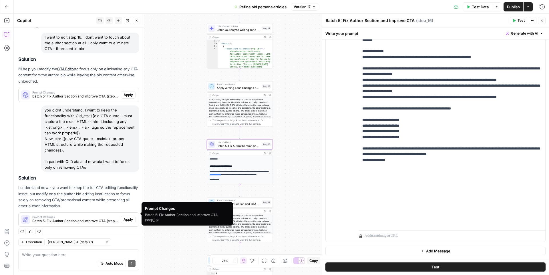
click at [128, 217] on span "Apply" at bounding box center [128, 219] width 9 height 5
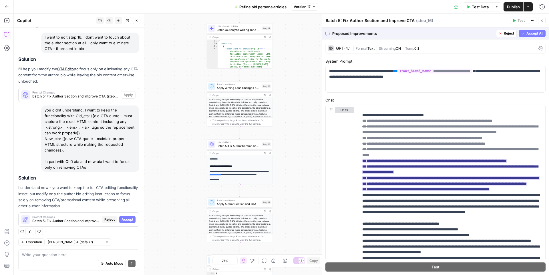
scroll to position [54, 0]
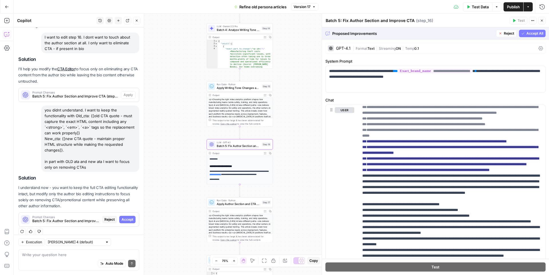
click at [125, 217] on span "Accept" at bounding box center [128, 219] width 12 height 5
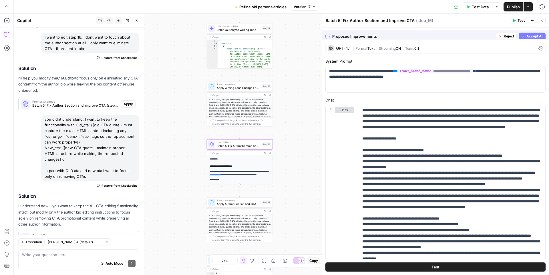
scroll to position [53, 0]
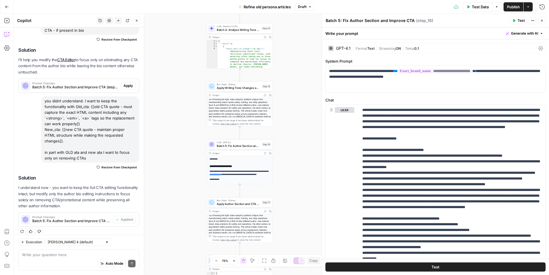
click at [509, 4] on span "Publish" at bounding box center [513, 7] width 13 height 6
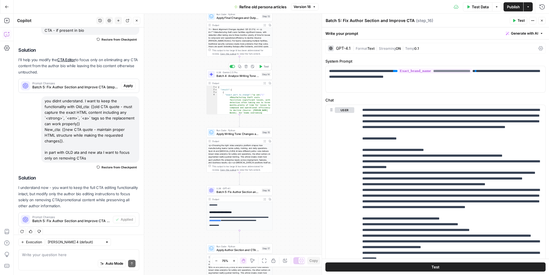
click at [232, 74] on span "Batch 4: Analyze Writing Tone and Style" at bounding box center [238, 76] width 43 height 4
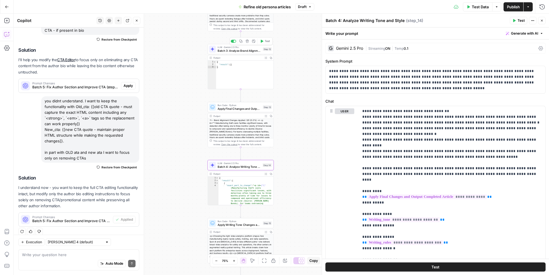
click at [232, 52] on span "Batch 3: Analyze Brand Alignment and Writing Standards" at bounding box center [239, 51] width 43 height 4
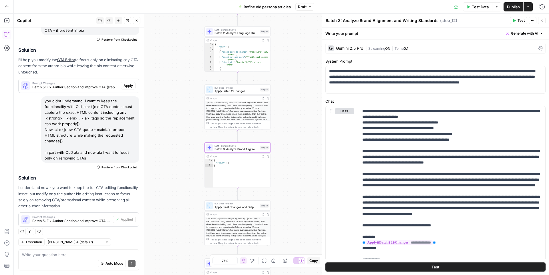
click at [220, 32] on span "Batch 2: Analyze Language Quality Issues" at bounding box center [236, 33] width 43 height 4
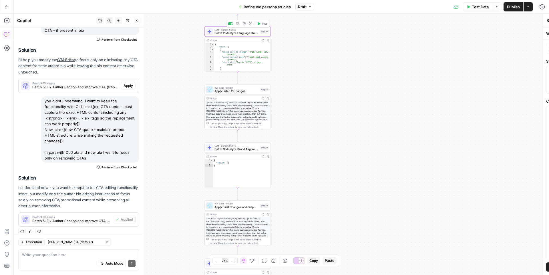
type textarea "Batch 2: Analyze Language Quality Issues"
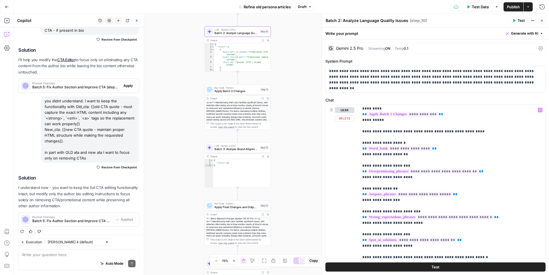
scroll to position [122, 0]
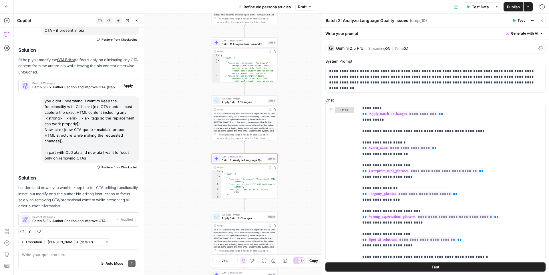
click at [231, 45] on span "Batch 1: Analyze Persona and Solution References" at bounding box center [244, 44] width 44 height 4
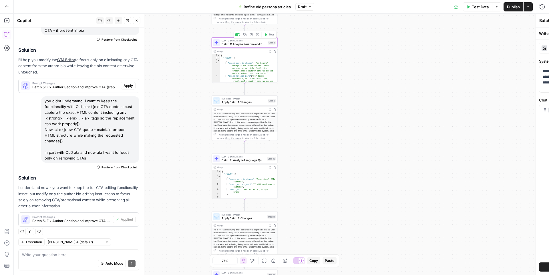
type textarea "Batch 1: Analyze Persona and Solution References"
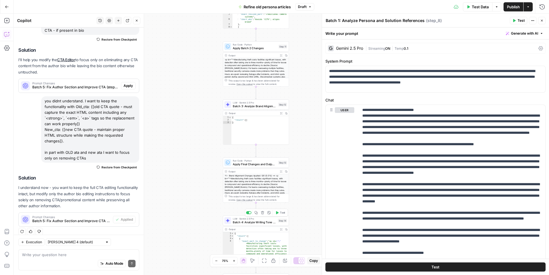
click at [240, 222] on span "Batch 4: Analyze Writing Tone and Style" at bounding box center [254, 222] width 43 height 4
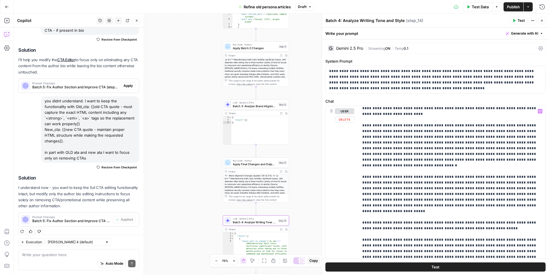
scroll to position [309, 0]
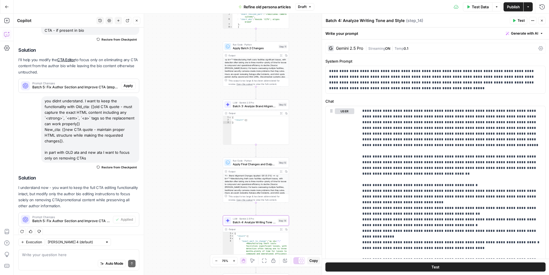
click at [60, 259] on div "Auto Mode Send" at bounding box center [79, 264] width 114 height 13
paste textarea "eliminate overdramatic/overexaggerated language"
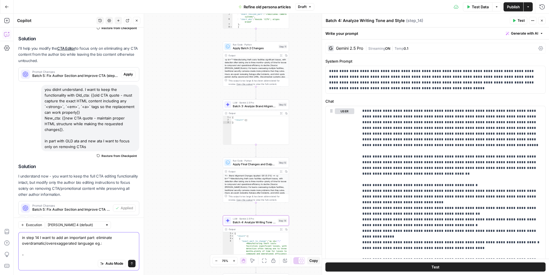
scroll to position [70, 0]
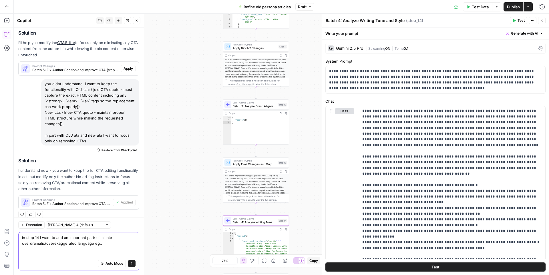
click at [94, 243] on textarea "in step 14 I want to add an important part: eliminate overdramatic/overexaggera…" at bounding box center [79, 246] width 114 height 23
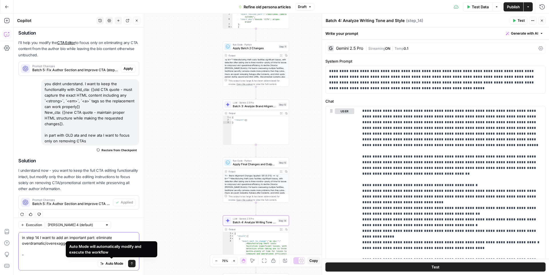
paste textarea "when we’re talking about legacy systems"
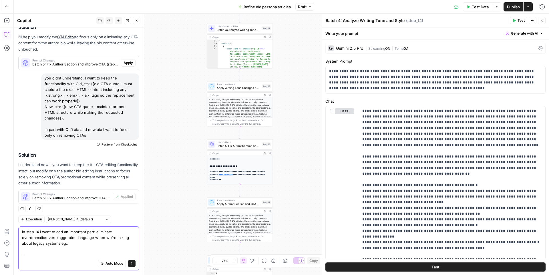
click at [70, 248] on textarea "in step 14 I want to add an important part: eliminate overdramatic/overexaggera…" at bounding box center [79, 243] width 114 height 29
click at [70, 253] on textarea "in step 14 I want to add an important part: eliminate overdramatic/overexaggera…" at bounding box center [79, 243] width 114 height 29
paste textarea "For leaders overseeing multiple facilities, traditional security cameras create…"
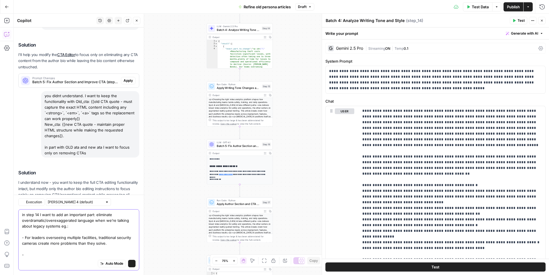
scroll to position [93, 0]
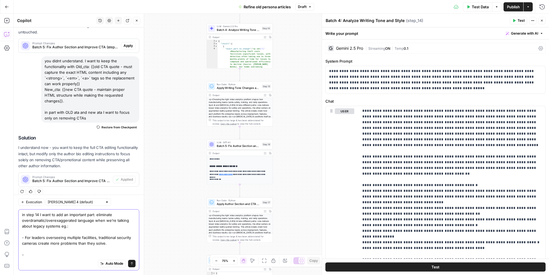
paste textarea "Manufacturing facilities face complex security vulnerabilities that traditional…"
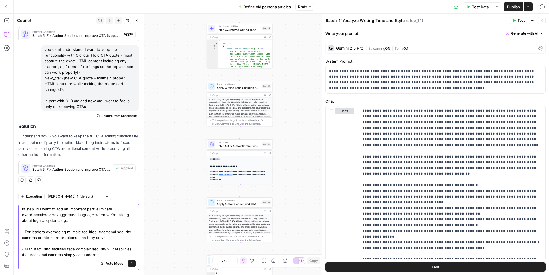
scroll to position [116, 0]
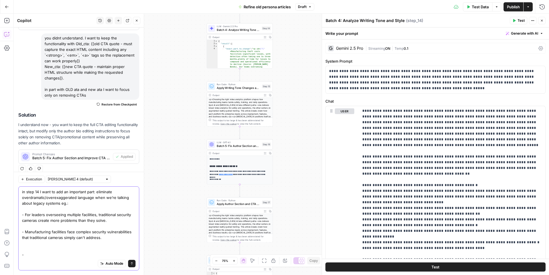
paste textarea "Legacy systems were never designed for individual accountability While they can…"
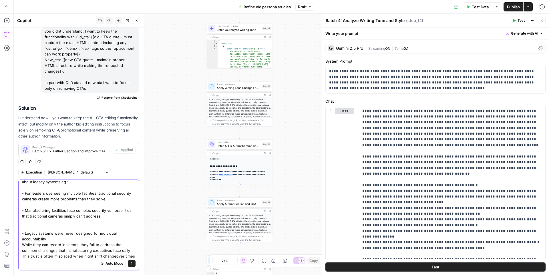
click at [22, 245] on textarea "in step 14 I want to add an important part: eliminate overdramatic/overexaggera…" at bounding box center [79, 216] width 114 height 97
click at [23, 245] on textarea "in step 14 I want to add an important part: eliminate overdramatic/overexaggera…" at bounding box center [79, 216] width 114 height 97
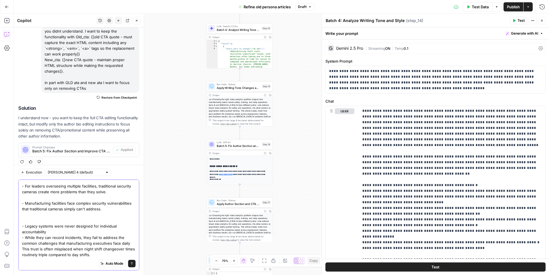
click at [23, 249] on textarea "in step 14 I want to add an important part: eliminate overdramatic/overexaggera…" at bounding box center [79, 208] width 114 height 97
type textarea "in step 14 I want to add an important part: eliminate overdramatic/overexaggera…"
click at [131, 264] on icon "submit" at bounding box center [131, 263] width 3 height 3
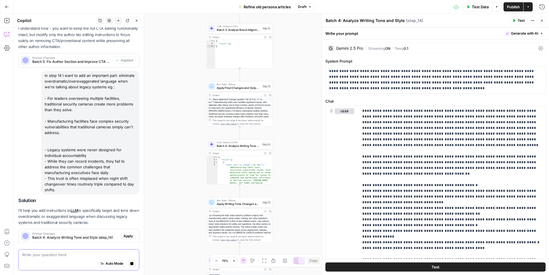
scroll to position [229, 0]
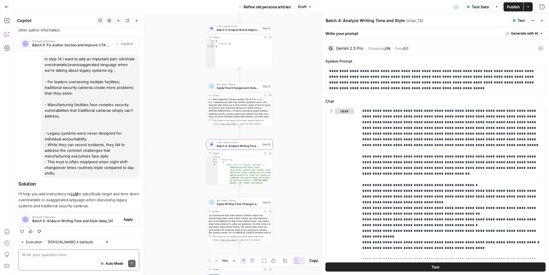
click at [125, 217] on span "Apply" at bounding box center [128, 219] width 9 height 5
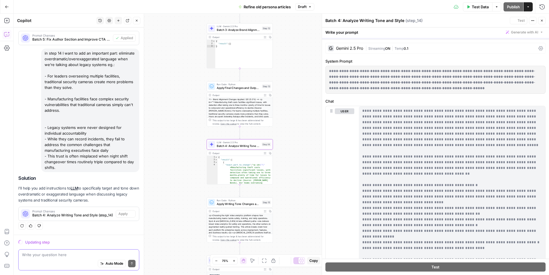
scroll to position [211, 0]
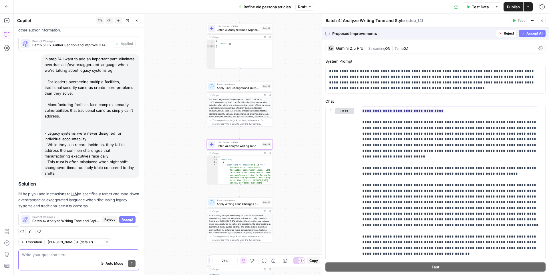
click at [131, 217] on span "Accept" at bounding box center [128, 219] width 12 height 5
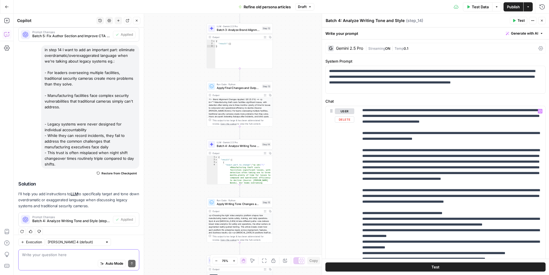
scroll to position [378, 0]
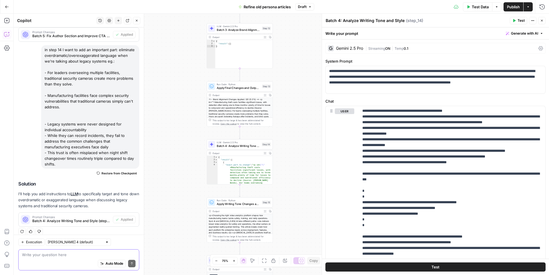
click at [40, 259] on div "Auto Mode Send" at bounding box center [79, 264] width 114 height 13
paste textarea "eliminate obvious phrases"
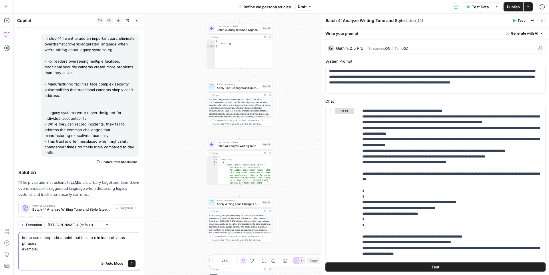
scroll to position [255, 0]
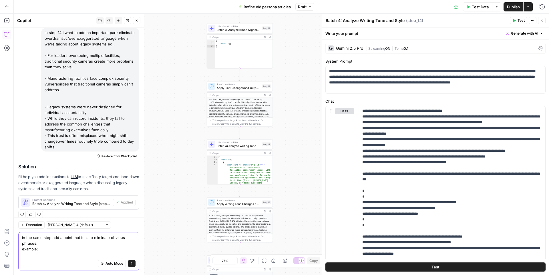
paste textarea "When internal fraud involves significant misuse of company resources and invent…"
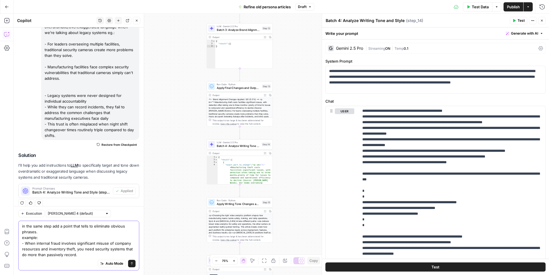
click at [28, 255] on textarea "in the same step add a point that tells to eliminate obvious phrases. example: …" at bounding box center [79, 240] width 114 height 34
click at [80, 256] on textarea "in the same step add a point that tells to eliminate obvious phrases. example: …" at bounding box center [79, 240] width 114 height 34
click at [23, 256] on textarea "in the same step add a point that tells to eliminate obvious phrases. example: …" at bounding box center [79, 240] width 114 height 34
click at [84, 255] on textarea "in the same step add a point that tells to eliminate obvious phrases. example: …" at bounding box center [79, 240] width 114 height 34
click at [100, 255] on textarea "in the same step add a point that tells to eliminate obvious phrases. example: …" at bounding box center [79, 240] width 114 height 34
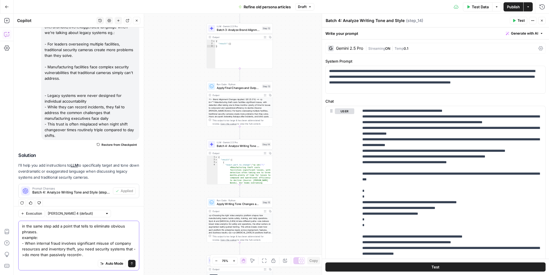
type textarea "in the same step add a point that tells to eliminate obvious phrases. example: …"
click at [132, 265] on icon "submit" at bounding box center [131, 263] width 3 height 3
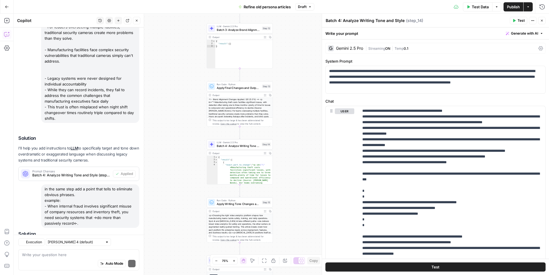
scroll to position [328, 0]
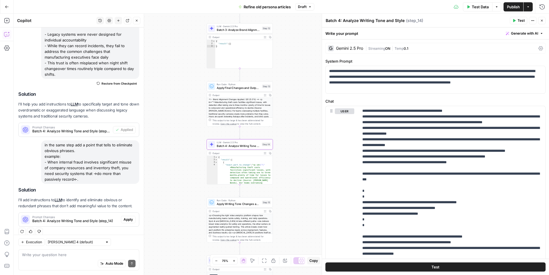
click at [129, 217] on span "Apply" at bounding box center [128, 219] width 9 height 5
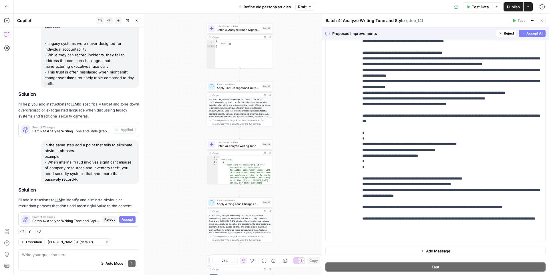
scroll to position [412, 0]
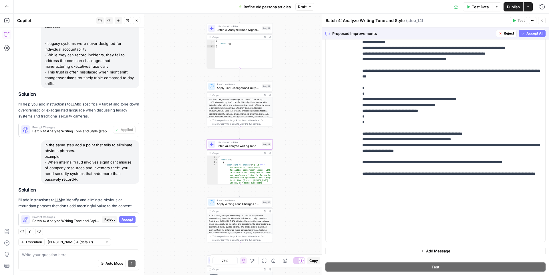
click at [125, 217] on span "Accept" at bounding box center [128, 219] width 12 height 5
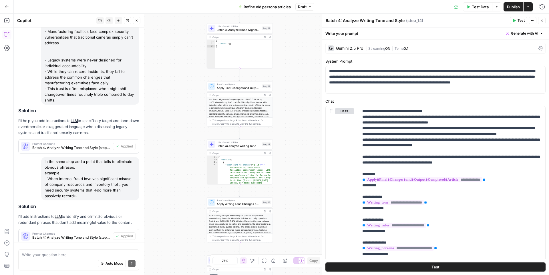
scroll to position [337, 0]
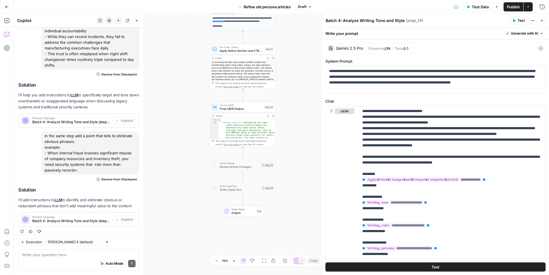
drag, startPoint x: 178, startPoint y: 108, endPoint x: 178, endPoint y: 150, distance: 42.3
click at [178, 150] on div "Workflow Input Settings Inputs LLM · Gemini 2.5 Pro Source examination Step 19 …" at bounding box center [281, 144] width 535 height 261
click at [237, 50] on span "Apply Author Section and CTA Changes - Final Output" at bounding box center [241, 51] width 43 height 4
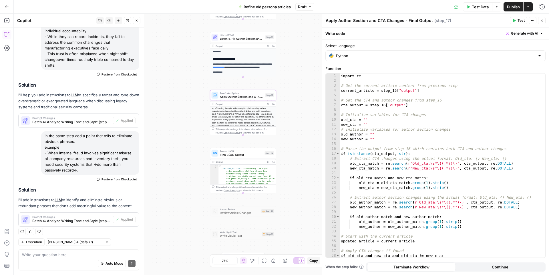
drag, startPoint x: 172, startPoint y: 70, endPoint x: 171, endPoint y: 182, distance: 111.9
click at [171, 182] on div "Workflow Input Settings Inputs LLM · Gemini 2.5 Pro Source examination Step 19 …" at bounding box center [281, 144] width 535 height 261
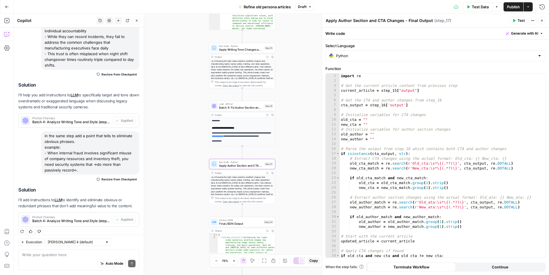
click at [231, 106] on span "Batch 5: Fix Author Section and Improve CTA" at bounding box center [240, 108] width 43 height 4
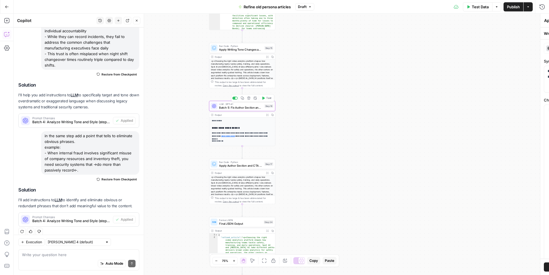
type textarea "Batch 5: Fix Author Section and Improve CTA"
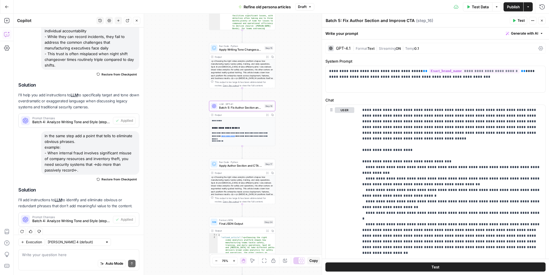
click at [65, 264] on div "Auto Mode Send" at bounding box center [79, 264] width 114 height 13
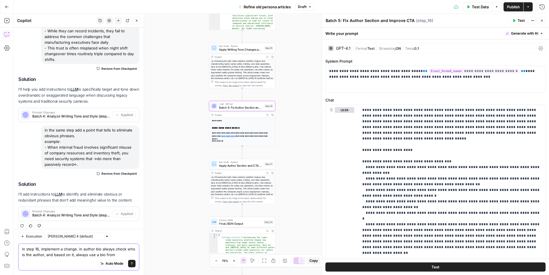
paste textarea "{{ brand_kit.authors }}"
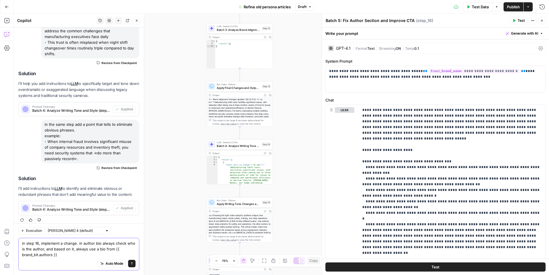
type textarea "in step 16, implement a change. in author bio always check who is the author, a…"
click at [130, 264] on span "Send" at bounding box center [130, 264] width 0 height 0
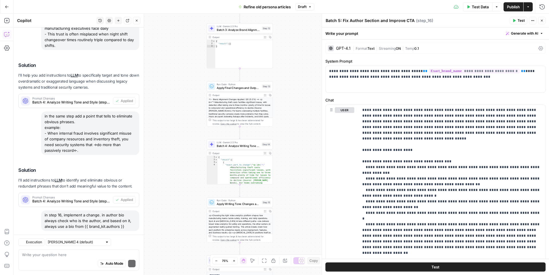
scroll to position [410, 0]
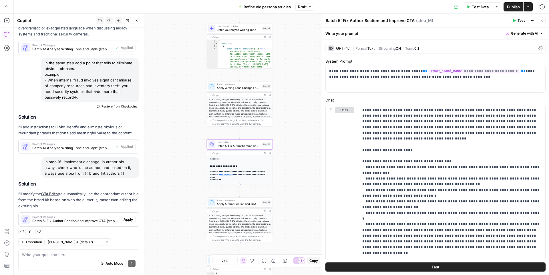
click at [128, 217] on span "Apply" at bounding box center [128, 219] width 9 height 5
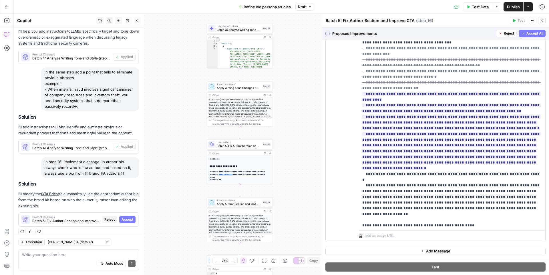
scroll to position [0, 0]
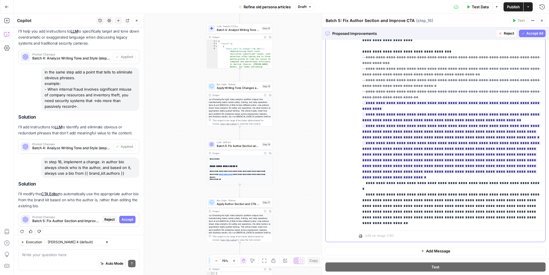
drag, startPoint x: 467, startPoint y: 190, endPoint x: 358, endPoint y: 162, distance: 112.5
click at [358, 162] on div "**********" at bounding box center [436, 118] width 220 height 247
click at [129, 217] on span "Accept" at bounding box center [128, 219] width 12 height 5
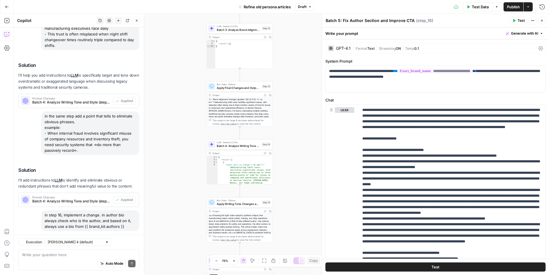
scroll to position [419, 0]
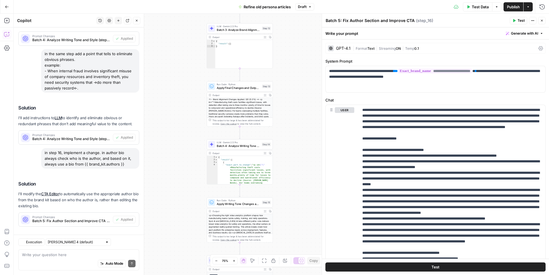
click at [513, 7] on span "Publish" at bounding box center [513, 7] width 13 height 6
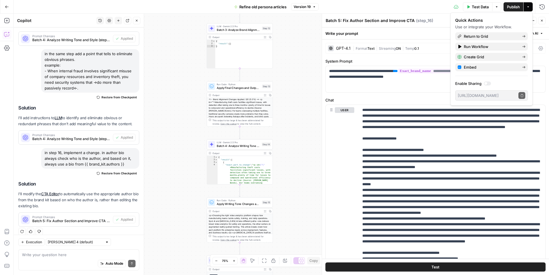
click at [439, 1] on div "Test Data Options Publish Actions Run History" at bounding box center [434, 6] width 231 height 13
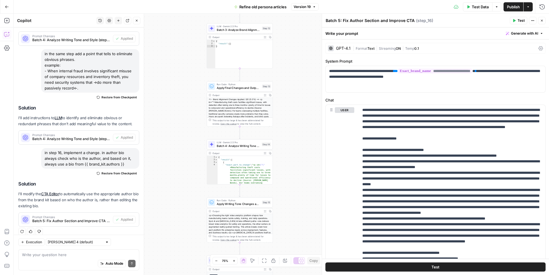
click at [544, 21] on button "Close" at bounding box center [541, 20] width 7 height 7
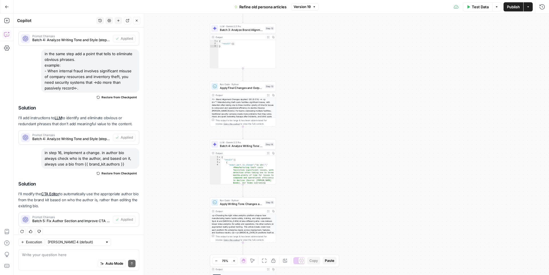
drag, startPoint x: 351, startPoint y: 130, endPoint x: 376, endPoint y: 136, distance: 25.8
click at [376, 136] on div "Workflow Input Settings Inputs LLM · Gemini 2.5 Pro Source examination Step 19 …" at bounding box center [281, 144] width 535 height 261
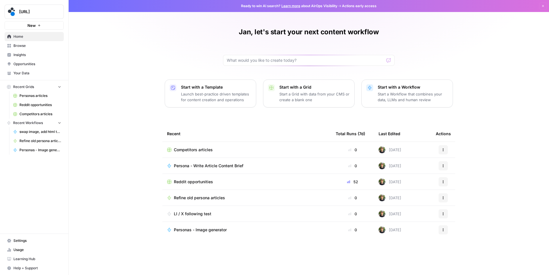
click at [25, 77] on link "Your Data" at bounding box center [34, 73] width 59 height 9
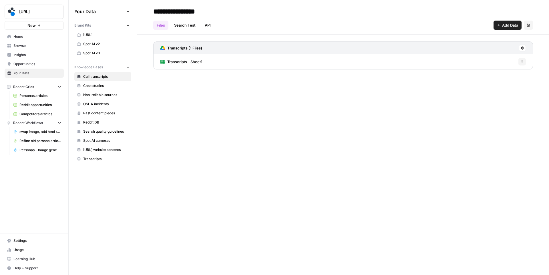
click at [102, 54] on span "Spot AI v3" at bounding box center [105, 53] width 45 height 5
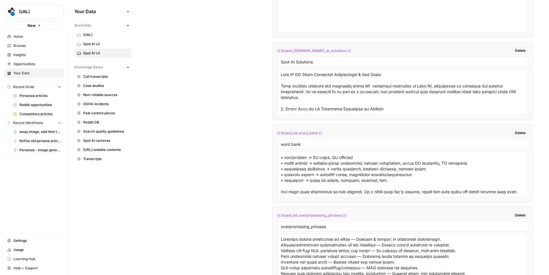
scroll to position [337, 0]
click at [390, 176] on textarea at bounding box center [403, 174] width 244 height 41
click at [353, 176] on textarea at bounding box center [403, 174] width 244 height 41
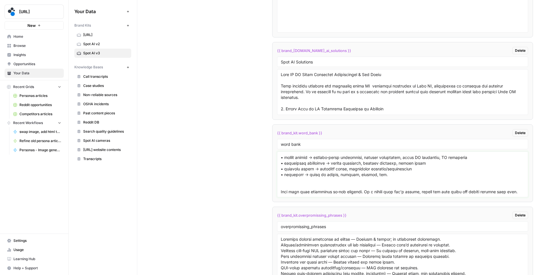
click at [330, 183] on textarea at bounding box center [403, 174] width 244 height 41
paste textarea "• difficult → tough to manage, complex, nuanced, etc."
click at [288, 181] on textarea at bounding box center [403, 174] width 244 height 41
drag, startPoint x: 309, startPoint y: 180, endPoint x: 404, endPoint y: 184, distance: 94.7
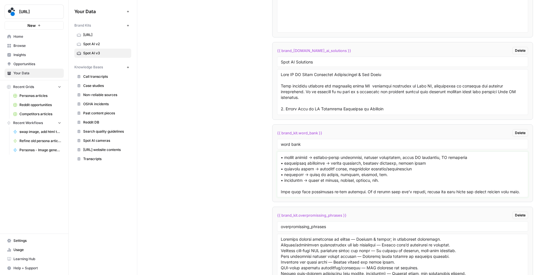
click at [404, 184] on textarea at bounding box center [403, 174] width 244 height 41
paste textarea "Pain point, deterrent, sticking point, interference, bottleneck, blocker, limit…"
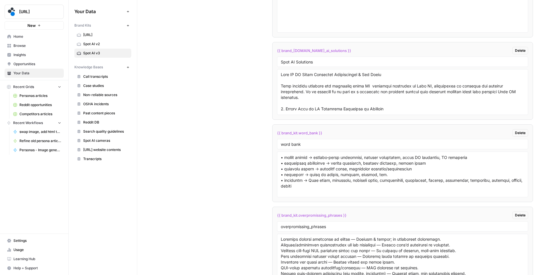
click at [525, 184] on div at bounding box center [402, 175] width 251 height 46
click at [524, 183] on textarea at bounding box center [403, 174] width 244 height 41
click at [311, 181] on textarea at bounding box center [403, 174] width 244 height 41
type textarea "Lore ipsu: D. Sitame — Cons Adipisc & Elitsedd Eiusm TE Incidi utl etd Magnaali…"
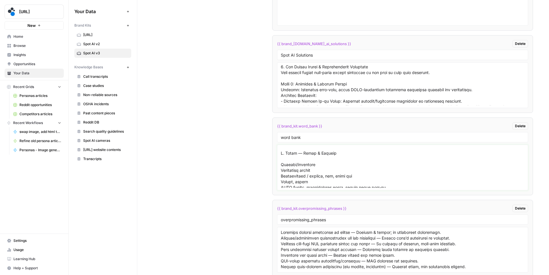
scroll to position [194, 0]
click at [312, 167] on textarea at bounding box center [403, 167] width 244 height 41
click at [320, 171] on textarea at bounding box center [403, 167] width 244 height 41
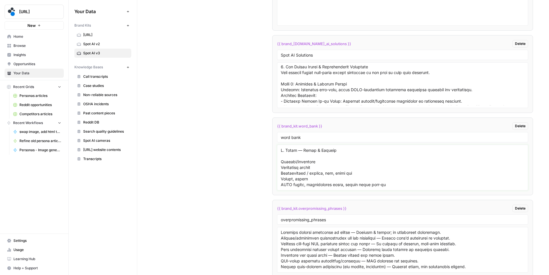
click at [315, 168] on textarea at bounding box center [403, 167] width 244 height 41
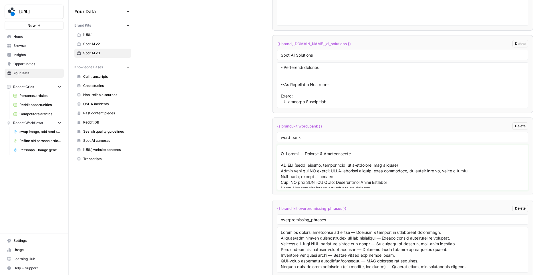
scroll to position [1377, 0]
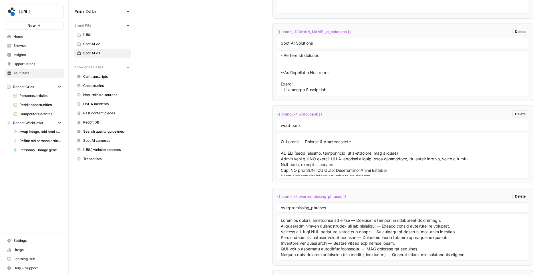
click at [288, 161] on textarea at bounding box center [403, 155] width 244 height 41
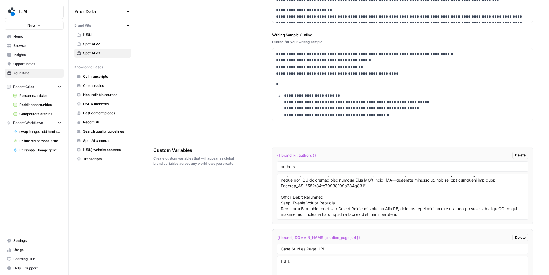
scroll to position [246, 0]
click at [289, 157] on span "{{ brand_kit.authors }}" at bounding box center [296, 155] width 39 height 6
click at [319, 148] on li "{{ brand_kit.authors }} Delete authors" at bounding box center [402, 186] width 261 height 78
click at [296, 152] on div "{{ brand_kit.authors }} Delete" at bounding box center [402, 155] width 251 height 7
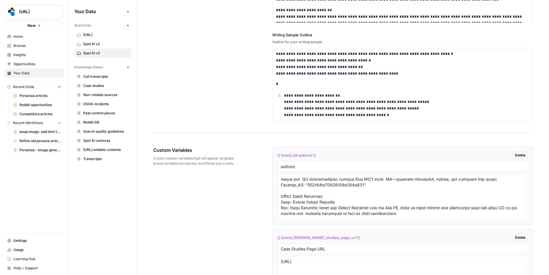
drag, startPoint x: 282, startPoint y: 155, endPoint x: 312, endPoint y: 153, distance: 30.1
click at [312, 153] on span "{{ brand_kit.authors }}" at bounding box center [296, 155] width 39 height 6
copy span "brand_kit.authors"
click at [283, 157] on span "{{ brand_kit.authors }}" at bounding box center [296, 155] width 39 height 6
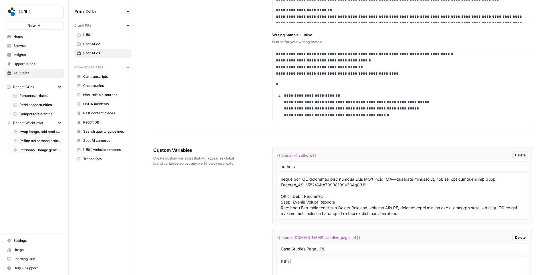
click at [283, 157] on span "{{ brand_kit.authors }}" at bounding box center [296, 155] width 39 height 6
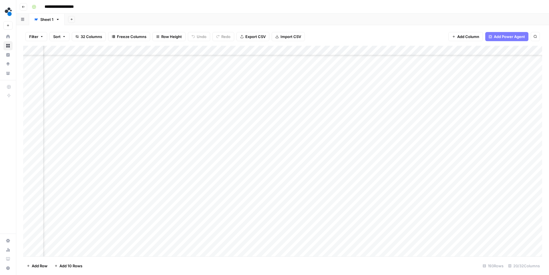
scroll to position [557, 765]
click at [526, 51] on span "Add Column" at bounding box center [529, 50] width 20 height 5
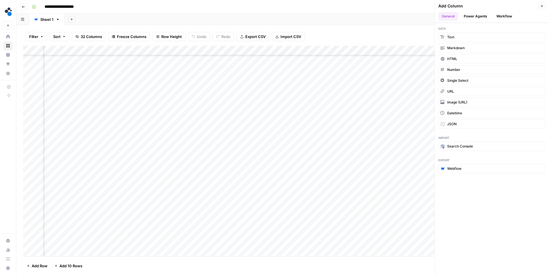
click at [543, 7] on icon "button" at bounding box center [541, 5] width 3 height 3
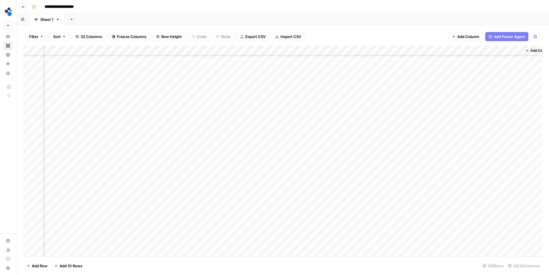
scroll to position [557, 765]
click at [350, 114] on div "Add Column" at bounding box center [282, 151] width 519 height 211
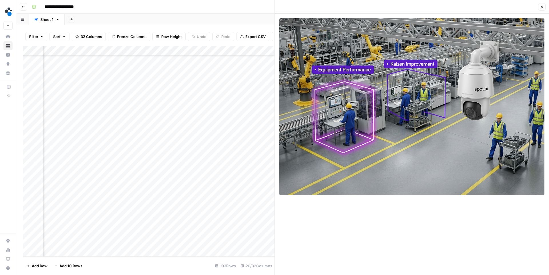
click at [541, 7] on icon "button" at bounding box center [541, 6] width 3 height 3
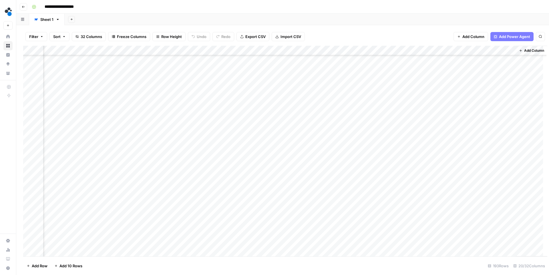
scroll to position [557, 758]
click at [408, 126] on div "Add Column" at bounding box center [282, 151] width 519 height 211
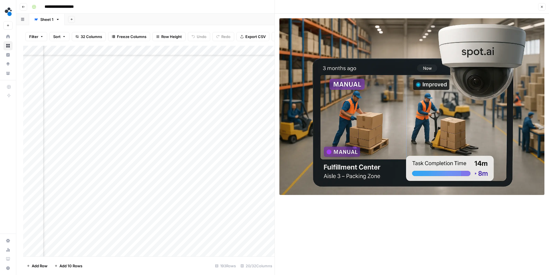
click at [542, 8] on icon "button" at bounding box center [541, 6] width 3 height 3
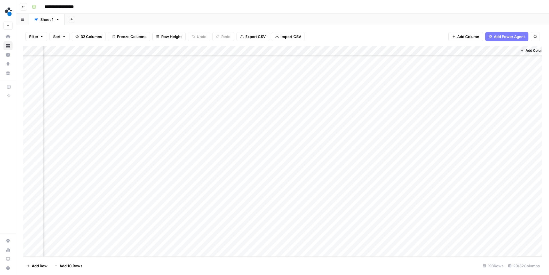
click at [409, 136] on div "Add Column" at bounding box center [282, 151] width 519 height 211
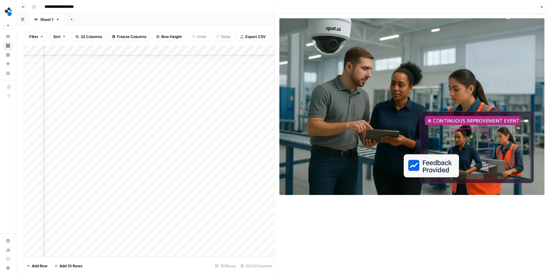
click at [541, 6] on icon "button" at bounding box center [541, 6] width 3 height 3
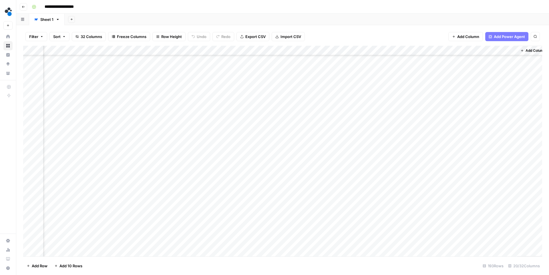
scroll to position [978, 758]
click at [529, 51] on span "Add Column" at bounding box center [536, 50] width 20 height 5
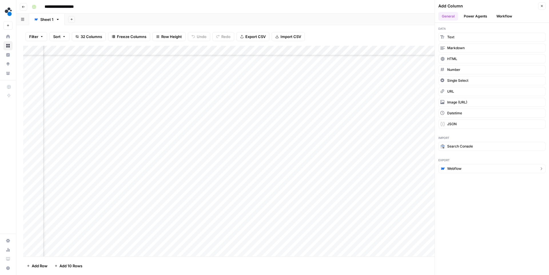
click at [451, 169] on span "Webflow" at bounding box center [454, 168] width 14 height 5
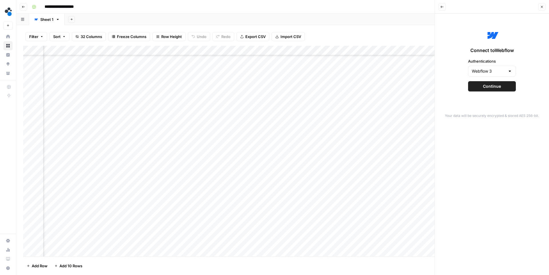
click at [497, 89] on button "Continue" at bounding box center [492, 86] width 48 height 10
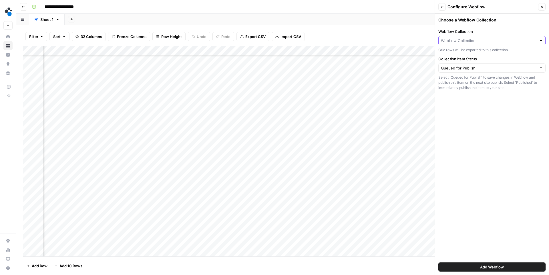
click at [493, 41] on input "Webflow Collection" at bounding box center [489, 41] width 96 height 6
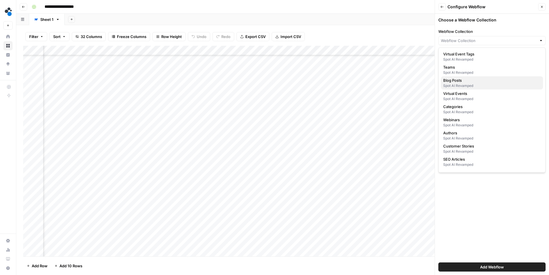
click at [467, 83] on div "Spot AI Revamped" at bounding box center [492, 85] width 98 height 5
type input "Blog Posts"
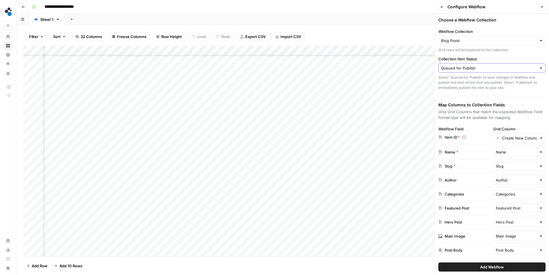
click at [483, 70] on input "Queued for Publish" at bounding box center [489, 68] width 96 height 6
click at [467, 82] on span "Queued for Publish" at bounding box center [488, 82] width 90 height 6
type input "Queued for Publish"
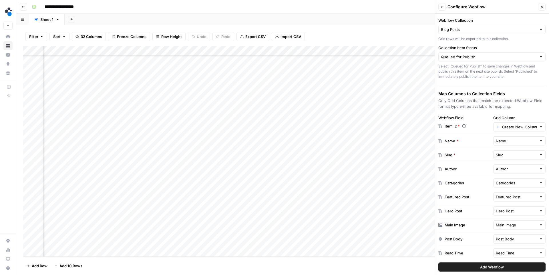
scroll to position [12, 0]
click at [517, 125] on input "Create New Column" at bounding box center [519, 126] width 35 height 6
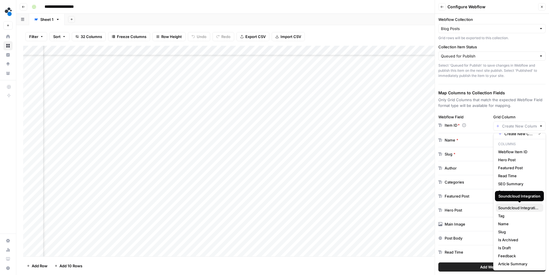
scroll to position [0, 0]
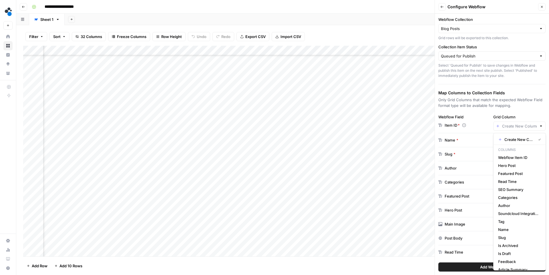
click at [521, 122] on div at bounding box center [519, 126] width 53 height 9
click at [525, 116] on label "Grid Column" at bounding box center [519, 117] width 53 height 6
click at [525, 123] on input "Grid Column" at bounding box center [519, 126] width 35 height 6
click at [527, 112] on div "Choose a Webflow Collection Webflow Collection Blog Posts Grid rows will be exp…" at bounding box center [492, 144] width 114 height 261
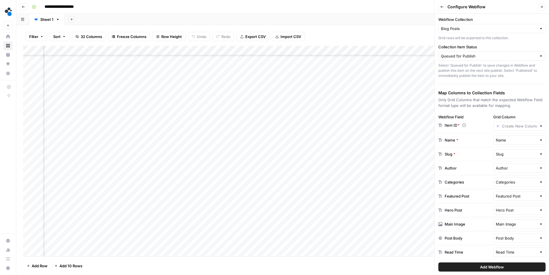
scroll to position [978, 0]
click at [90, 51] on div "Add Column" at bounding box center [282, 151] width 519 height 211
click at [87, 47] on div at bounding box center [69, 51] width 52 height 11
click at [106, 42] on div "Filter Sort 32 Columns Freeze Columns Row Height Undo Redo Export CSV Import CS…" at bounding box center [282, 36] width 519 height 18
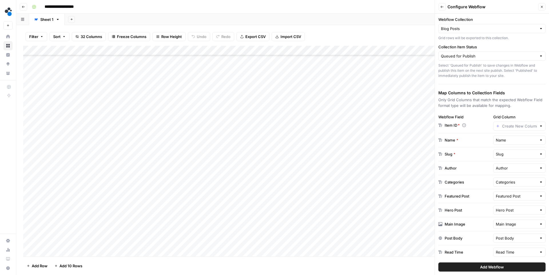
click at [463, 125] on icon at bounding box center [464, 125] width 4 height 6
click at [464, 125] on icon at bounding box center [465, 126] width 4 height 4
click at [507, 126] on input "Grid Column" at bounding box center [519, 126] width 35 height 6
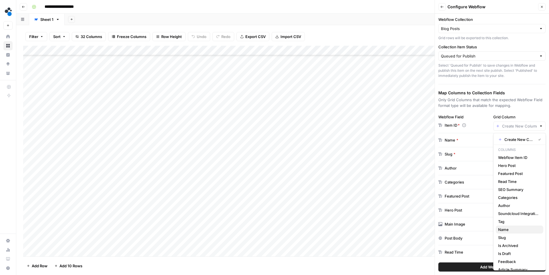
scroll to position [6, 0]
click at [528, 110] on div "Choose a Webflow Collection Webflow Collection Blog Posts Grid rows will be exp…" at bounding box center [492, 144] width 114 height 261
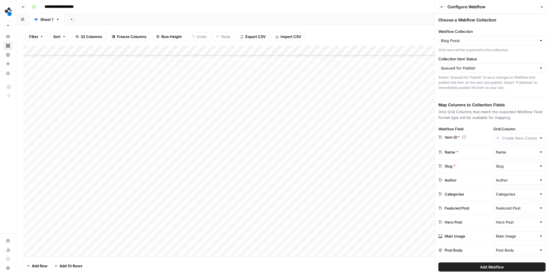
scroll to position [0, 0]
click at [541, 5] on icon "button" at bounding box center [541, 6] width 3 height 3
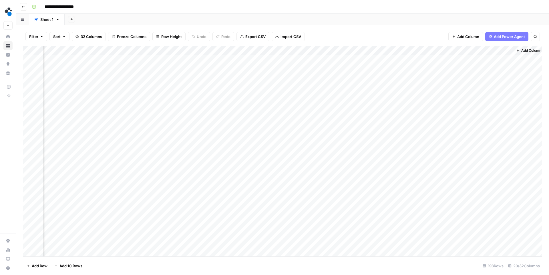
scroll to position [0, 765]
click at [479, 61] on div "Add Column" at bounding box center [282, 151] width 519 height 211
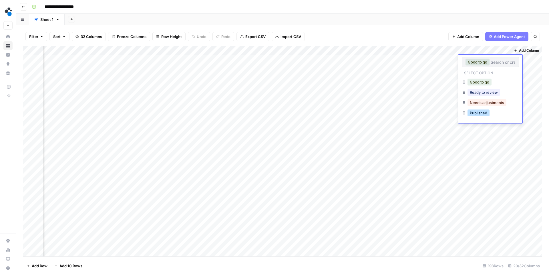
click at [480, 114] on button "Published" at bounding box center [479, 113] width 22 height 7
click at [479, 67] on div "Add Column" at bounding box center [282, 151] width 519 height 211
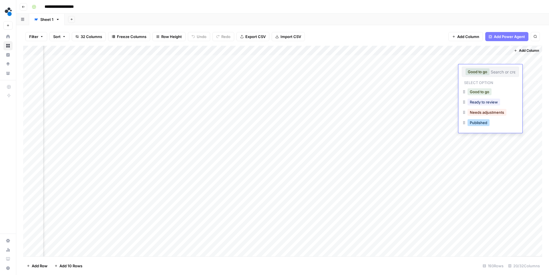
click at [473, 123] on button "Published" at bounding box center [479, 122] width 22 height 7
click at [473, 77] on div "Add Column" at bounding box center [282, 151] width 519 height 211
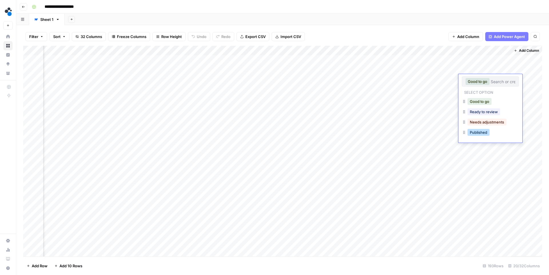
click at [475, 135] on button "Published" at bounding box center [479, 132] width 22 height 7
click at [152, 158] on div "Add Column" at bounding box center [282, 151] width 519 height 211
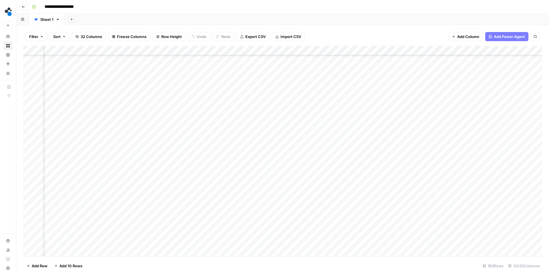
click at [152, 158] on div "Add Column" at bounding box center [282, 151] width 519 height 211
click at [146, 159] on textarea "**********" at bounding box center [141, 158] width 106 height 8
click at [218, 158] on div "Add Column" at bounding box center [282, 151] width 519 height 211
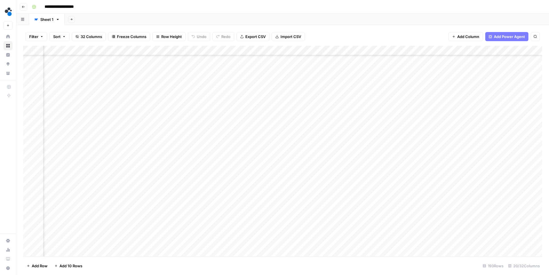
scroll to position [223, 765]
click at [524, 52] on span "Add Column" at bounding box center [529, 50] width 20 height 5
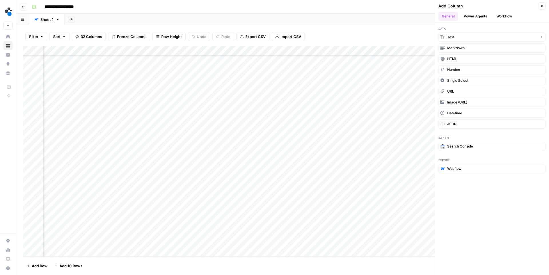
click at [467, 36] on button "Text" at bounding box center [492, 37] width 107 height 9
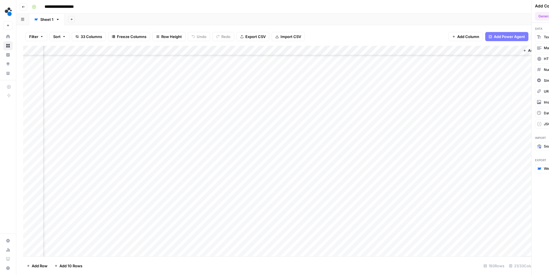
scroll to position [223, 847]
click at [445, 50] on div "Add Column" at bounding box center [282, 151] width 519 height 211
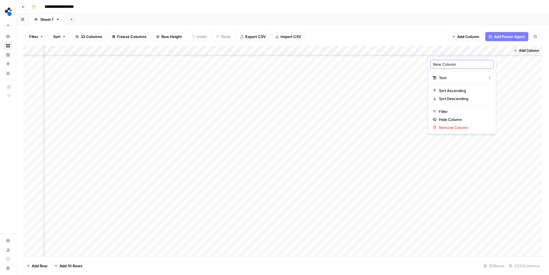
click at [445, 65] on input "New Column" at bounding box center [462, 65] width 58 height 6
type input "item id"
click at [432, 158] on div "Add Column" at bounding box center [282, 151] width 519 height 211
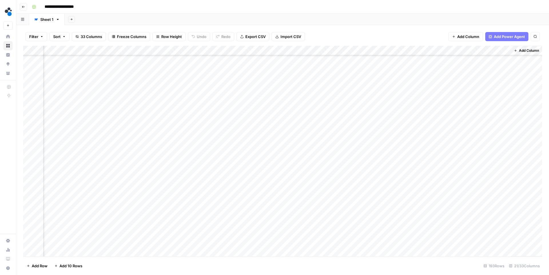
click at [432, 158] on div "Add Column" at bounding box center [282, 151] width 519 height 211
type textarea "**********"
click at [443, 172] on div "Add Column" at bounding box center [282, 151] width 519 height 211
click at [520, 158] on div "Add Column" at bounding box center [526, 151] width 31 height 211
click at [523, 51] on span "Add Column" at bounding box center [529, 50] width 20 height 5
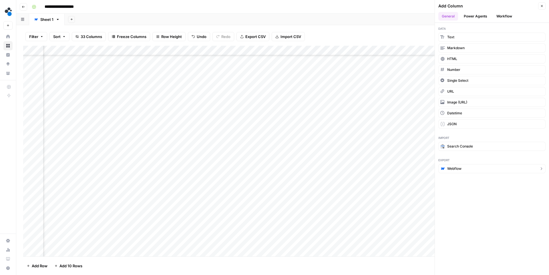
click at [459, 168] on span "Webflow" at bounding box center [454, 168] width 14 height 5
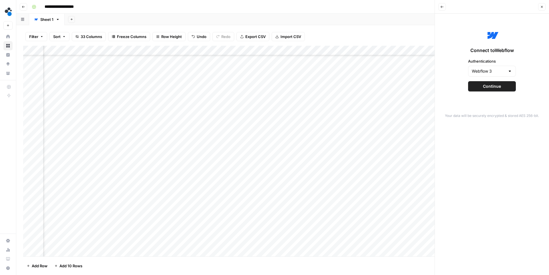
click at [491, 79] on div "Connect to Webflow Authentications Webflow 3 Continue" at bounding box center [492, 60] width 107 height 86
click at [487, 86] on span "Continue" at bounding box center [492, 87] width 18 height 6
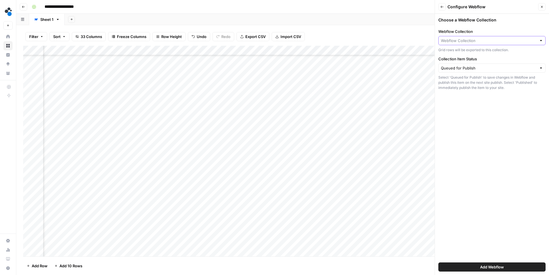
click at [473, 41] on input "Webflow Collection" at bounding box center [489, 41] width 96 height 6
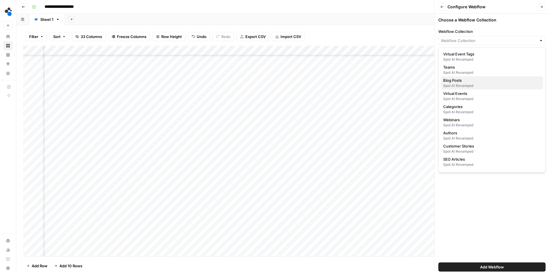
click at [458, 83] on div "Spot AI Revamped" at bounding box center [492, 85] width 98 height 5
type input "Blog Posts"
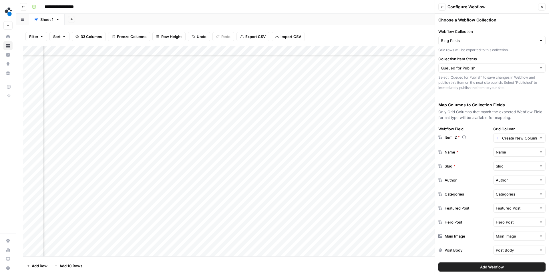
click at [514, 134] on div "Create New Column" at bounding box center [519, 138] width 53 height 9
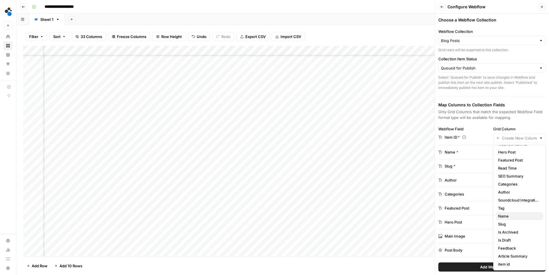
scroll to position [26, 0]
click at [506, 265] on span "item id" at bounding box center [518, 264] width 41 height 6
type input "item id"
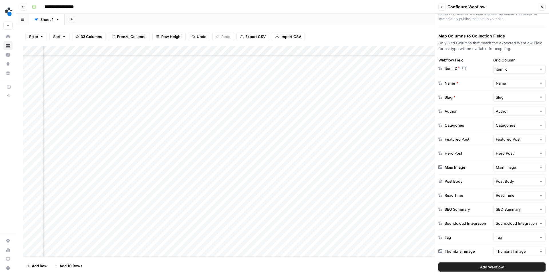
scroll to position [69, 0]
click at [517, 168] on input "text" at bounding box center [516, 167] width 41 height 6
click at [512, 207] on span "Output" at bounding box center [518, 207] width 41 height 6
type input "Output"
click at [505, 251] on input "text" at bounding box center [516, 251] width 41 height 6
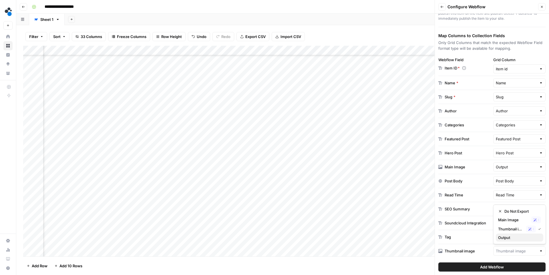
click at [508, 237] on span "Output" at bounding box center [518, 238] width 41 height 6
type input "Output"
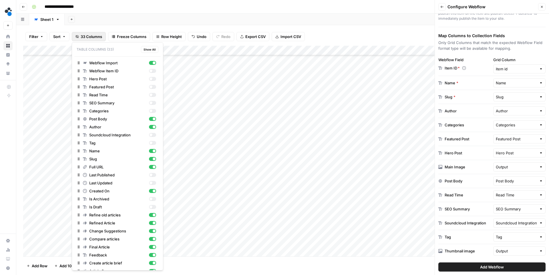
click at [85, 38] on span "33 Columns" at bounding box center [91, 37] width 21 height 6
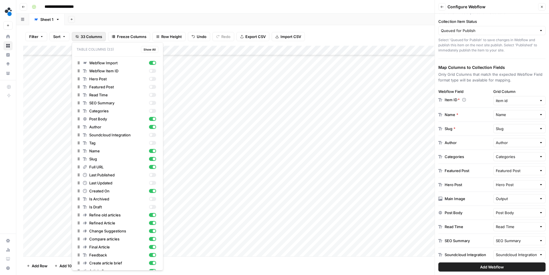
scroll to position [0, 0]
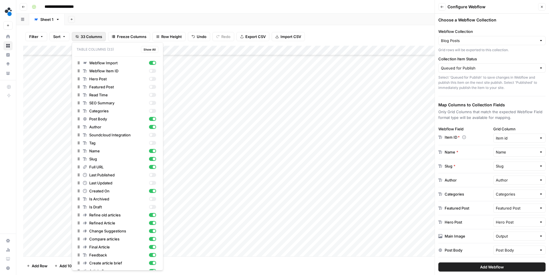
click at [342, 34] on div "Filter Sort 33 Columns Freeze Columns Row Height Undo Redo Export CSV Import CS…" at bounding box center [282, 36] width 519 height 18
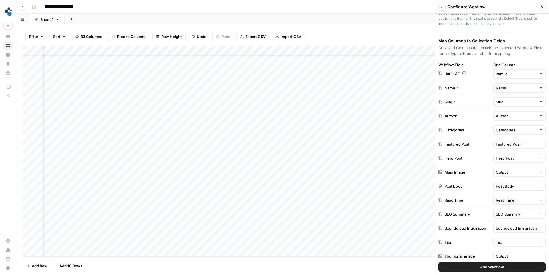
scroll to position [69, 0]
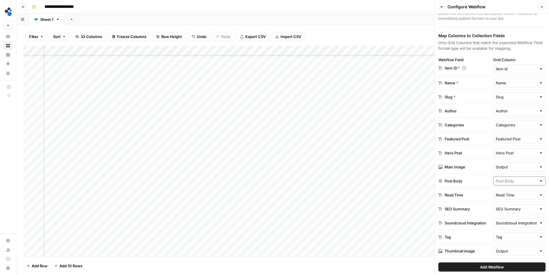
click at [516, 181] on input "text" at bounding box center [516, 181] width 41 height 6
click at [510, 144] on span "Final Article" at bounding box center [518, 144] width 41 height 6
type input "Final Article"
click at [134, 158] on div "Add Column" at bounding box center [282, 151] width 519 height 211
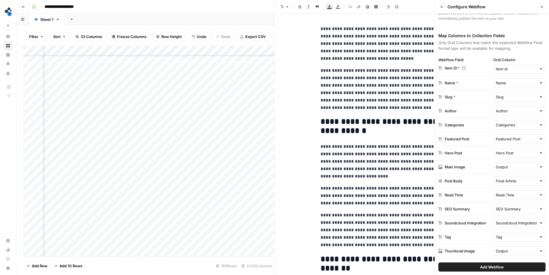
scroll to position [223, 684]
click at [257, 7] on div "**********" at bounding box center [286, 6] width 514 height 9
click at [509, 111] on input "text" at bounding box center [516, 111] width 41 height 6
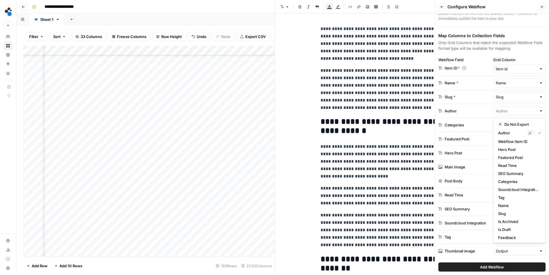
type input "Author"
click at [505, 104] on div "Author Author" at bounding box center [492, 111] width 107 height 14
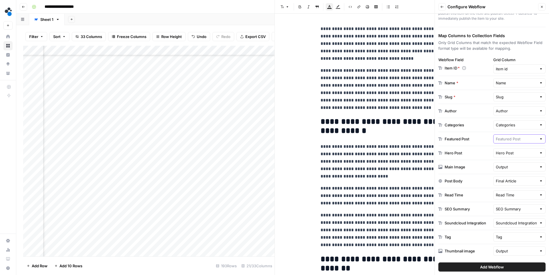
click at [506, 138] on input "text" at bounding box center [516, 139] width 41 height 6
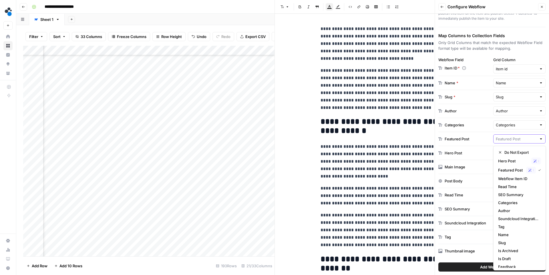
click at [88, 38] on span "33 Columns" at bounding box center [91, 37] width 21 height 6
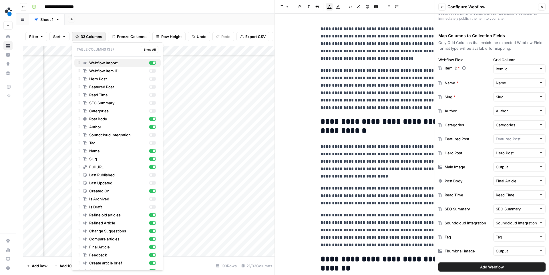
type input "Featured Post"
click at [152, 87] on div "button" at bounding box center [151, 87] width 3 height 3
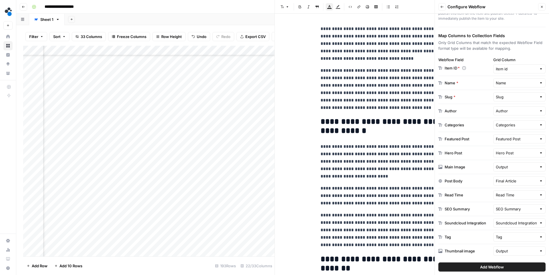
click at [145, 24] on div "Add Sheet" at bounding box center [307, 19] width 485 height 11
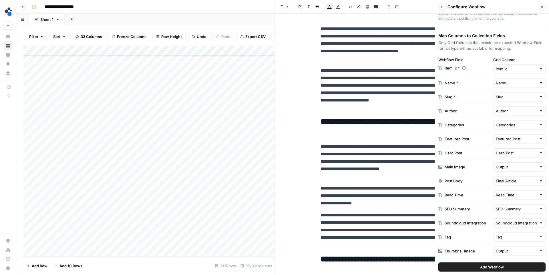
scroll to position [208, 0]
click at [82, 37] on span "33 Columns" at bounding box center [91, 37] width 21 height 6
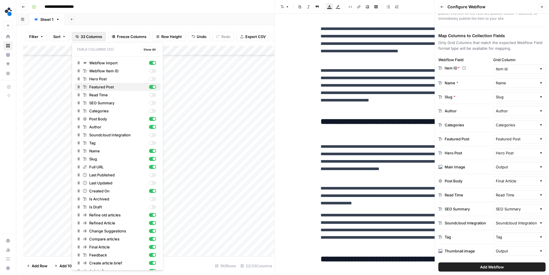
click at [152, 88] on div "button" at bounding box center [152, 87] width 7 height 4
click at [152, 129] on div "button" at bounding box center [152, 127] width 7 height 4
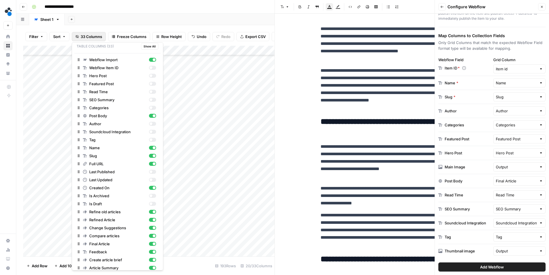
scroll to position [0, 0]
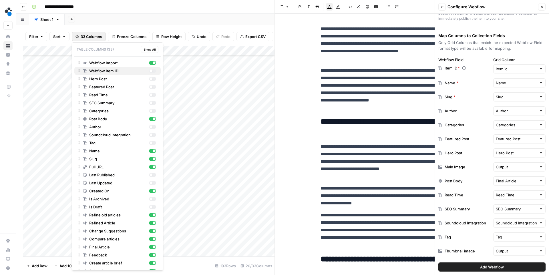
click at [153, 71] on div "button" at bounding box center [152, 71] width 7 height 4
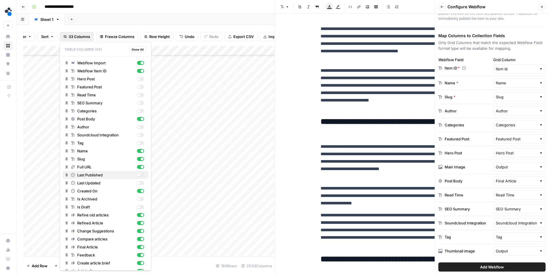
scroll to position [55, 0]
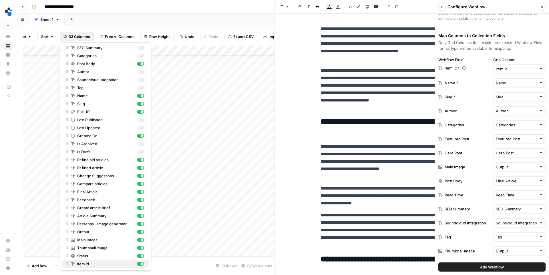
click at [139, 263] on div "button" at bounding box center [140, 264] width 7 height 4
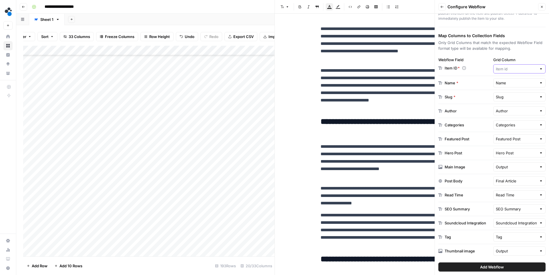
click at [510, 68] on input "Grid Column" at bounding box center [516, 69] width 41 height 6
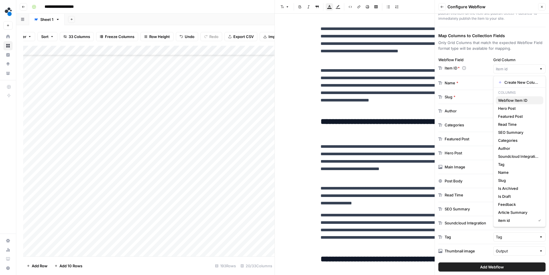
click at [511, 103] on span "Webflow Item ID" at bounding box center [518, 101] width 41 height 6
type input "Webflow Item ID"
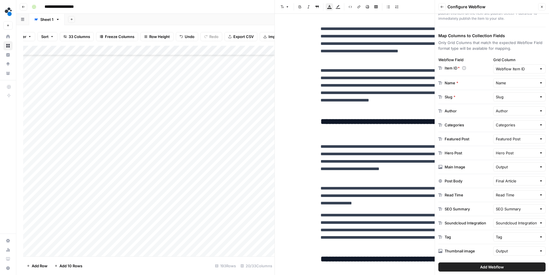
click at [493, 271] on button "Add Webflow" at bounding box center [492, 267] width 107 height 9
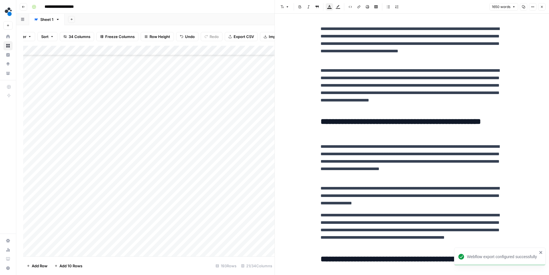
click at [541, 9] on button "Close" at bounding box center [541, 6] width 7 height 7
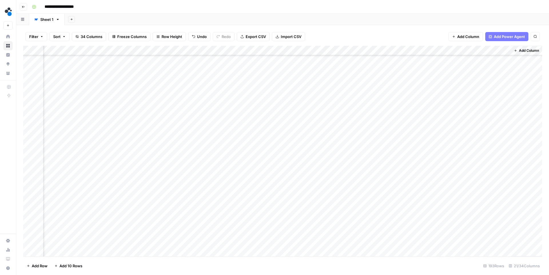
scroll to position [233, 816]
click at [505, 148] on div "Add Column" at bounding box center [282, 151] width 519 height 211
click at [299, 149] on div "Add Column" at bounding box center [282, 151] width 519 height 211
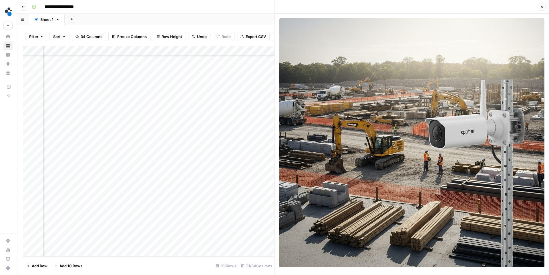
click at [541, 6] on icon "button" at bounding box center [541, 6] width 3 height 3
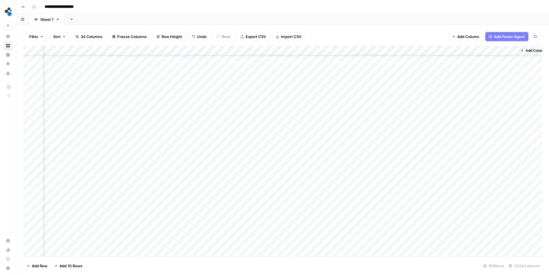
scroll to position [233, 816]
click at [477, 148] on div "Add Column" at bounding box center [282, 151] width 519 height 211
click at [504, 146] on div "Add Column" at bounding box center [282, 151] width 519 height 211
click at [487, 148] on div "Add Column" at bounding box center [282, 151] width 519 height 211
click at [299, 148] on div "Add Column" at bounding box center [282, 151] width 519 height 211
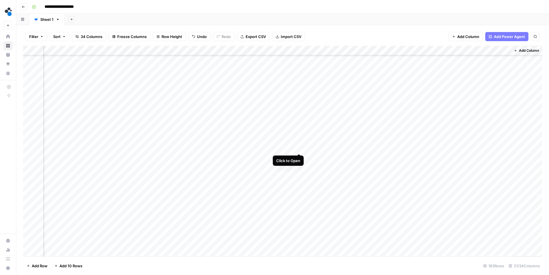
scroll to position [233, 811]
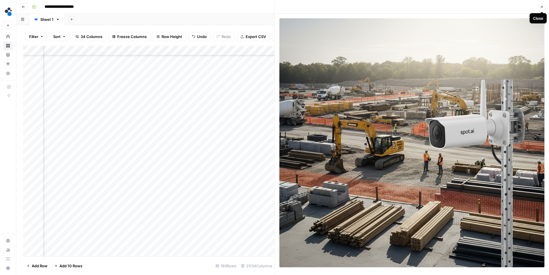
click at [542, 6] on icon "button" at bounding box center [542, 7] width 2 height 2
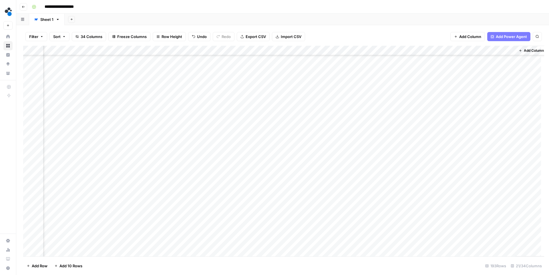
scroll to position [233, 810]
click at [486, 148] on div "Add Column" at bounding box center [282, 151] width 519 height 211
click at [188, 149] on div "Add Column" at bounding box center [282, 151] width 519 height 211
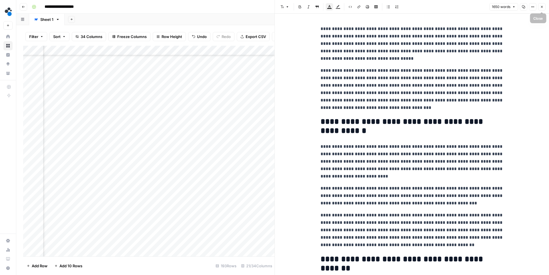
click at [541, 6] on icon "button" at bounding box center [541, 6] width 3 height 3
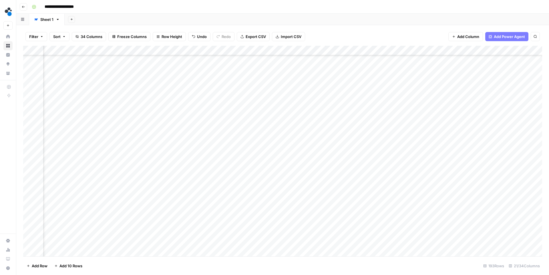
scroll to position [233, 816]
click at [474, 146] on div "Add Column" at bounding box center [282, 151] width 519 height 211
click at [497, 147] on div "Add Column" at bounding box center [282, 151] width 519 height 211
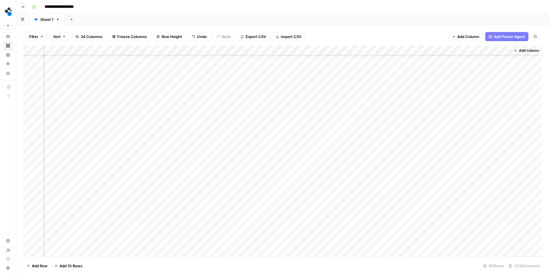
click at [467, 147] on div "Add Column" at bounding box center [282, 151] width 519 height 211
click at [499, 51] on div "Add Column" at bounding box center [282, 151] width 519 height 211
click at [490, 86] on span "Edit" at bounding box center [495, 86] width 50 height 6
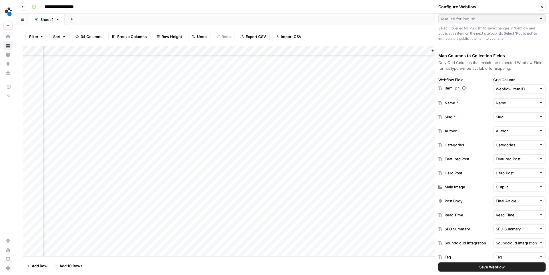
scroll to position [69, 0]
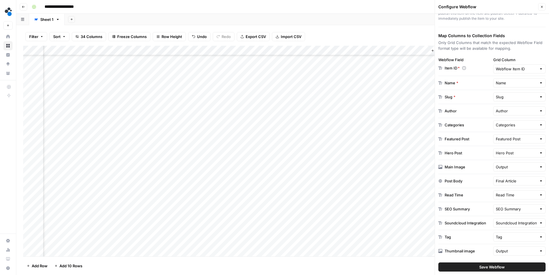
click at [494, 266] on span "Save Webflow" at bounding box center [491, 267] width 25 height 6
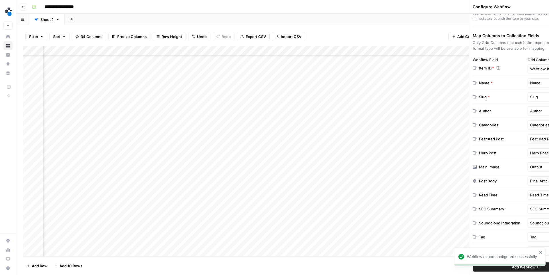
scroll to position [233, 816]
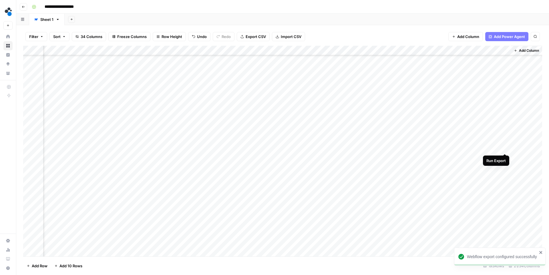
click at [503, 148] on div "Add Column" at bounding box center [282, 151] width 519 height 211
click at [498, 50] on div "Add Column" at bounding box center [282, 151] width 519 height 211
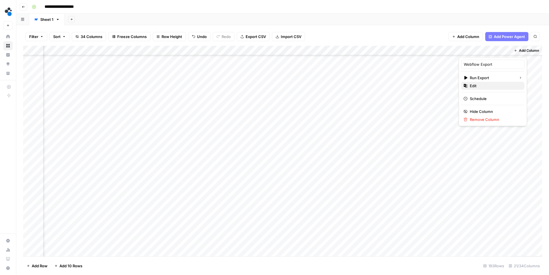
click at [480, 89] on button "Edit" at bounding box center [492, 86] width 63 height 8
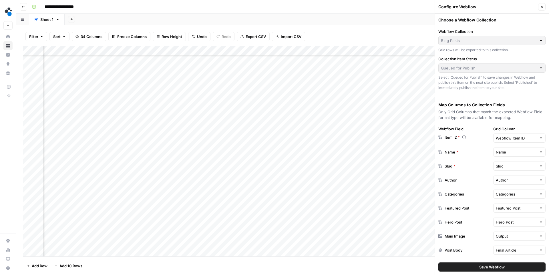
scroll to position [69, 0]
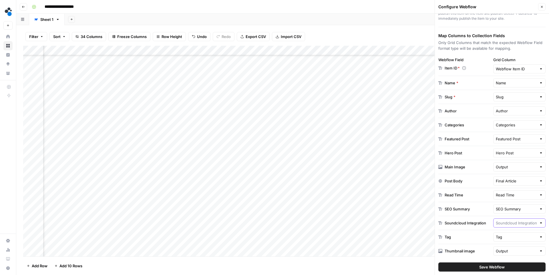
click at [507, 223] on input "text" at bounding box center [516, 223] width 41 height 6
click at [513, 99] on span "Do Not Export" at bounding box center [522, 98] width 34 height 6
type input "Do Not Export"
click at [479, 265] on span "Save Webflow" at bounding box center [491, 267] width 25 height 6
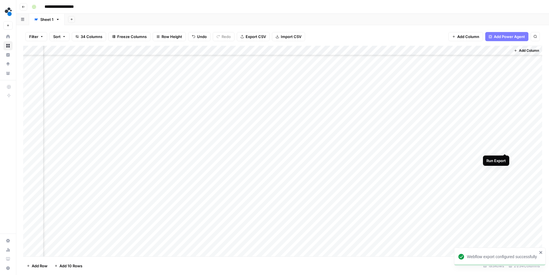
click at [504, 148] on div "Add Column" at bounding box center [282, 151] width 519 height 211
click at [274, 151] on div "Add Column" at bounding box center [282, 151] width 519 height 211
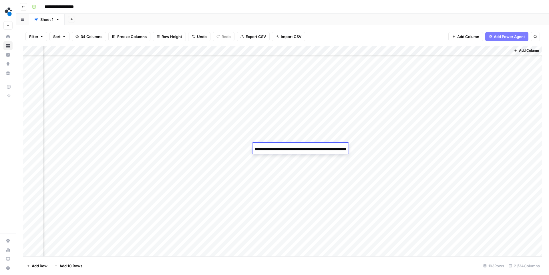
scroll to position [0, 656]
click at [274, 151] on input "**********" at bounding box center [301, 149] width 92 height 7
click at [247, 148] on div "Add Column" at bounding box center [282, 151] width 519 height 211
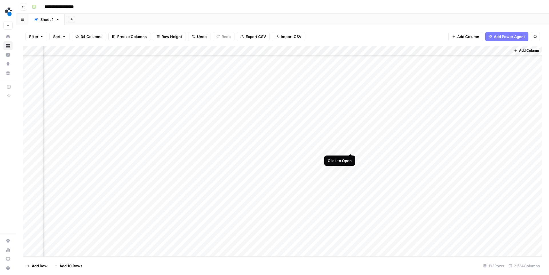
click at [352, 148] on div "Add Column" at bounding box center [282, 151] width 519 height 211
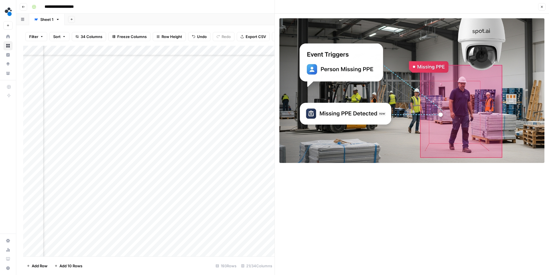
scroll to position [233, 876]
click at [239, 148] on div "Add Column" at bounding box center [148, 151] width 251 height 211
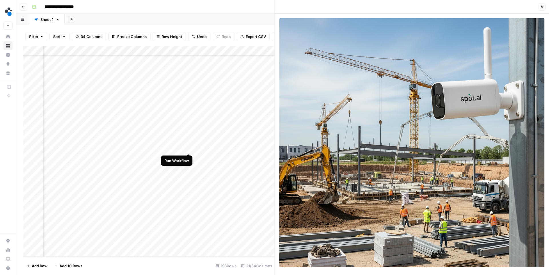
click at [188, 148] on div "Add Column" at bounding box center [148, 151] width 251 height 211
click at [251, 150] on div "Add Column" at bounding box center [258, 151] width 31 height 211
click at [263, 51] on span "Add Column" at bounding box center [261, 50] width 20 height 5
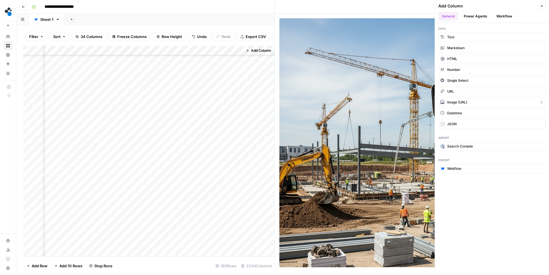
click at [453, 101] on span "Image (URL)" at bounding box center [457, 102] width 20 height 5
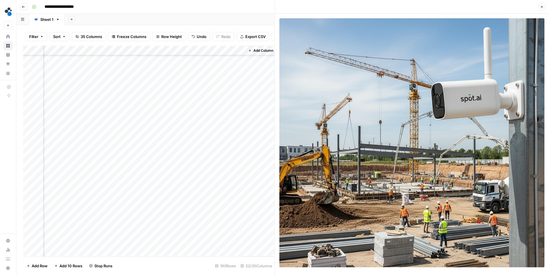
scroll to position [233, 1136]
click at [201, 146] on div "Add Column" at bounding box center [148, 151] width 251 height 211
type input "**********"
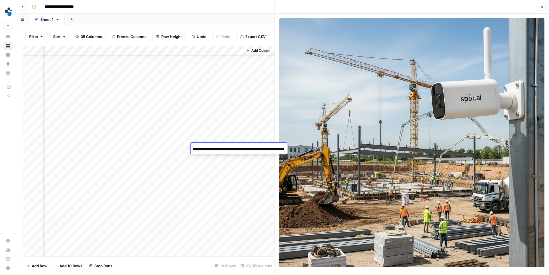
click at [204, 166] on div "Add Column" at bounding box center [148, 151] width 251 height 211
click at [212, 157] on div "Add Column" at bounding box center [148, 151] width 251 height 211
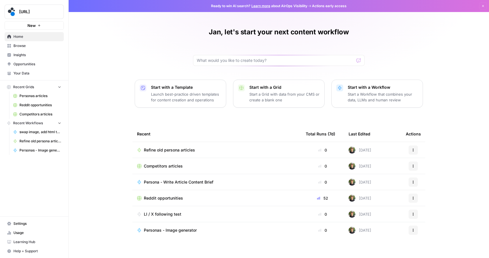
click at [56, 18] on button "[URL]" at bounding box center [34, 12] width 59 height 14
click at [130, 59] on div "Jan, let's start your next content workflow Start with a Template Launch best-p…" at bounding box center [279, 131] width 421 height 263
click at [37, 94] on span "Personas articles" at bounding box center [40, 95] width 42 height 5
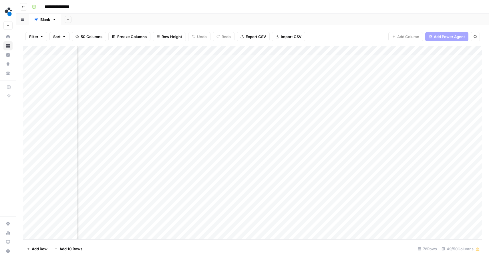
scroll to position [0, 2290]
click at [390, 51] on div "Add Column" at bounding box center [252, 142] width 459 height 193
click at [357, 84] on span "Edit" at bounding box center [364, 86] width 50 height 6
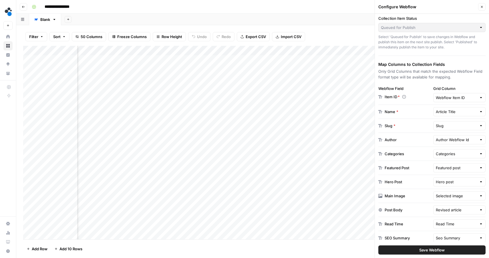
scroll to position [34, 0]
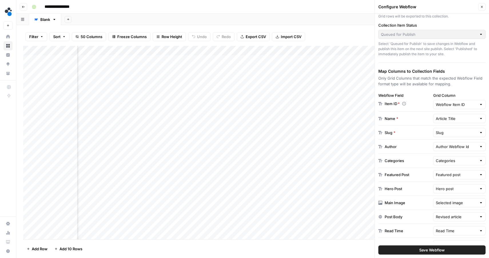
click at [480, 9] on button "Close" at bounding box center [481, 6] width 7 height 7
